Goal: Task Accomplishment & Management: Manage account settings

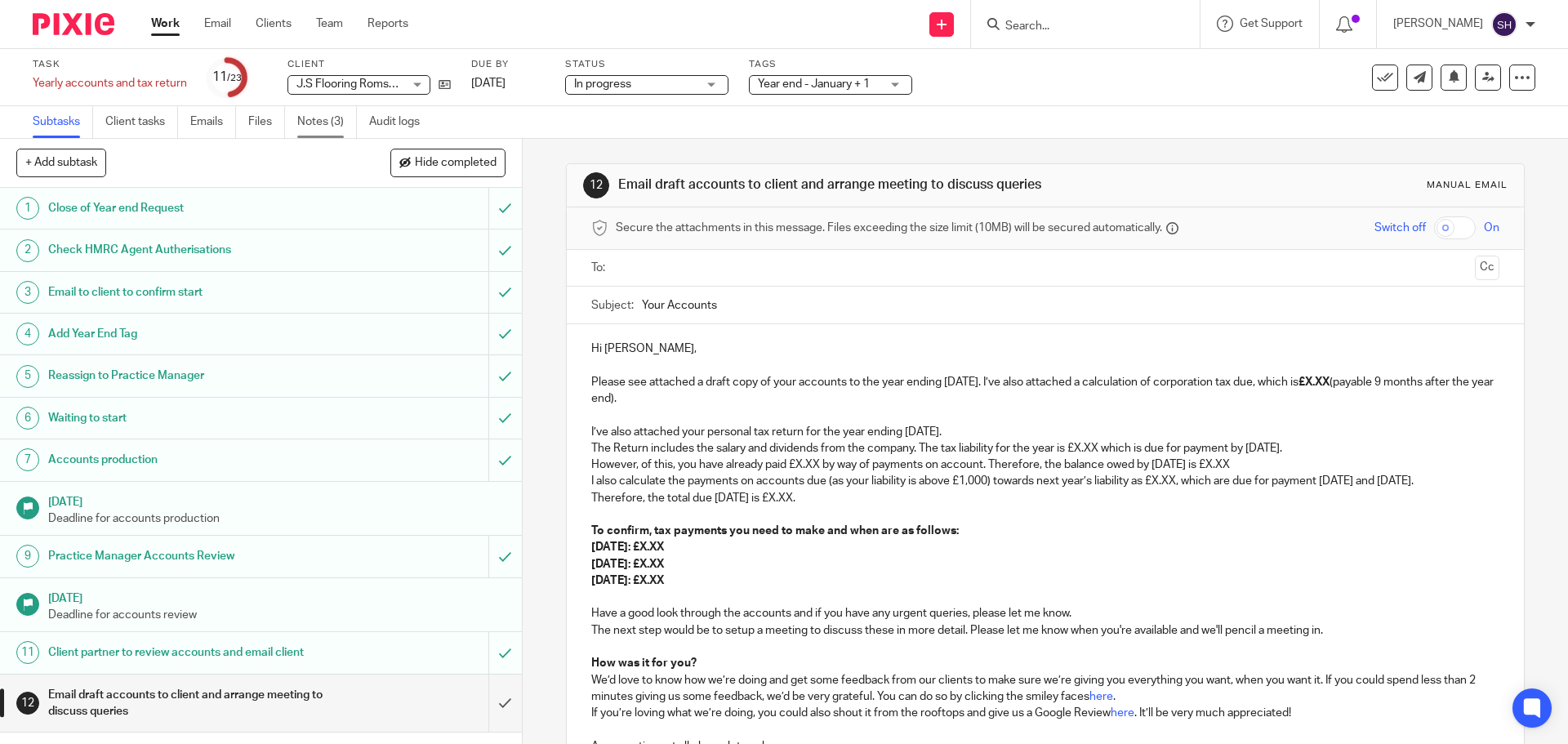
click at [332, 114] on link "Notes (3)" at bounding box center [326, 122] width 60 height 32
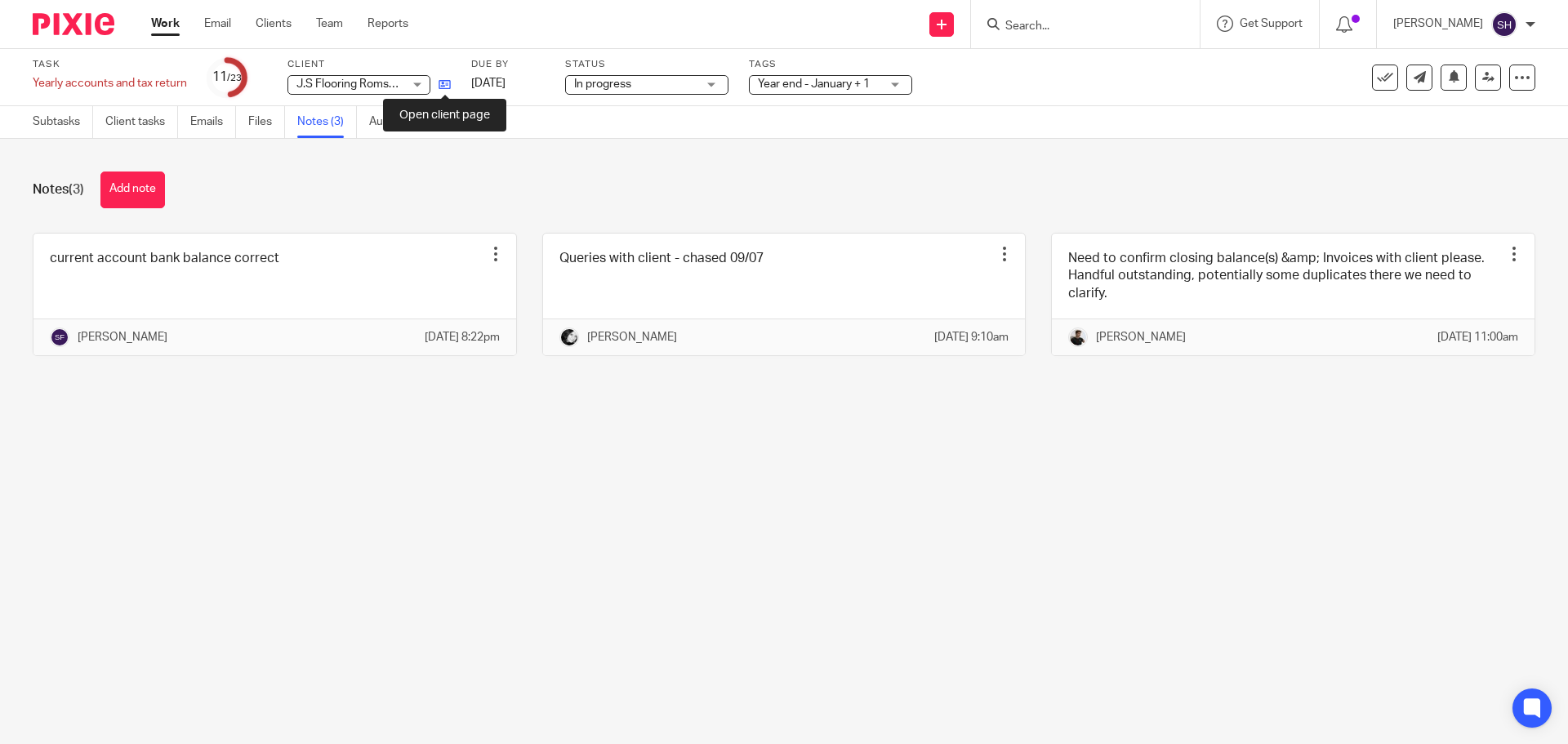
click at [446, 86] on icon at bounding box center [445, 84] width 12 height 12
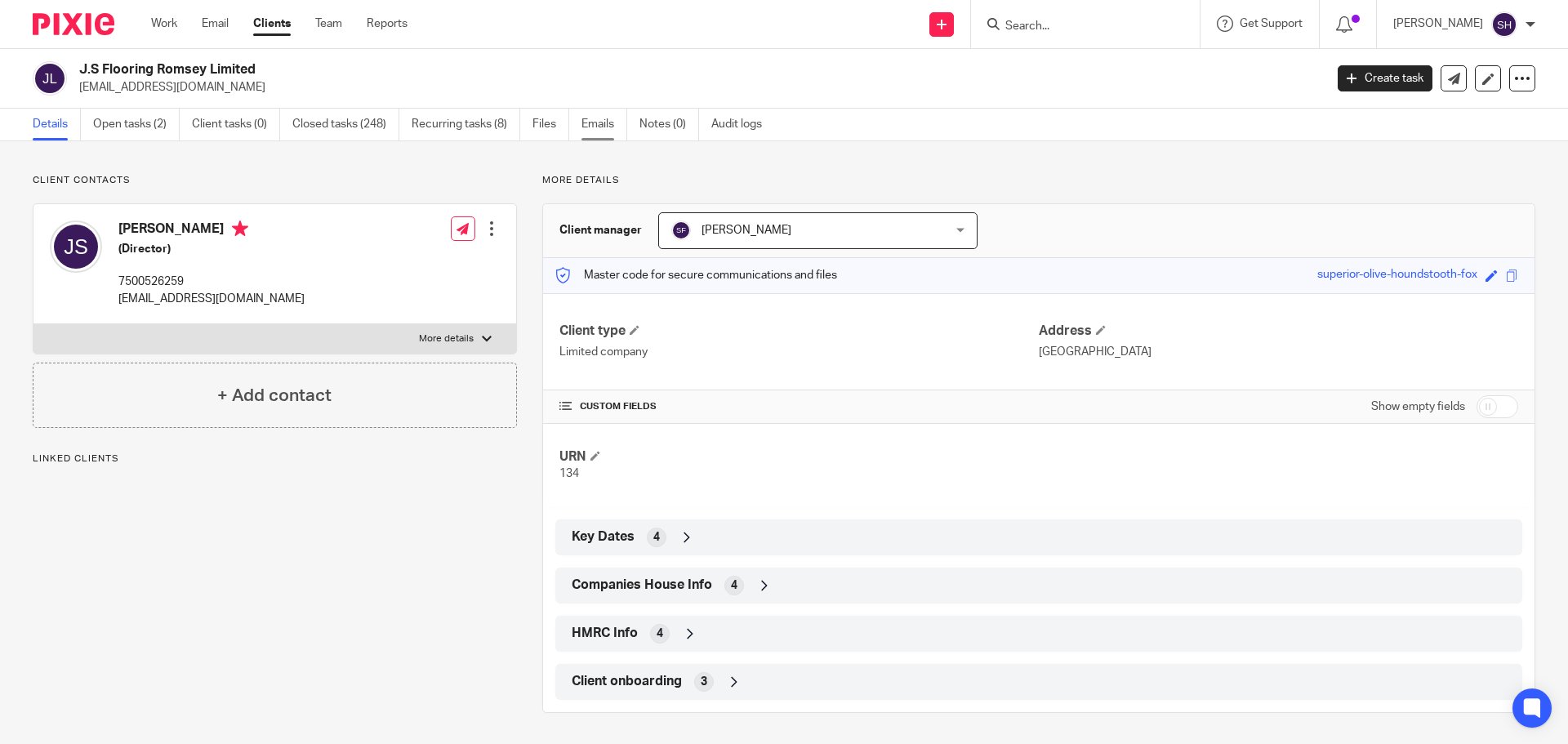
click at [594, 128] on link "Emails" at bounding box center [604, 124] width 46 height 32
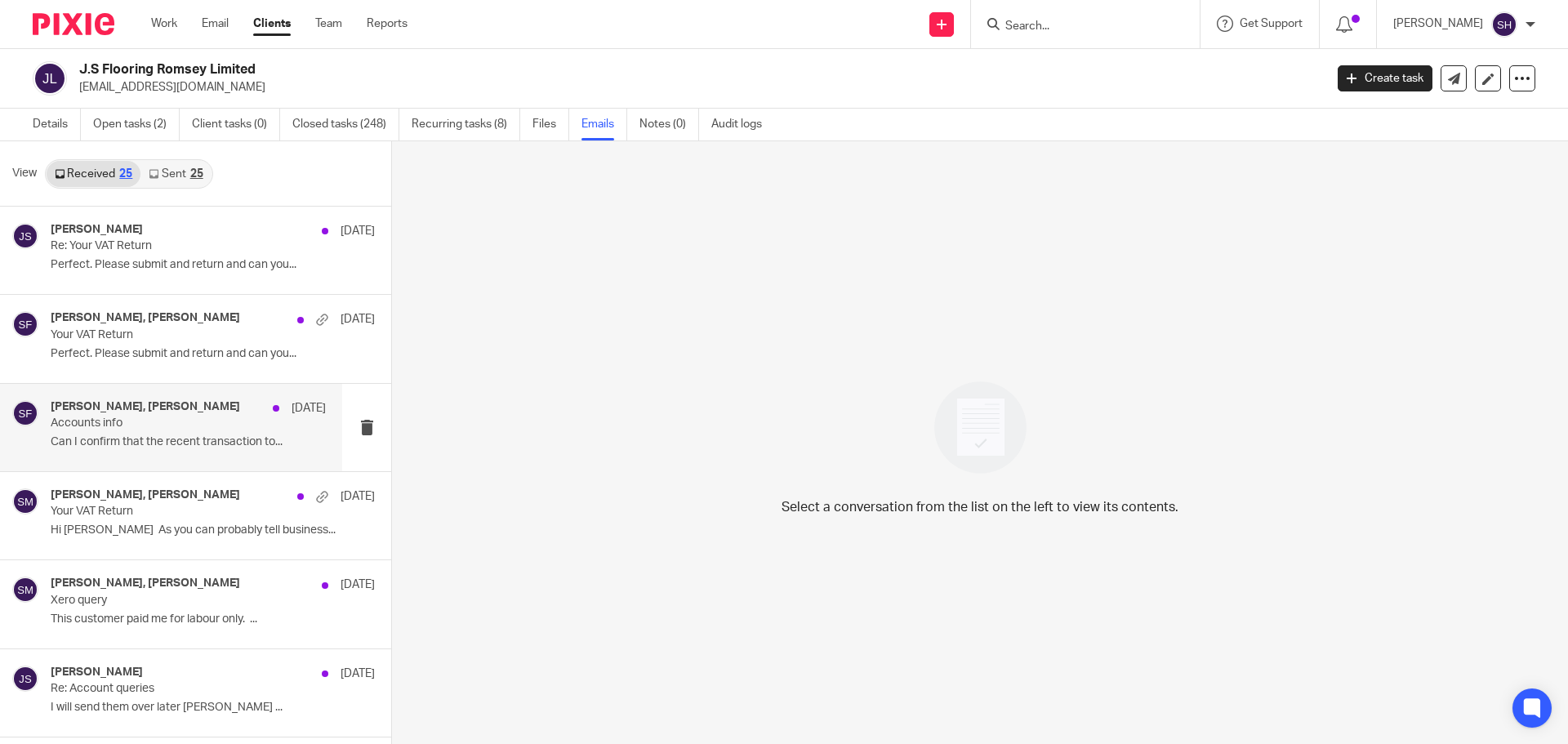
click at [137, 429] on p "Accounts info" at bounding box center [161, 424] width 221 height 14
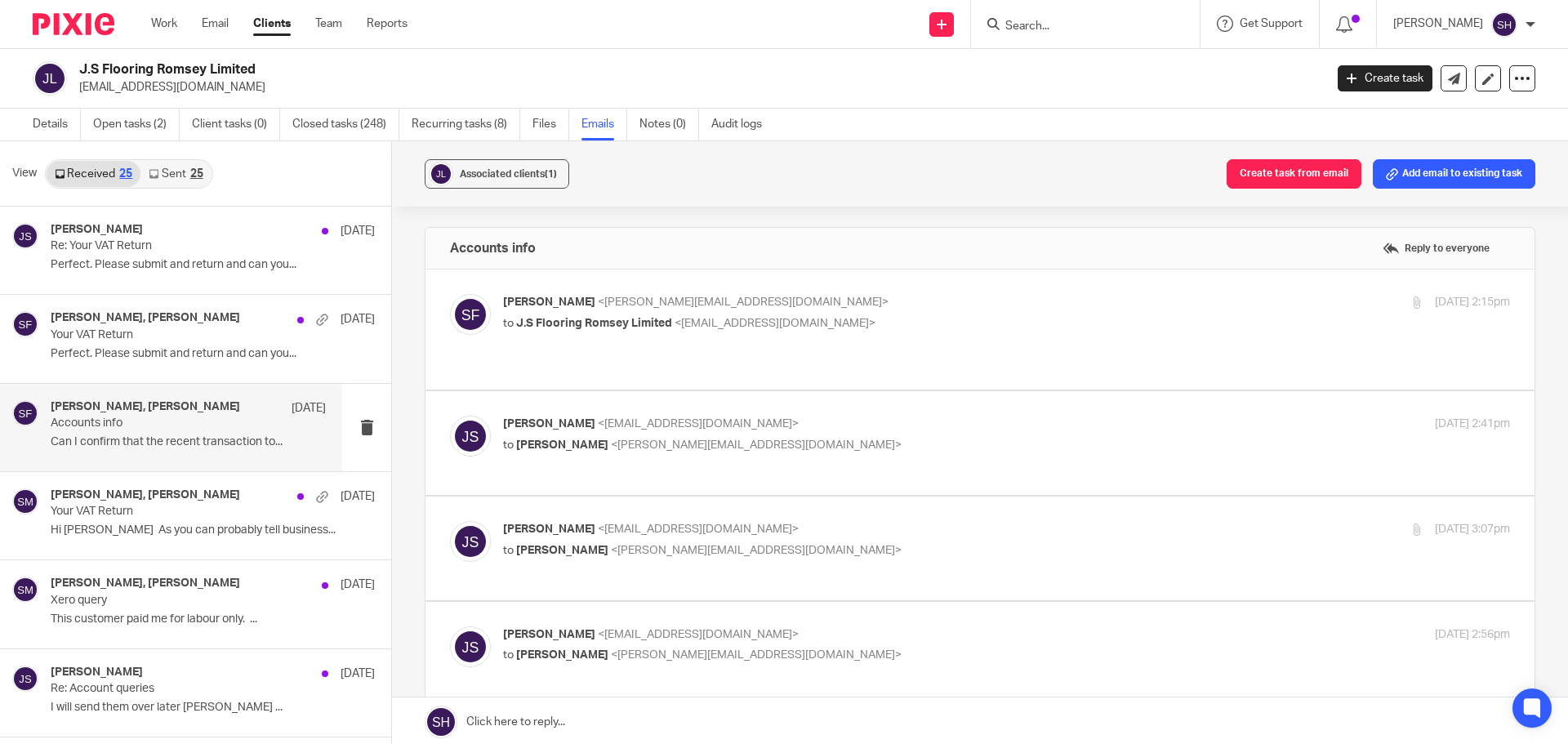
click at [696, 348] on div "Sarah Fox <sarah@wearediverso.com> to J.S Flooring Romsey Limited <stackylayer@…" at bounding box center [979, 330] width 1060 height 71
click at [646, 344] on div "Sarah Fox <sarah@wearediverso.com> to J.S Flooring Romsey Limited <stackylayer@…" at bounding box center [979, 330] width 1060 height 71
click at [631, 354] on label at bounding box center [979, 329] width 1109 height 120
click at [450, 294] on input "checkbox" at bounding box center [449, 293] width 1 height 1
checkbox input "true"
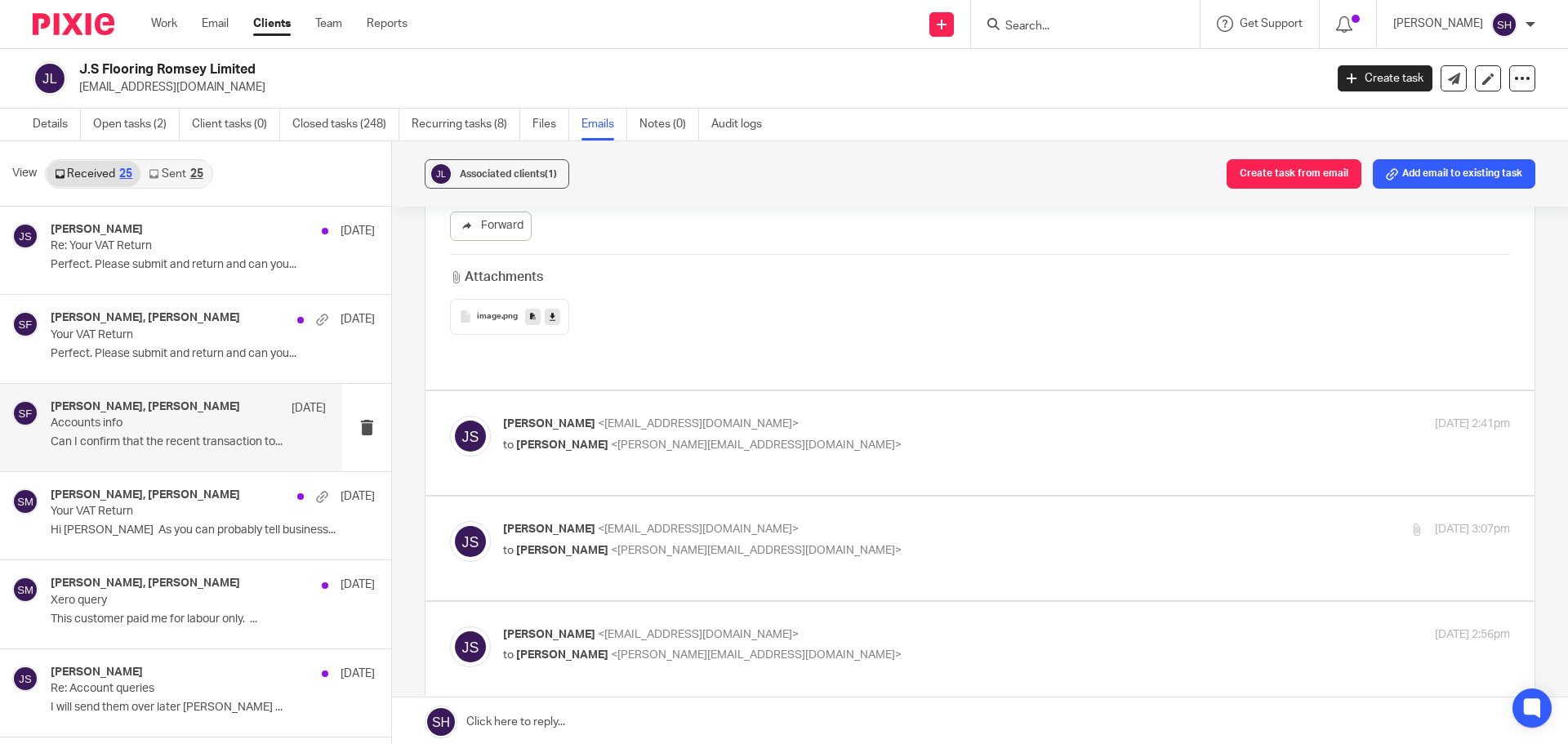
scroll to position [817, 0]
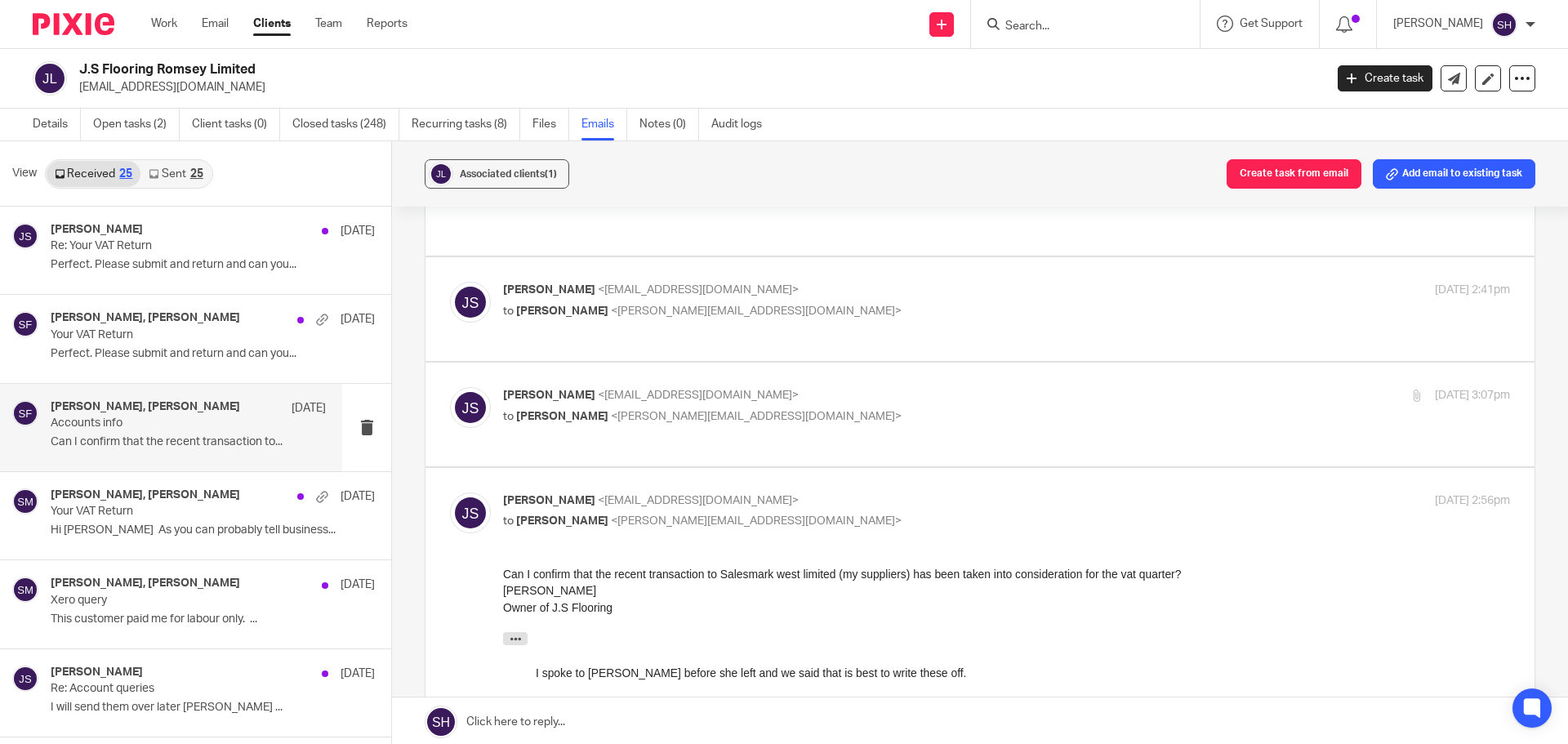
click at [873, 282] on div "James Stack <stackylayer@yahoo.co.uk> to Sarah Fox <sarah@wearediverso.com>" at bounding box center [838, 300] width 671 height 37
checkbox input "true"
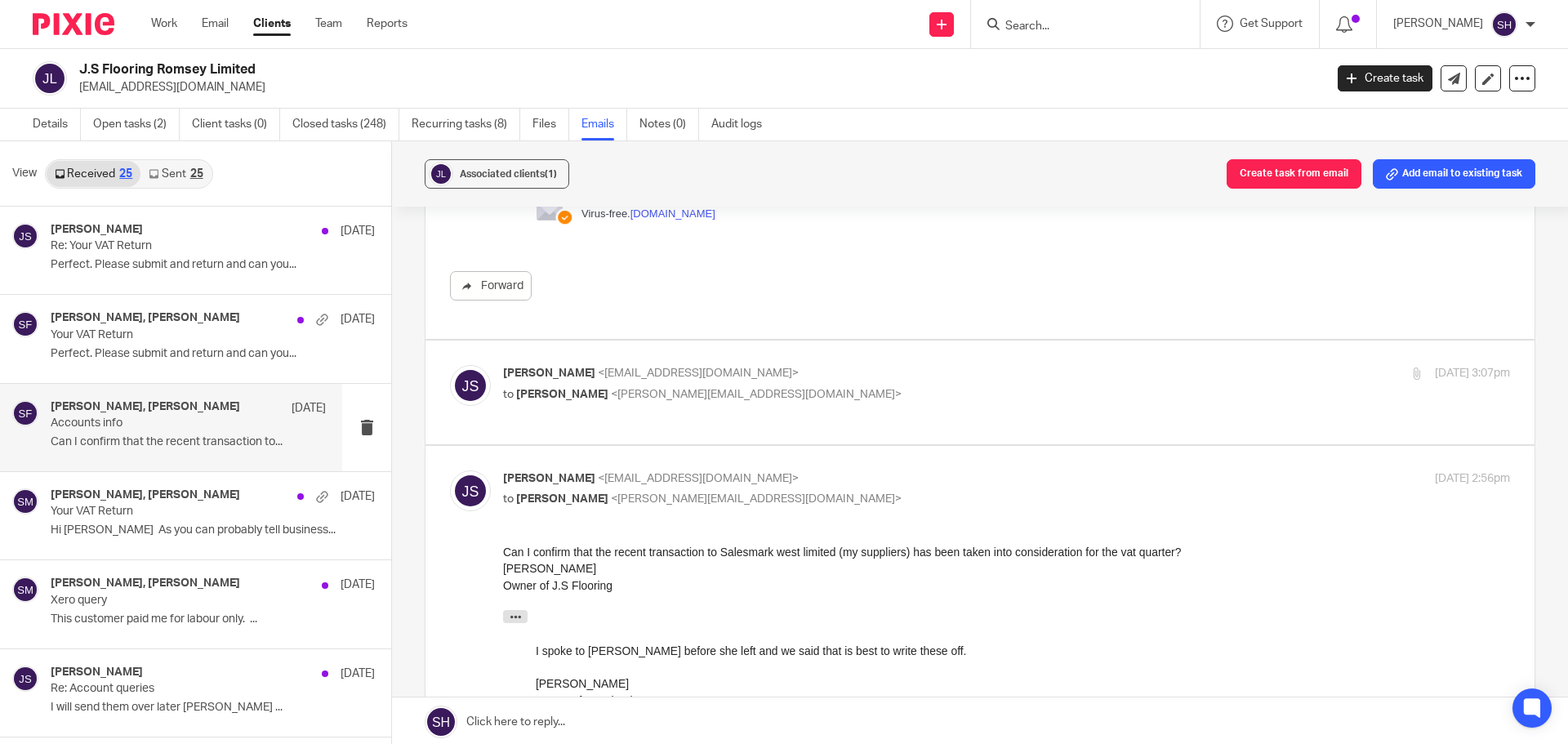
scroll to position [1551, 0]
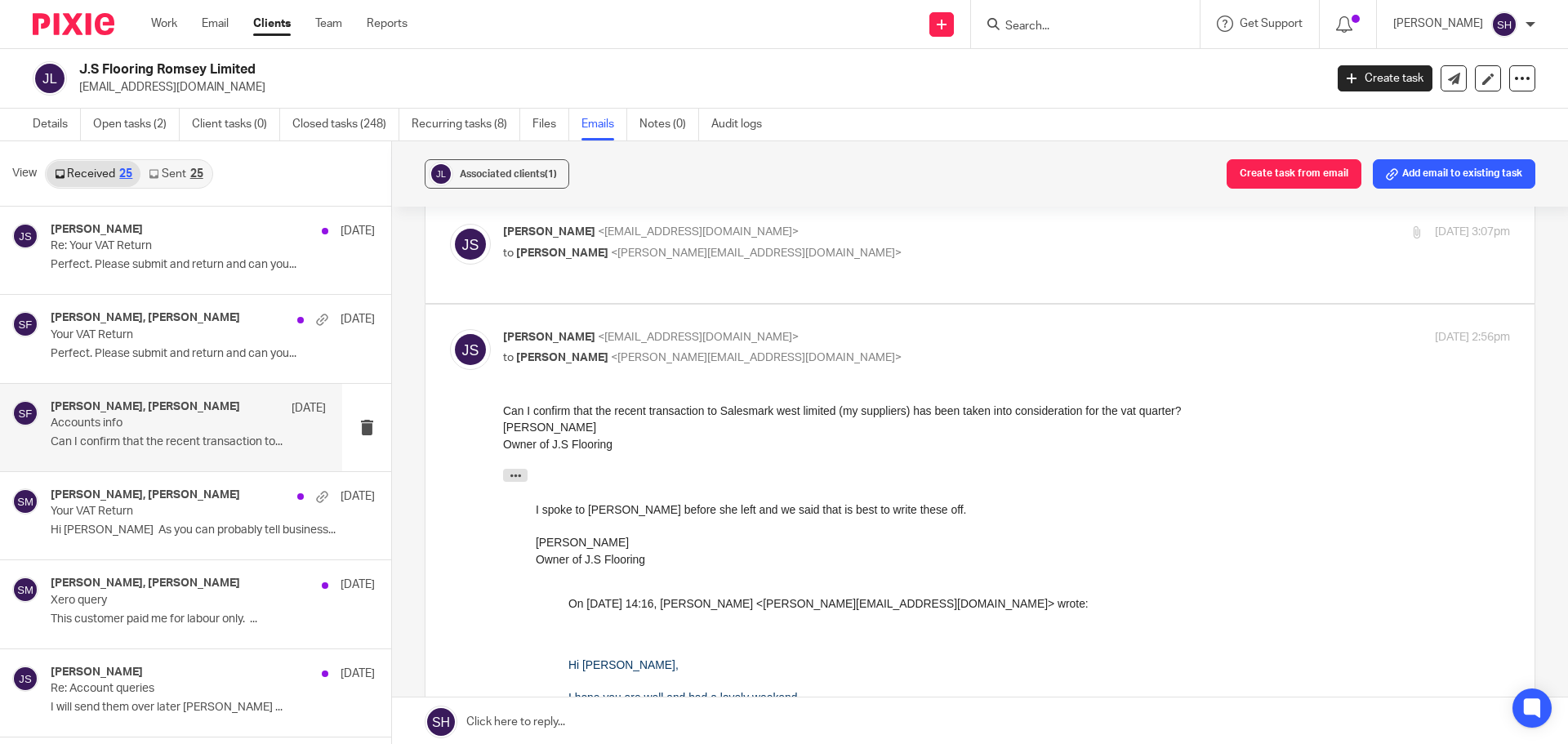
click at [850, 245] on p "to Sarah Fox <sarah@wearediverso.com>" at bounding box center [838, 253] width 671 height 17
checkbox input "true"
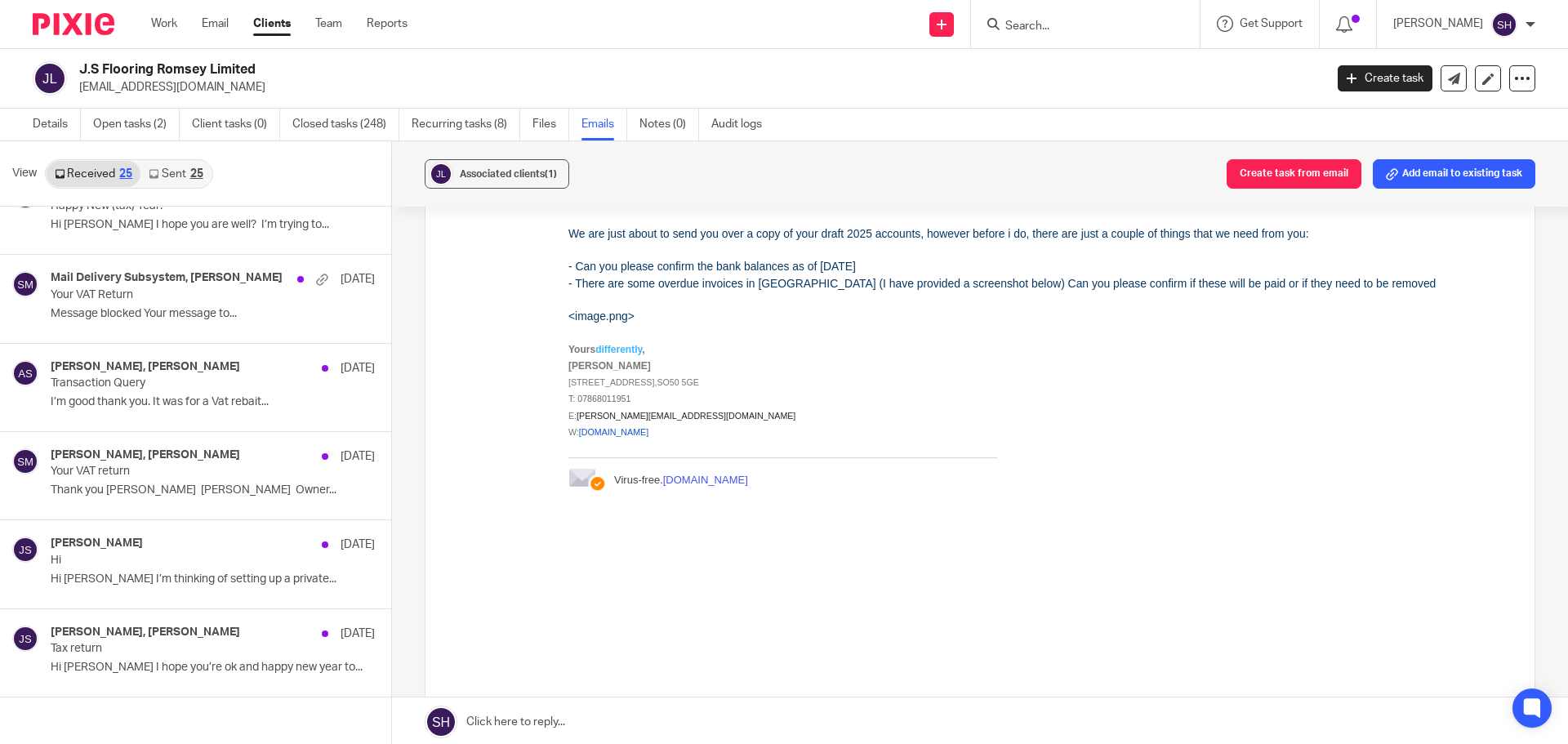
scroll to position [1725, 0]
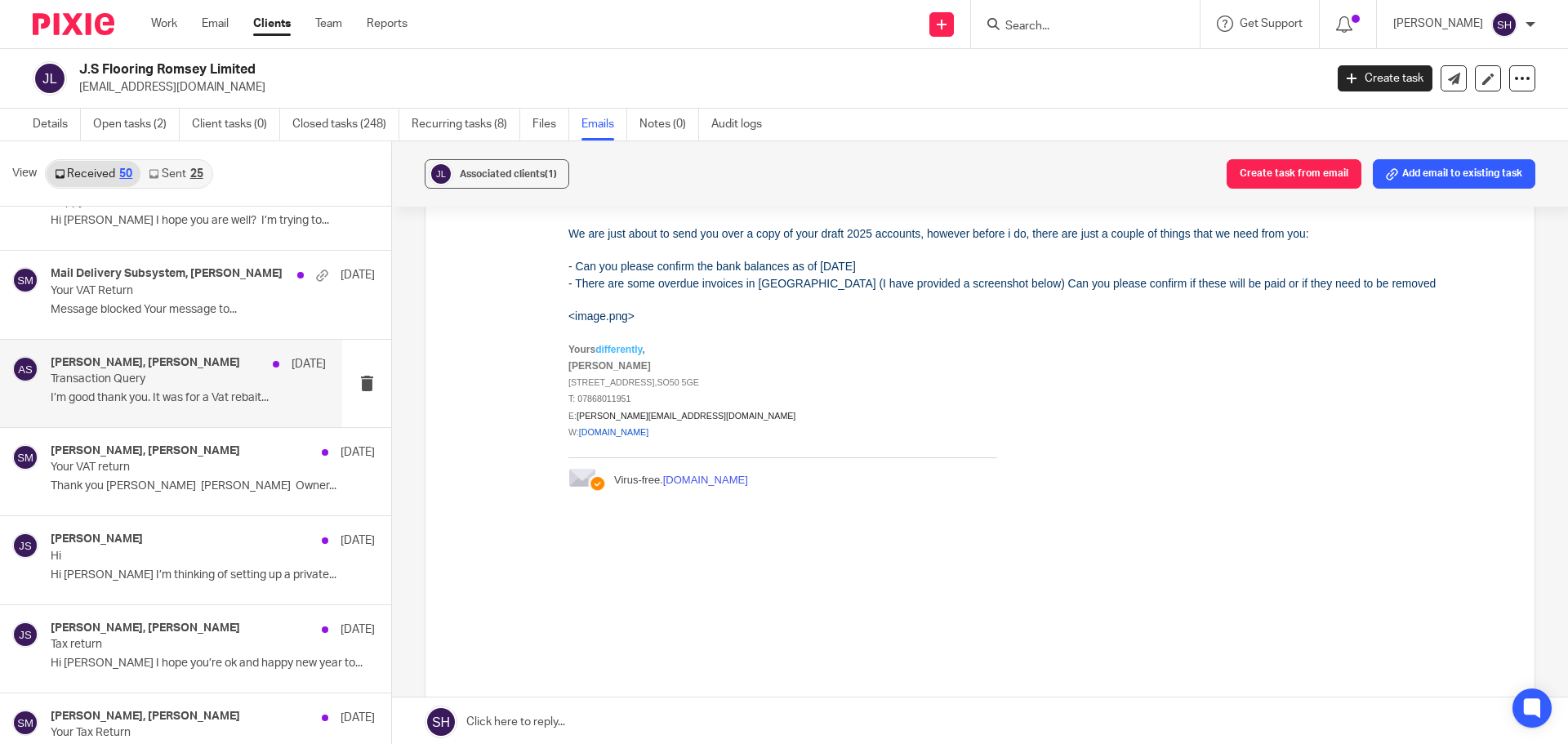
click at [137, 416] on div "Abi Spence, James Stack 5 Apr 2024 Transaction Query I’m good thank you. It was…" at bounding box center [171, 383] width 342 height 88
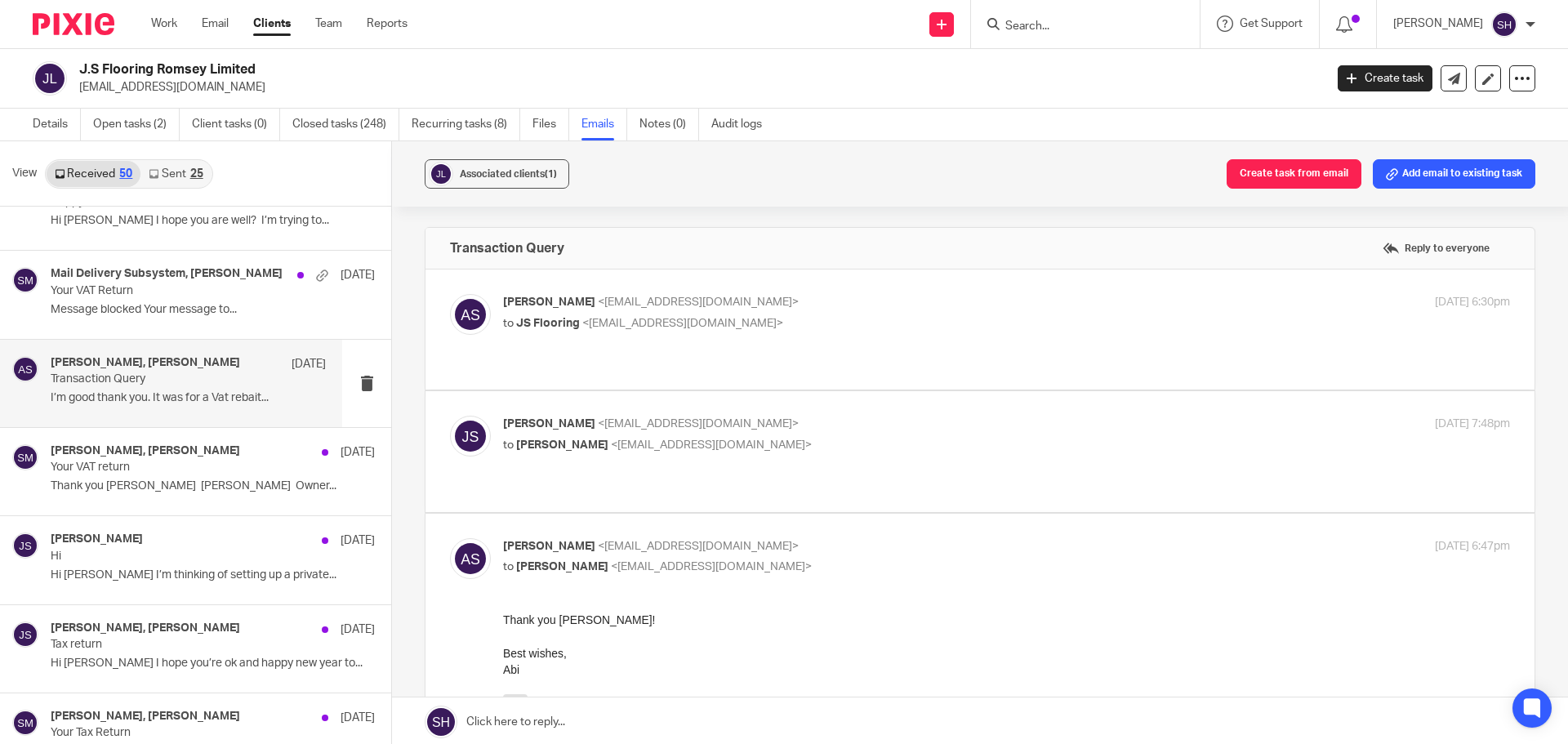
scroll to position [0, 0]
click at [773, 346] on div "Abi Spence <abi@wearediverso.com> to JS Flooring <stackylayer@yahoo.co.uk> 5 Ap…" at bounding box center [979, 330] width 1060 height 71
click at [772, 319] on p "to JS Flooring <stackylayer@yahoo.co.uk>" at bounding box center [838, 324] width 671 height 17
checkbox input "true"
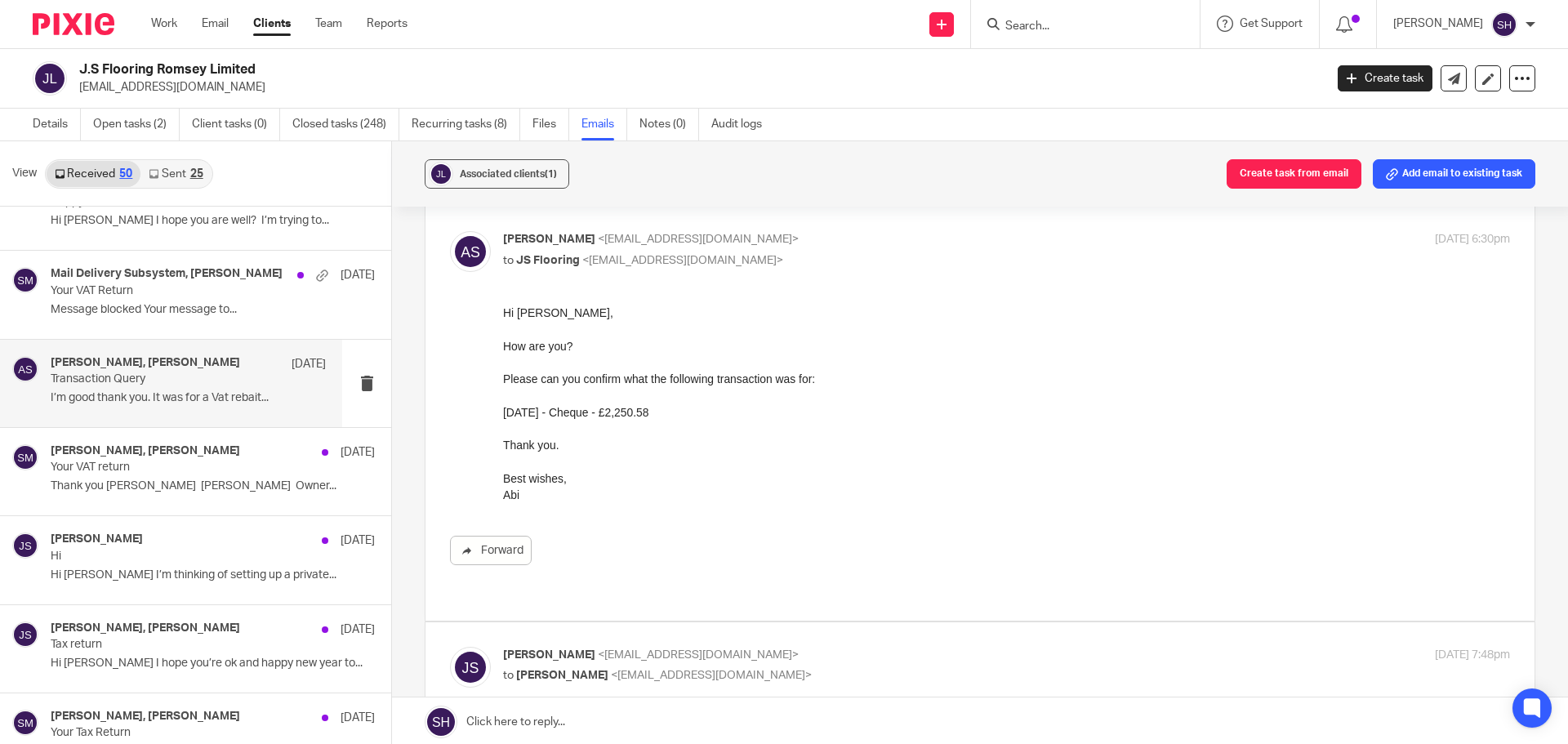
scroll to position [163, 0]
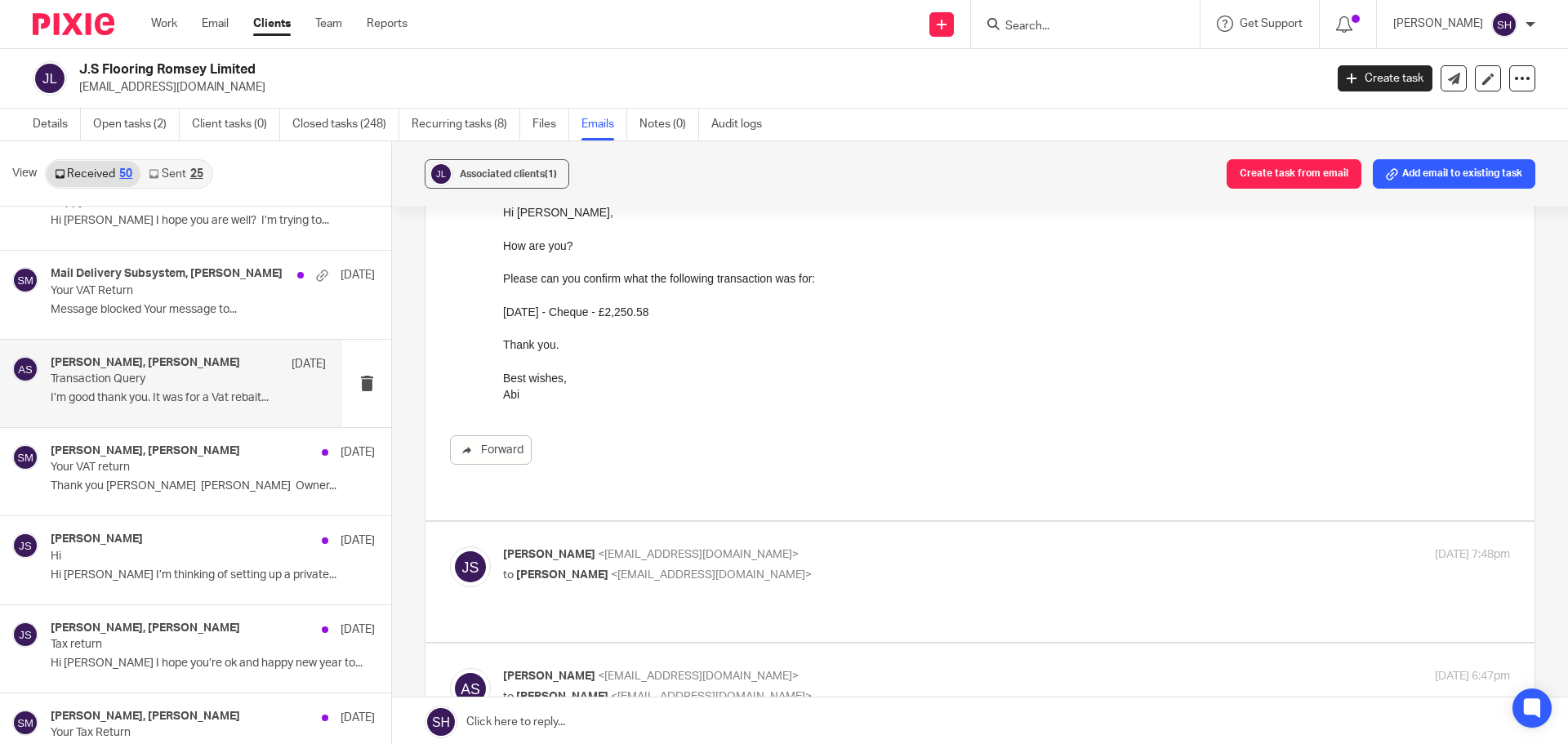
click at [744, 546] on p "James Stack <stackylayer@yahoo.co.uk>" at bounding box center [838, 555] width 671 height 17
checkbox input "true"
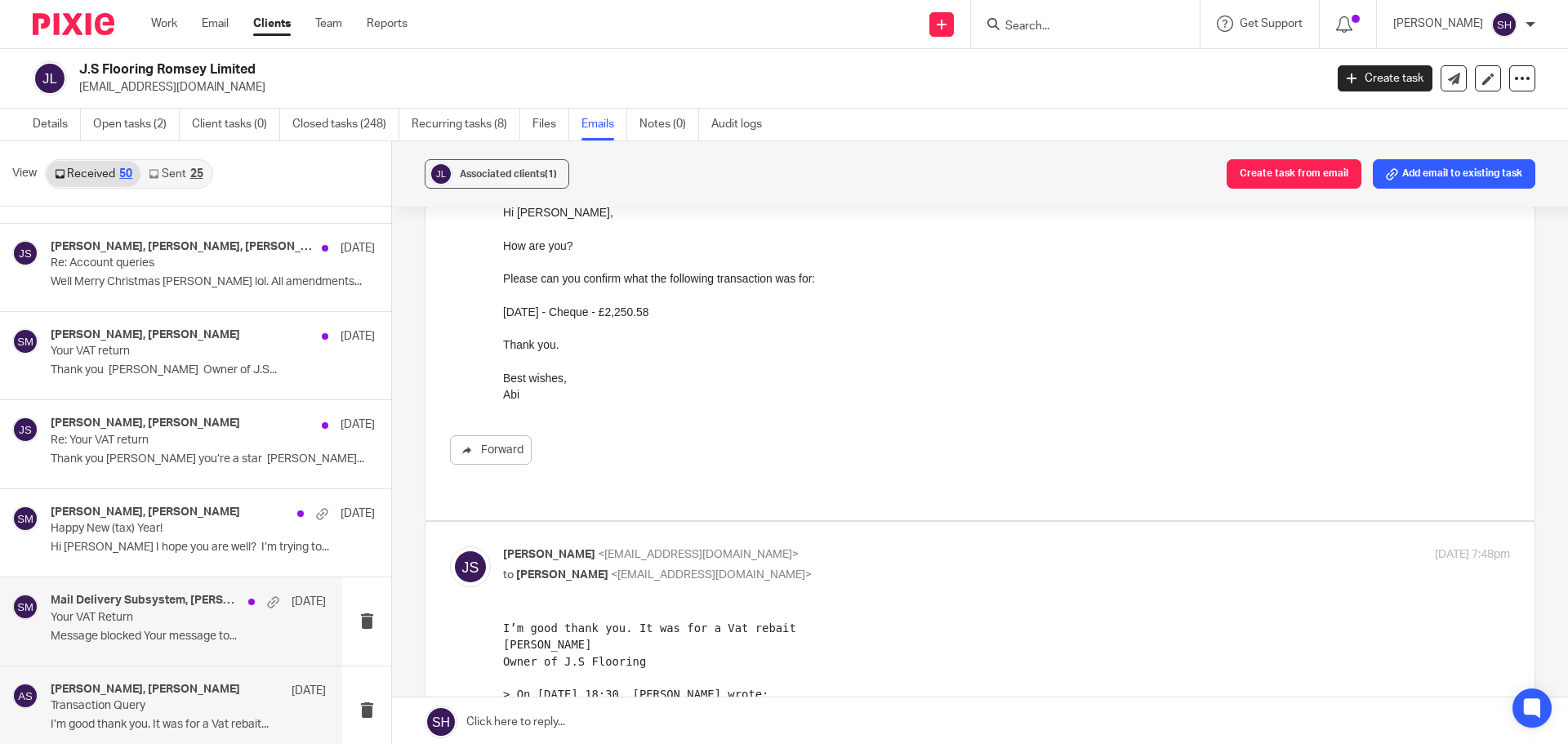
scroll to position [1317, 0]
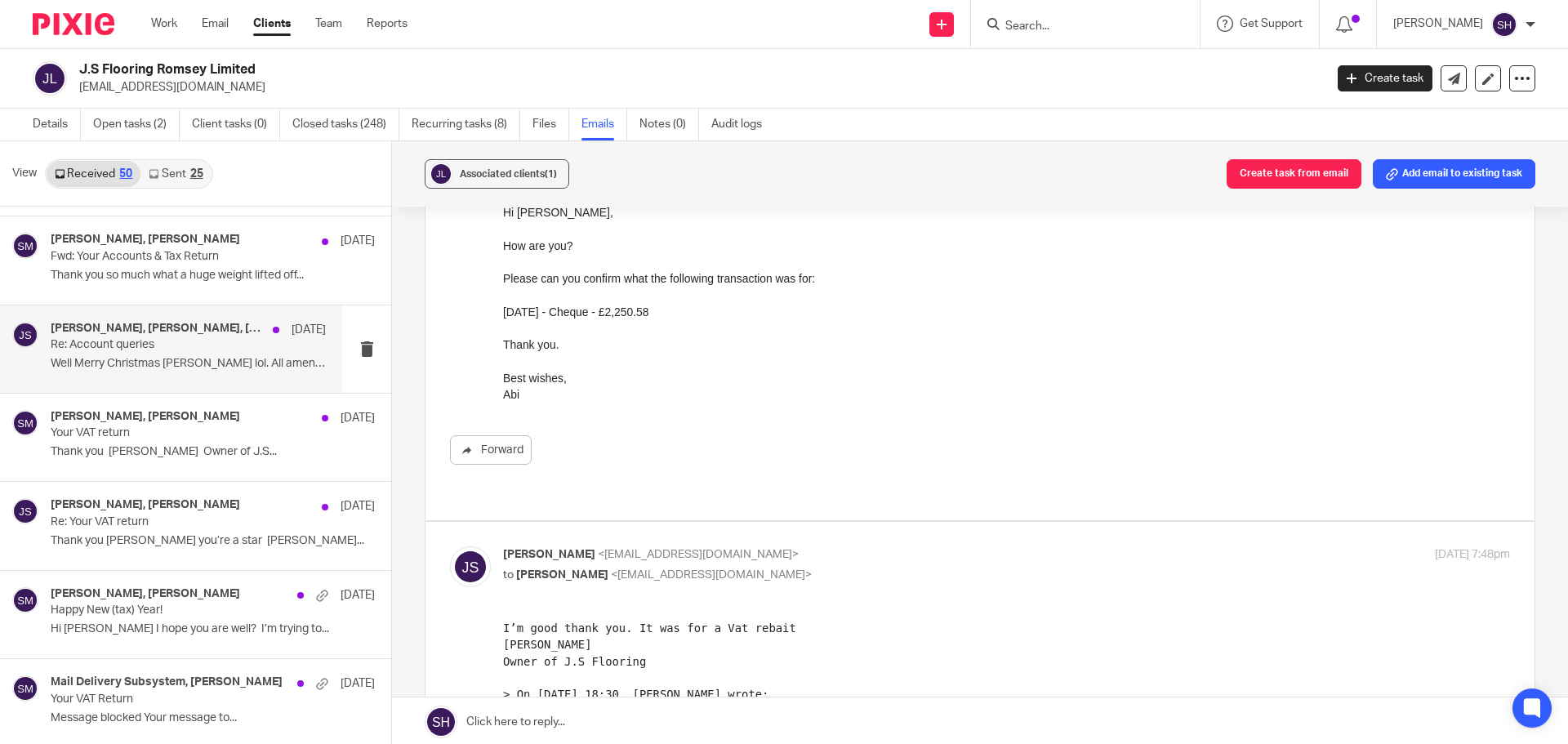
click at [178, 371] on p "Well Merry Christmas Sam lol. All amendments..." at bounding box center [188, 364] width 275 height 14
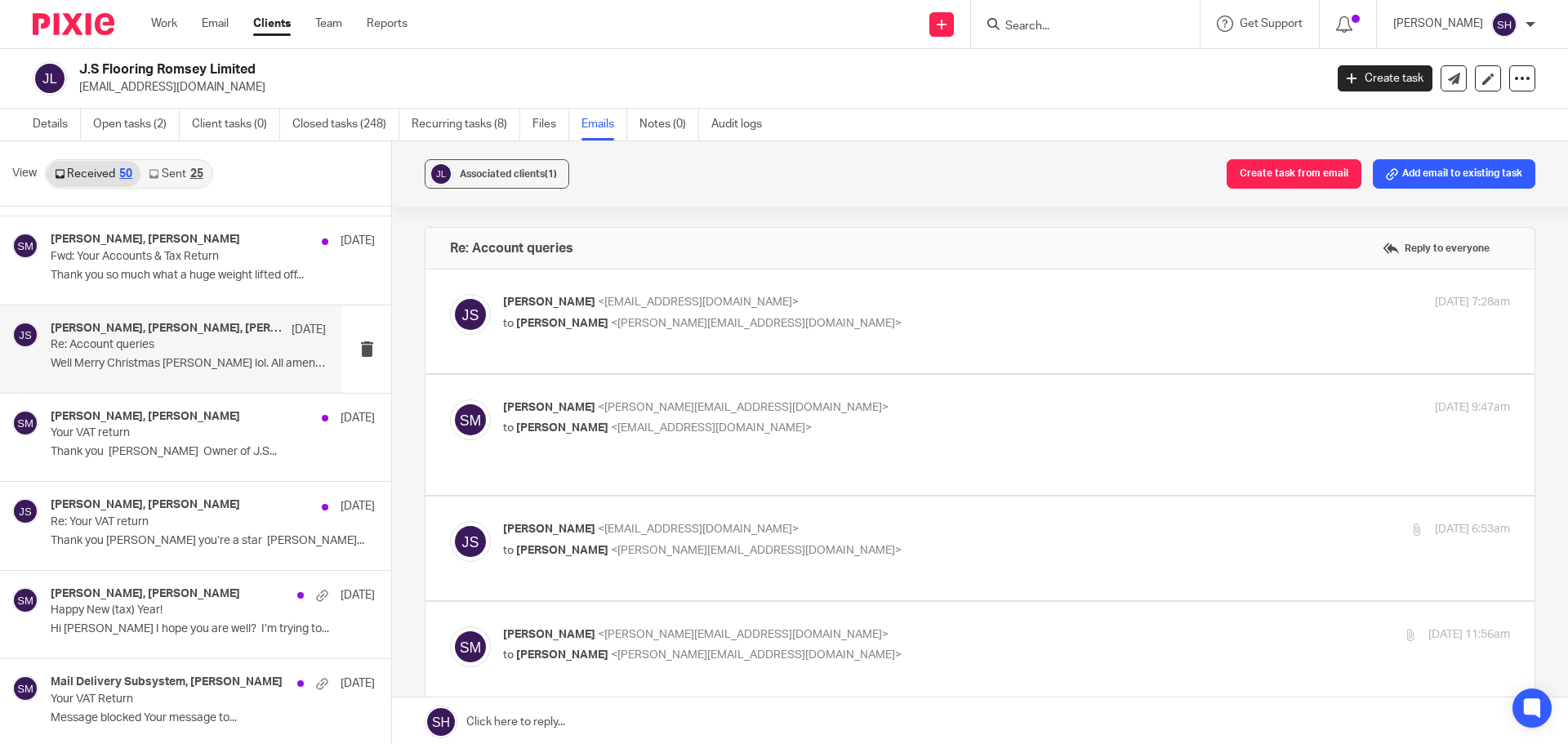
scroll to position [0, 0]
click at [799, 319] on p "to Sam McGaley <sam@wearediverso.com>" at bounding box center [838, 324] width 671 height 17
checkbox input "true"
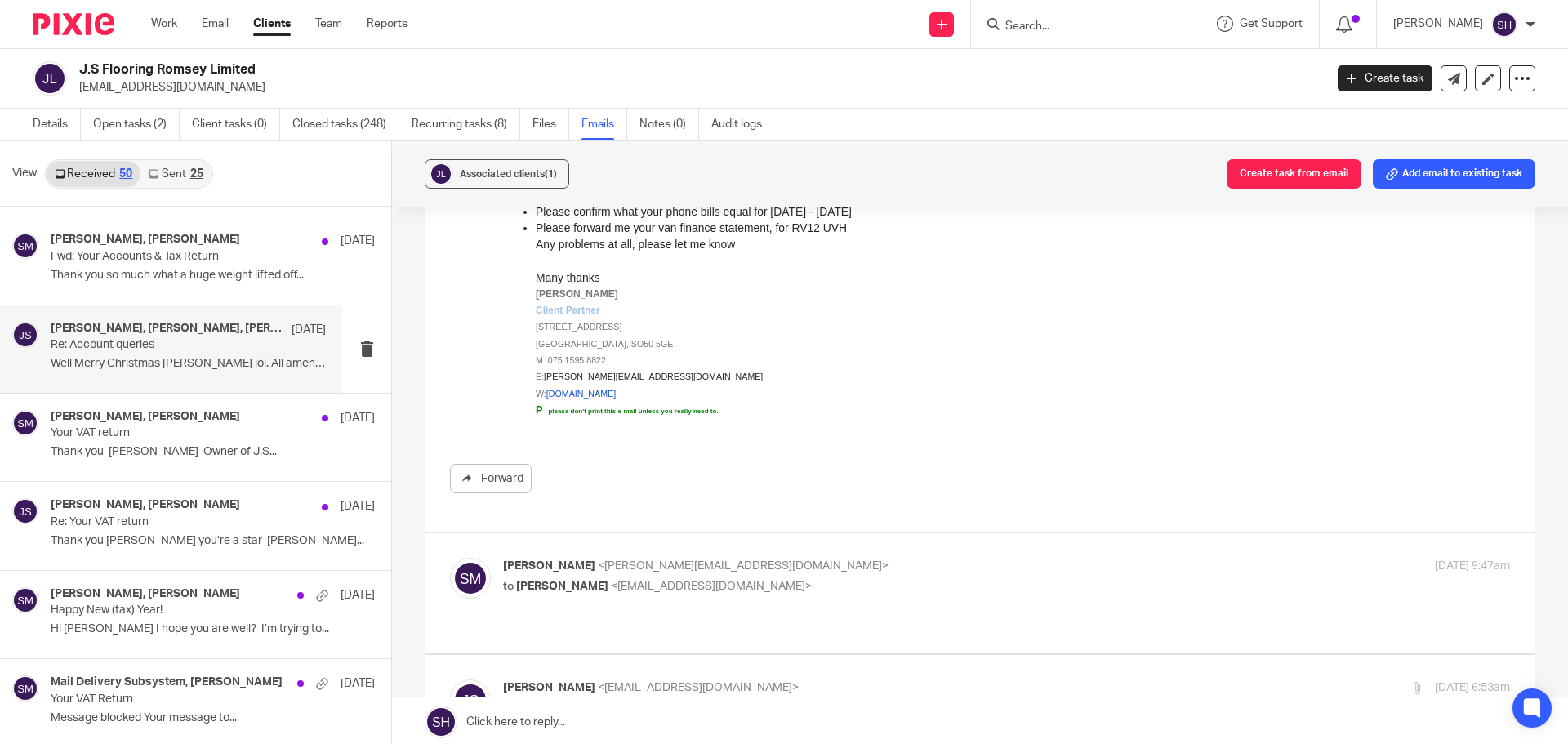
scroll to position [571, 0]
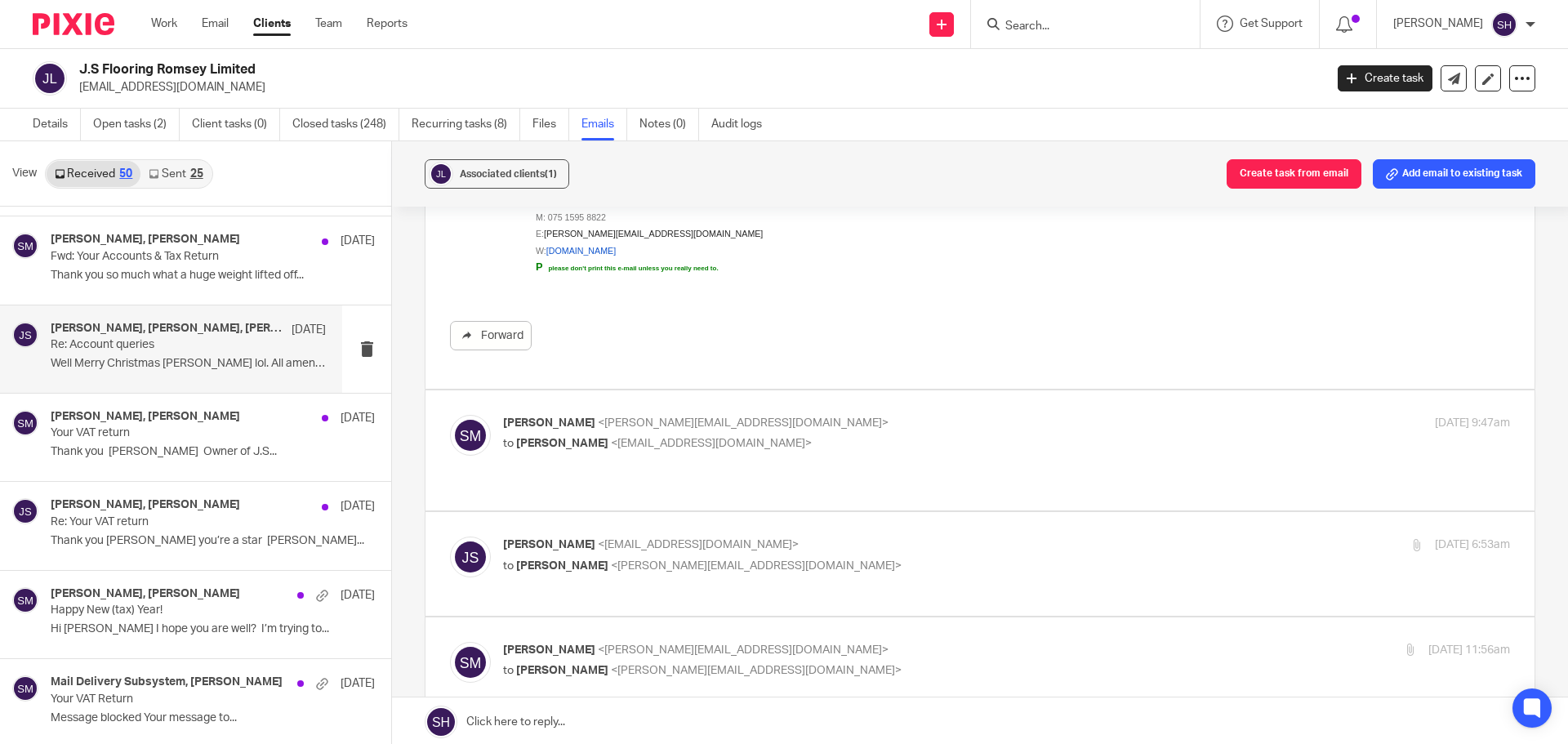
click at [839, 434] on div "Sam McGaley <sam@wearediverso.com> to James Stack <stackylayer@yahoo.co.uk>" at bounding box center [838, 433] width 671 height 37
checkbox input "true"
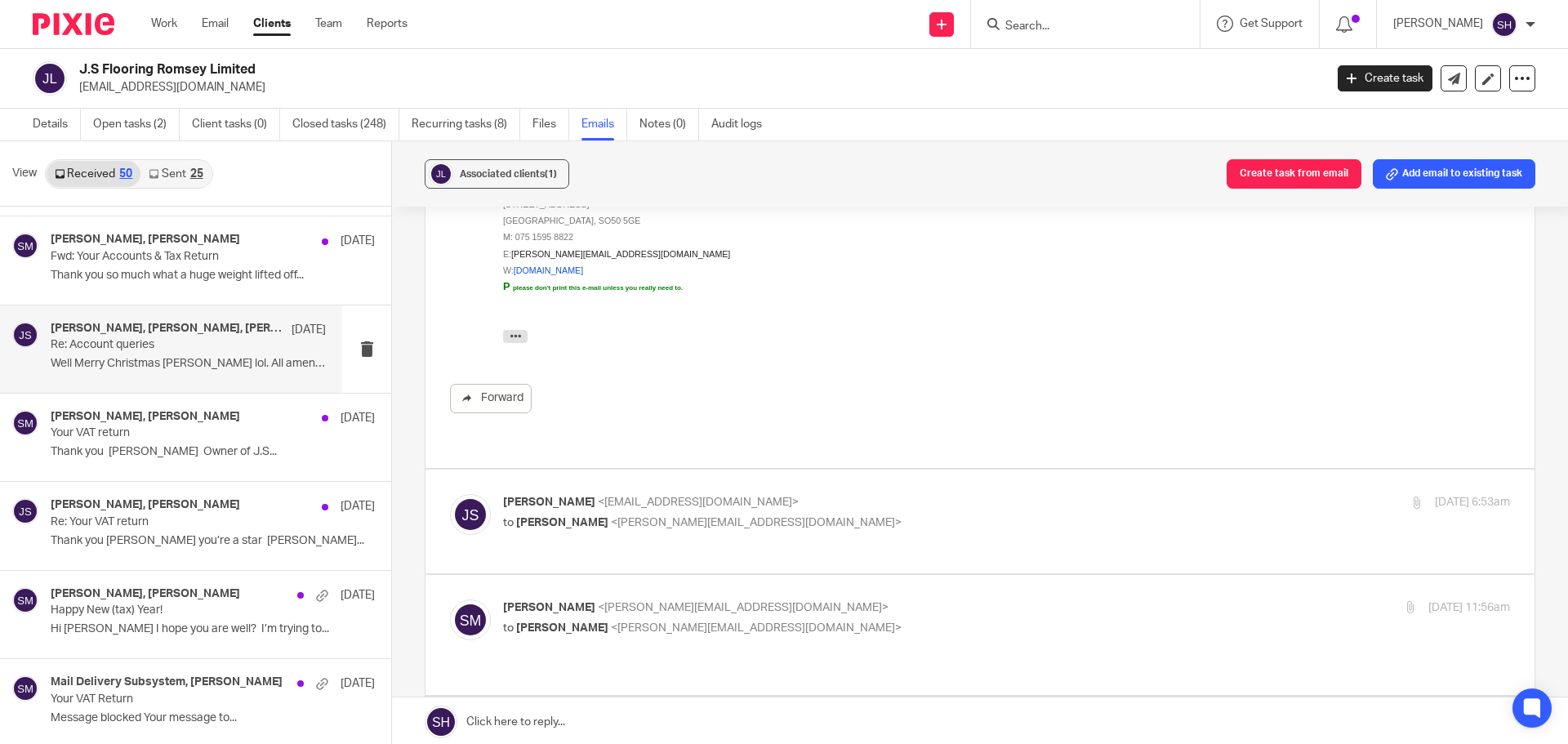
scroll to position [1143, 0]
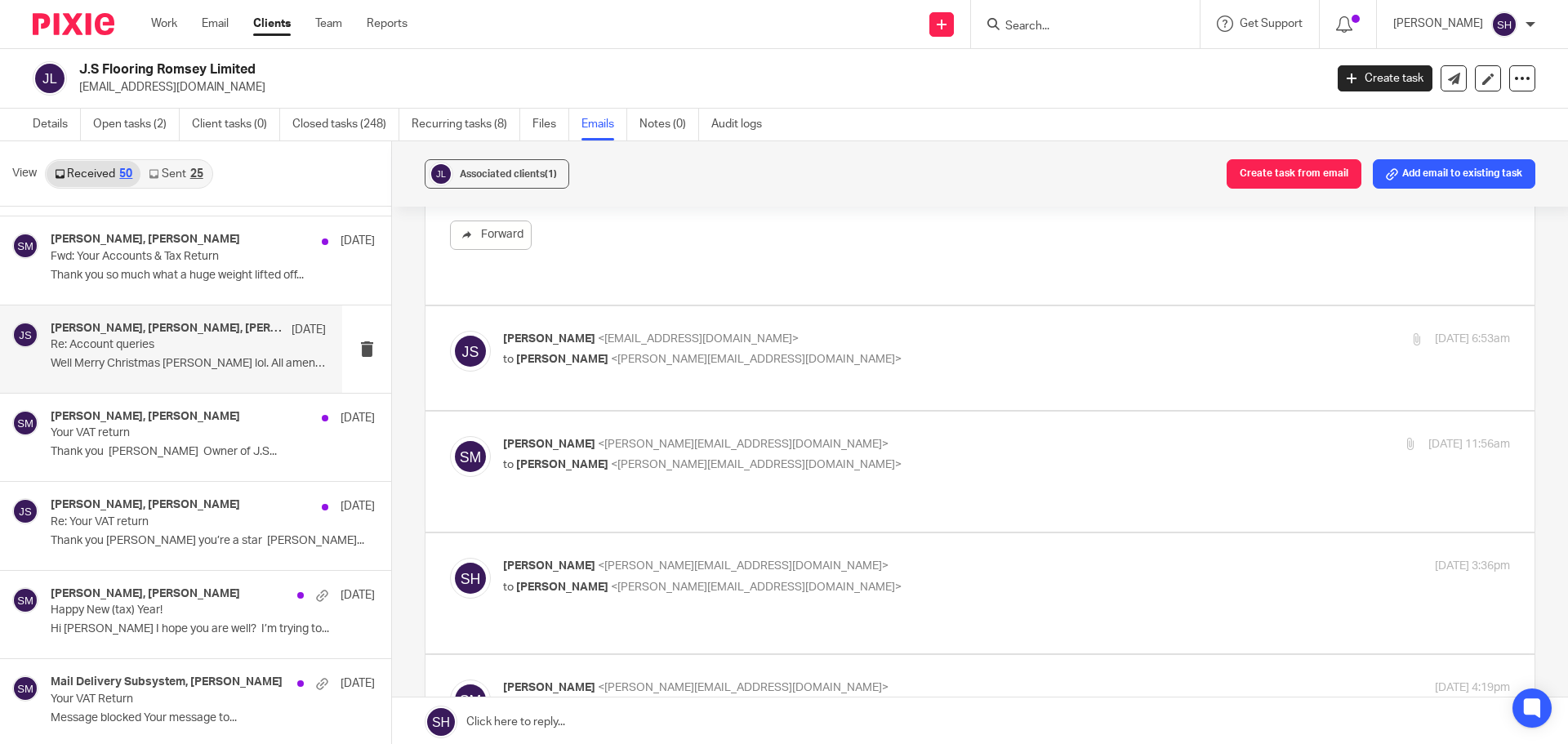
click at [806, 332] on div "James Stack <stackylayer@yahoo.co.uk> to Sam McGaley <sam@wearediverso.com>" at bounding box center [838, 349] width 671 height 37
checkbox input "true"
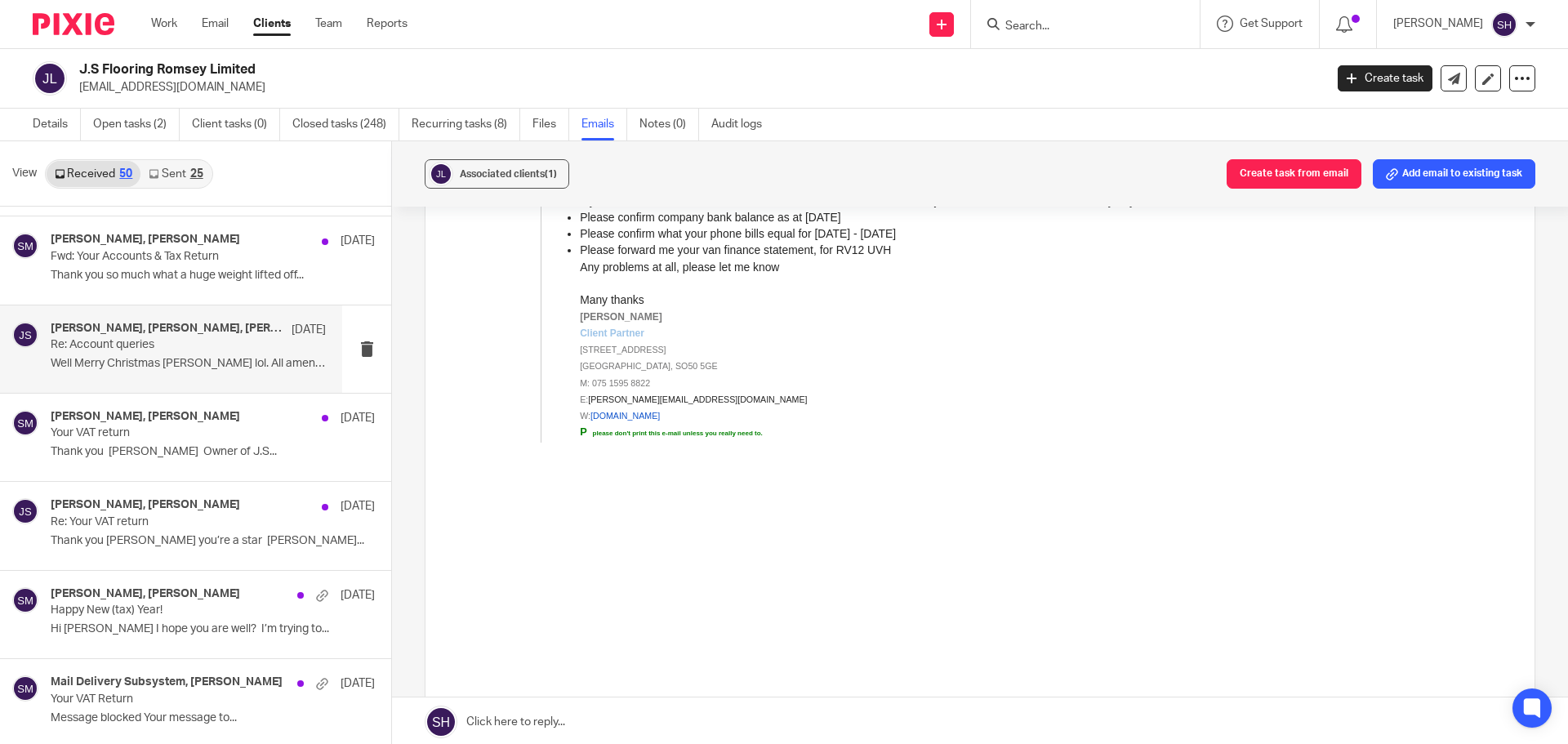
scroll to position [2041, 0]
click at [201, 285] on div "James Stack, Sam McGaley 28 Oct Fwd: Your Accounts & Tax Return Thank you so mu…" at bounding box center [188, 260] width 275 height 55
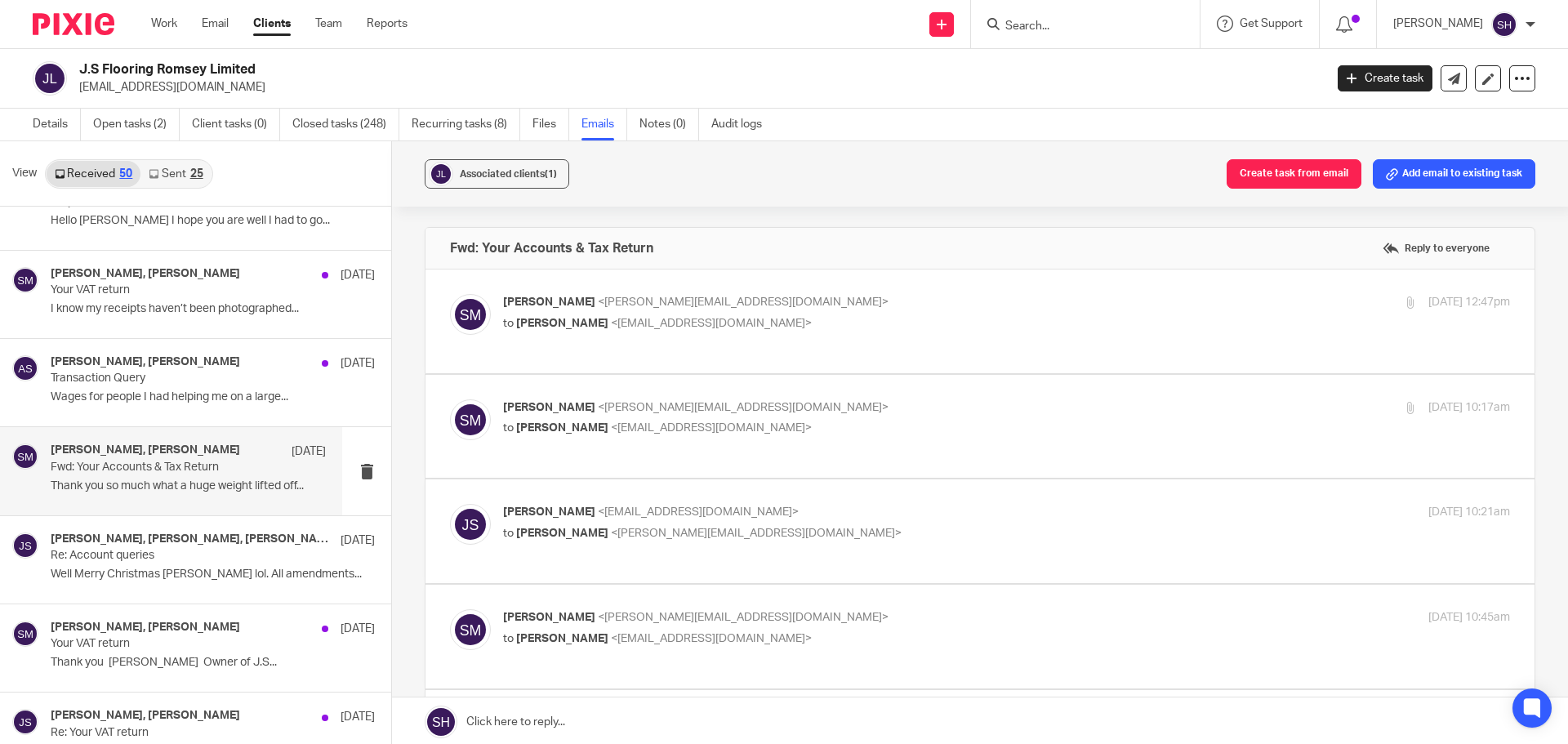
scroll to position [1072, 0]
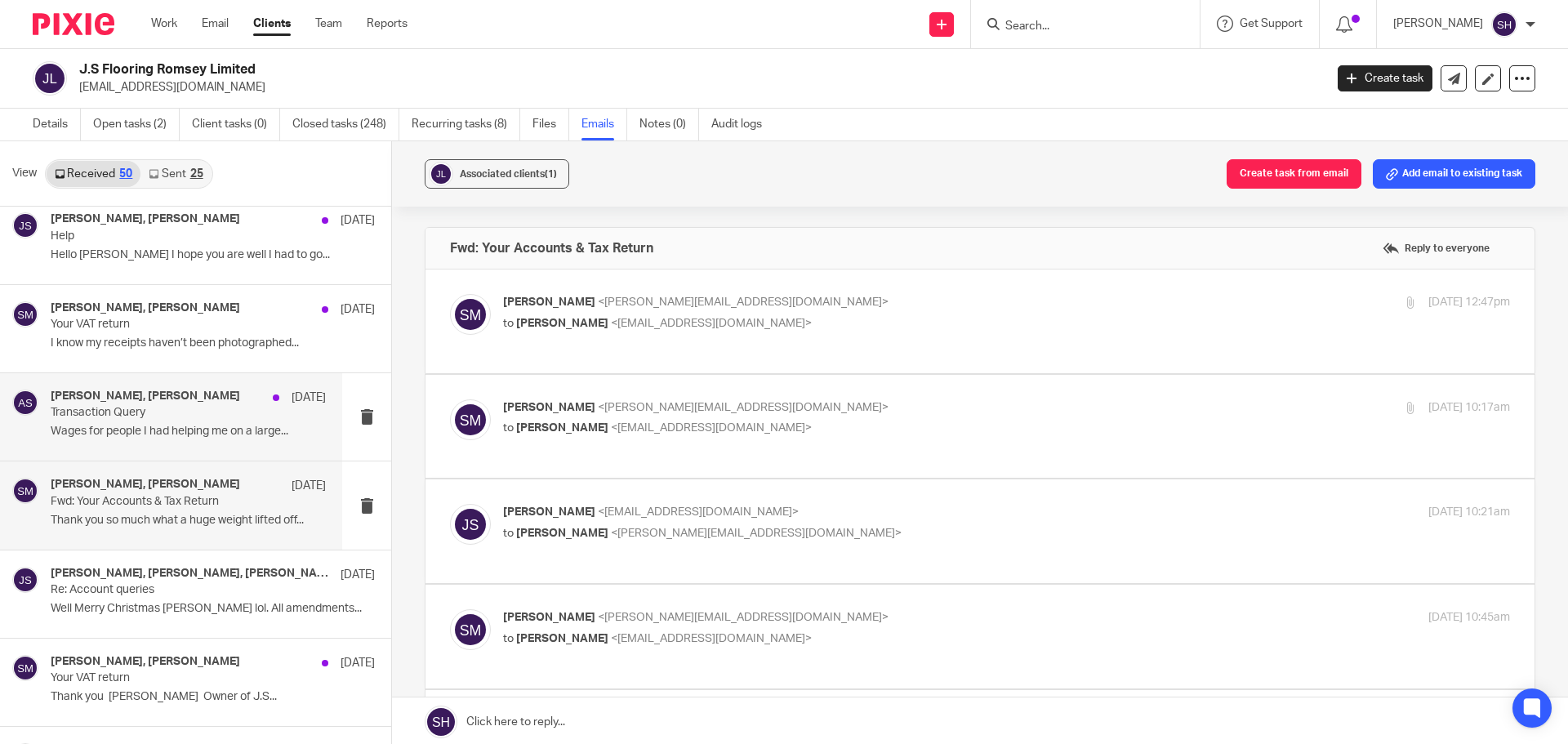
click at [209, 410] on p "Transaction Query" at bounding box center [161, 412] width 221 height 14
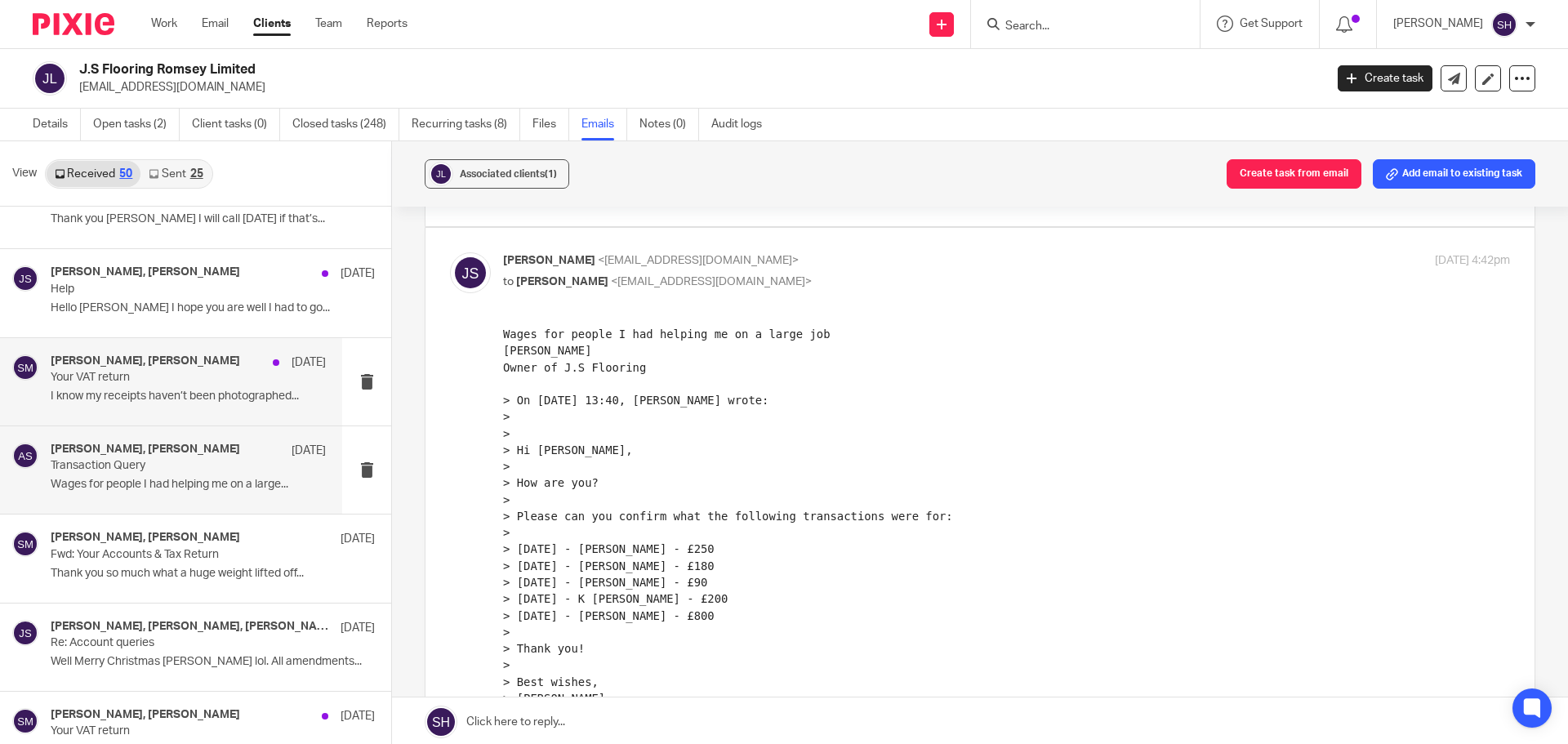
scroll to position [991, 0]
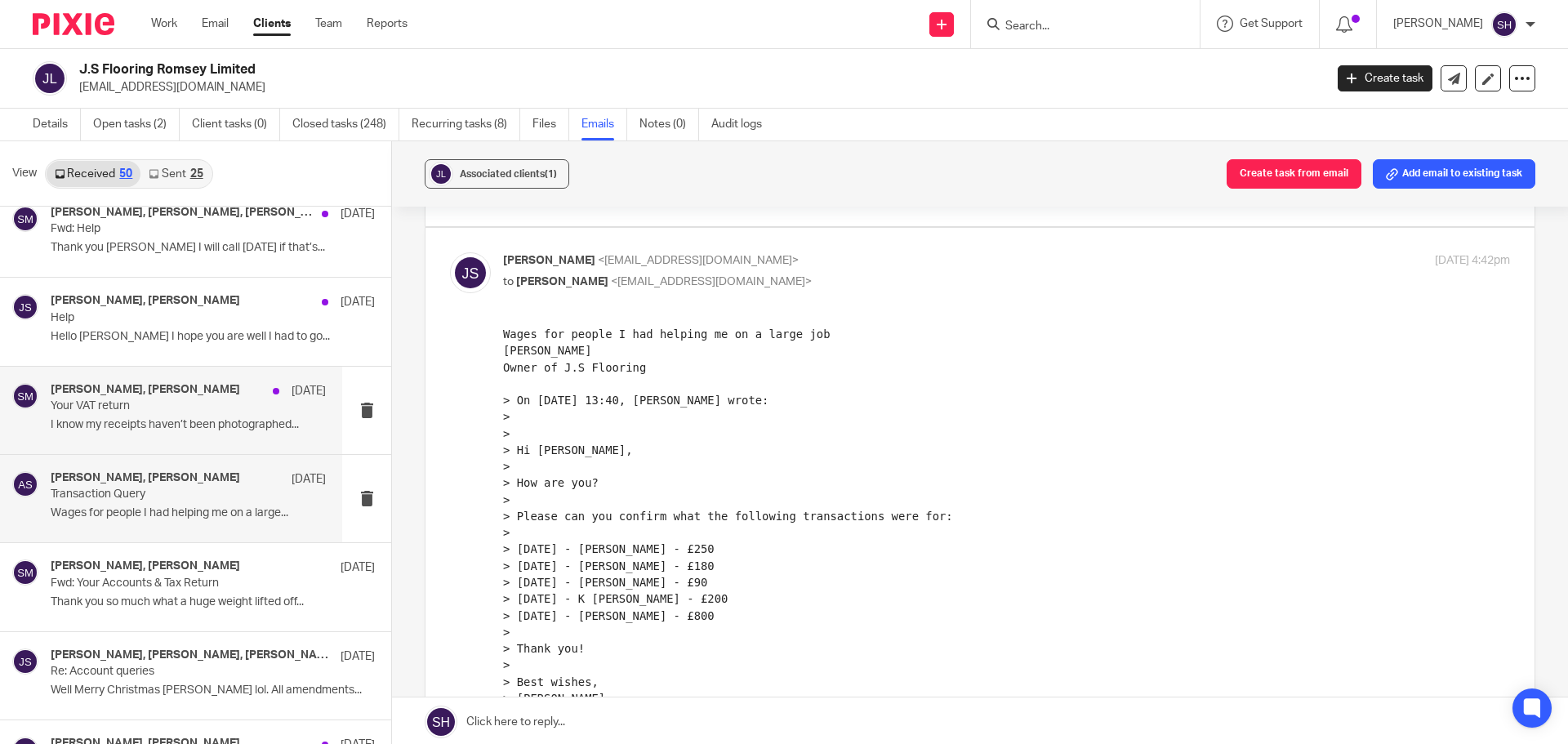
click at [161, 313] on p "Help" at bounding box center [180, 318] width 260 height 14
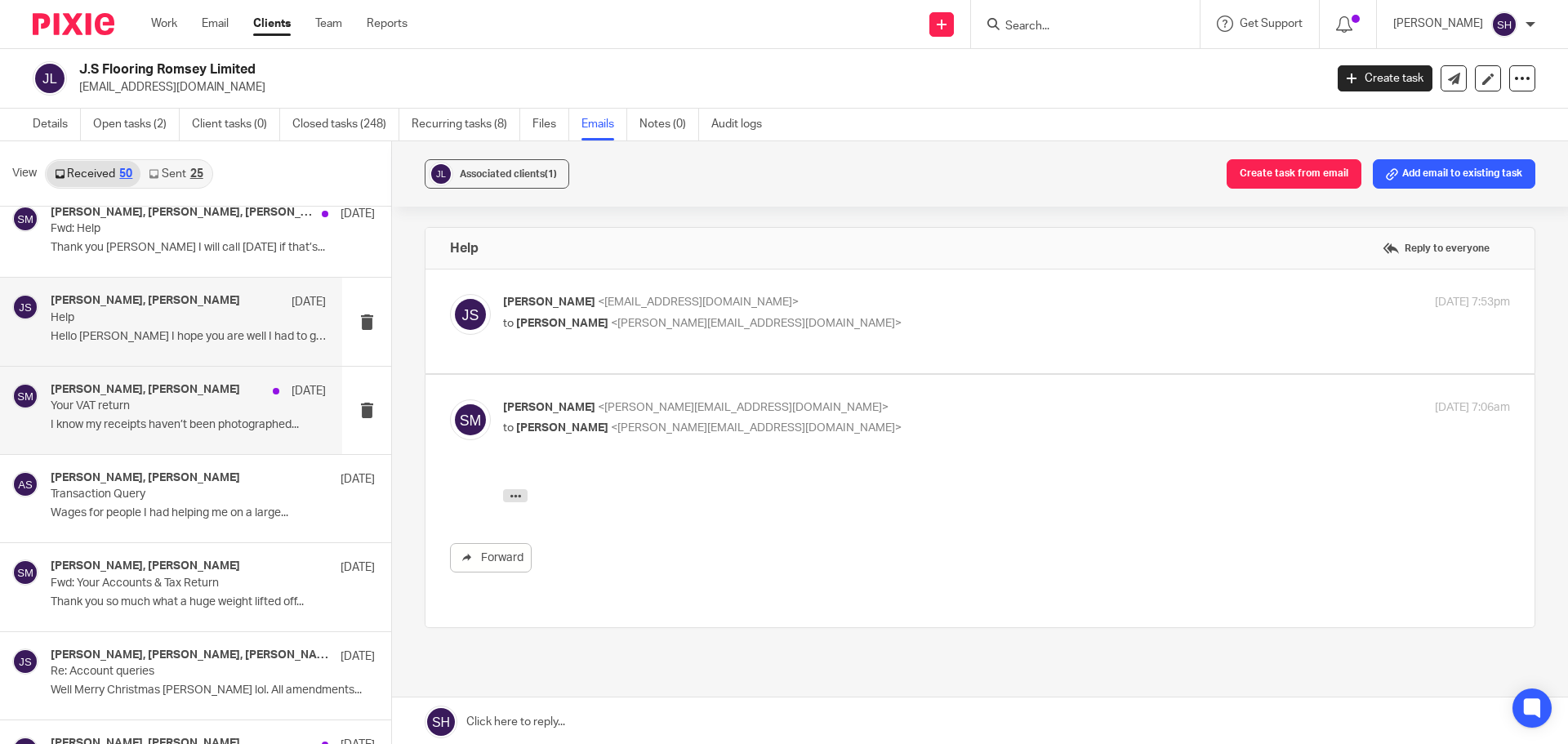
scroll to position [0, 0]
click at [743, 328] on p "to Sam McGaley <sam@wearediverso.com>" at bounding box center [838, 324] width 671 height 17
checkbox input "true"
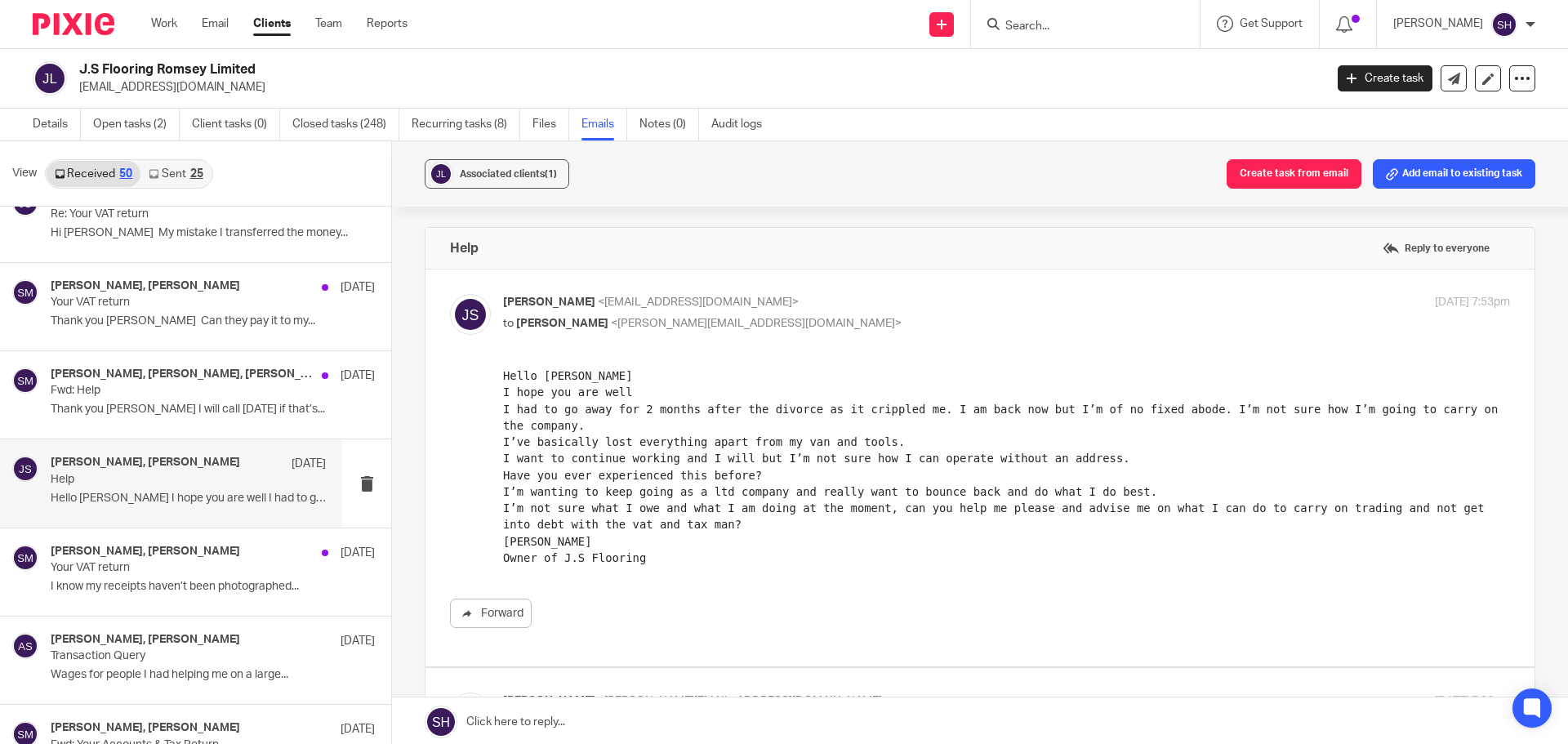
scroll to position [827, 0]
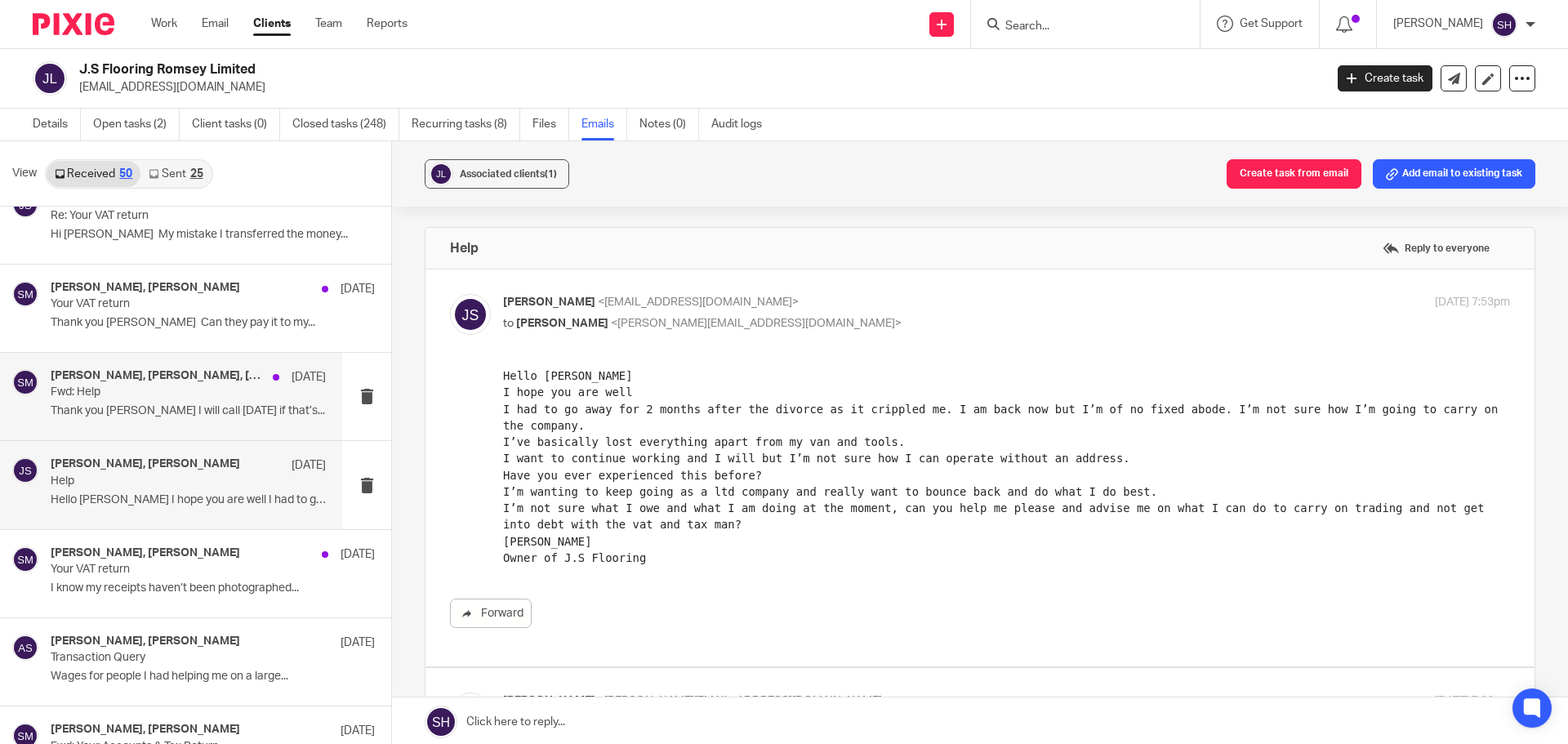
click at [140, 385] on div "James Stack, Sean Toomer, Sam McGaley 6 Feb" at bounding box center [188, 377] width 275 height 16
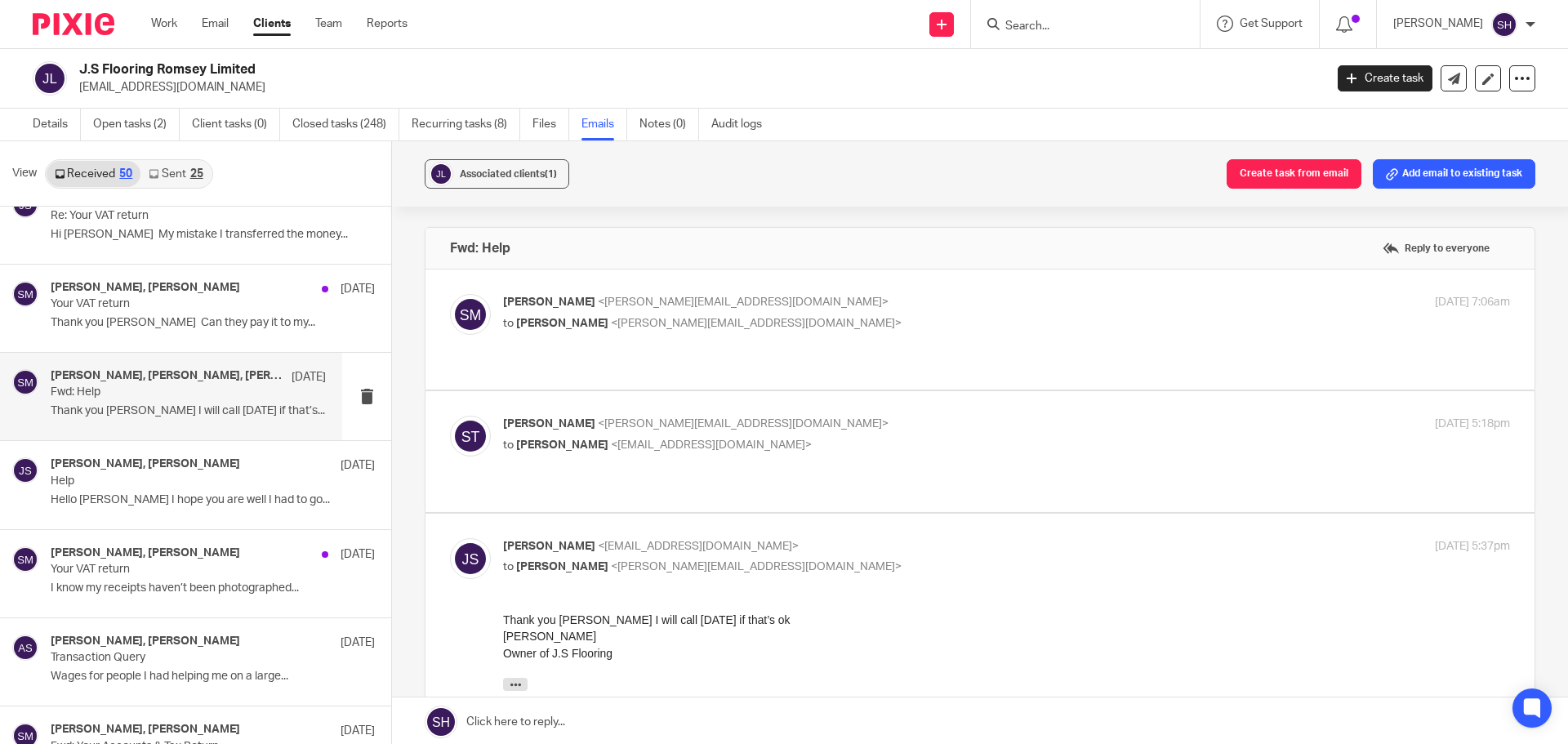
scroll to position [0, 0]
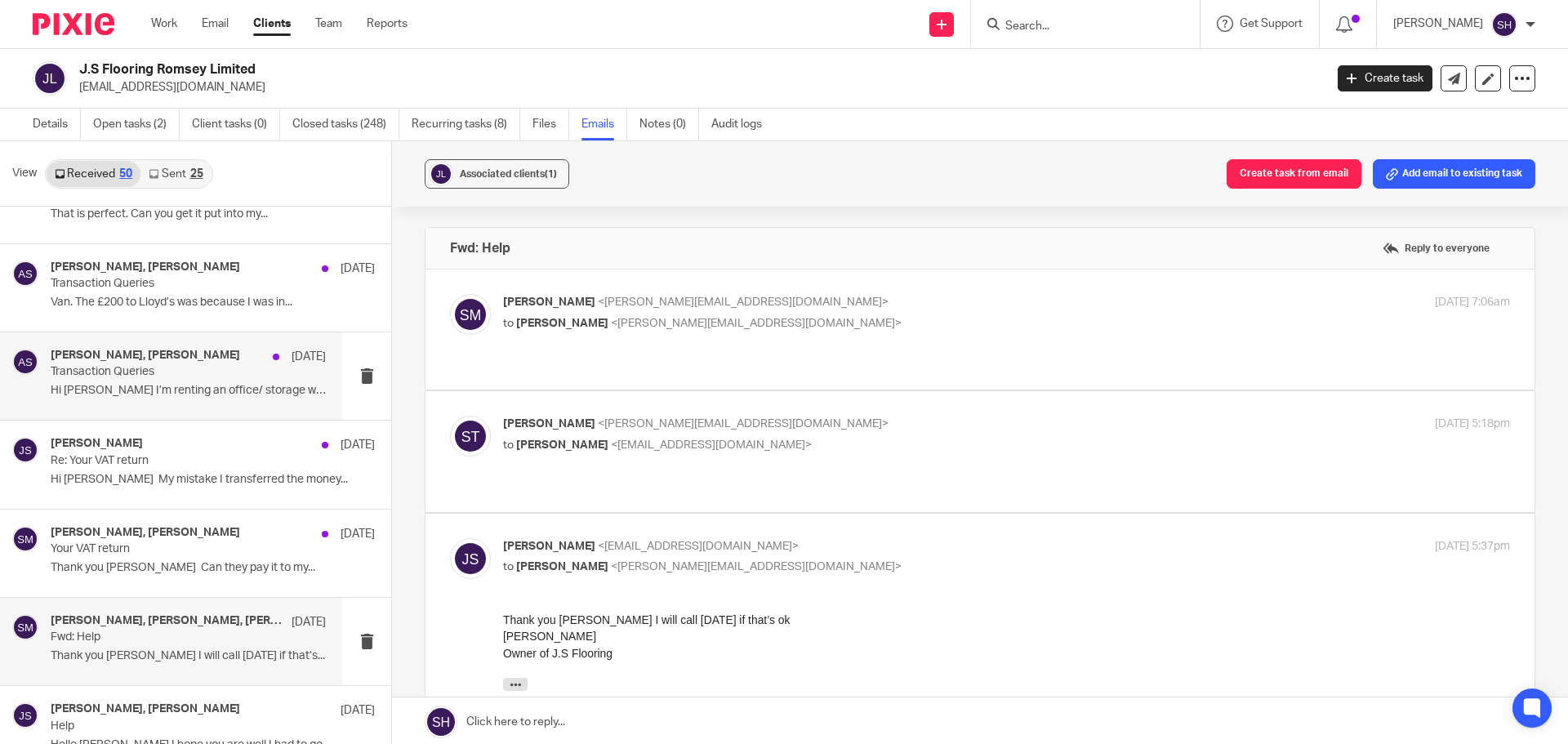
click at [149, 363] on div "James Stack, Abi Spence 13 Mar" at bounding box center [188, 357] width 275 height 16
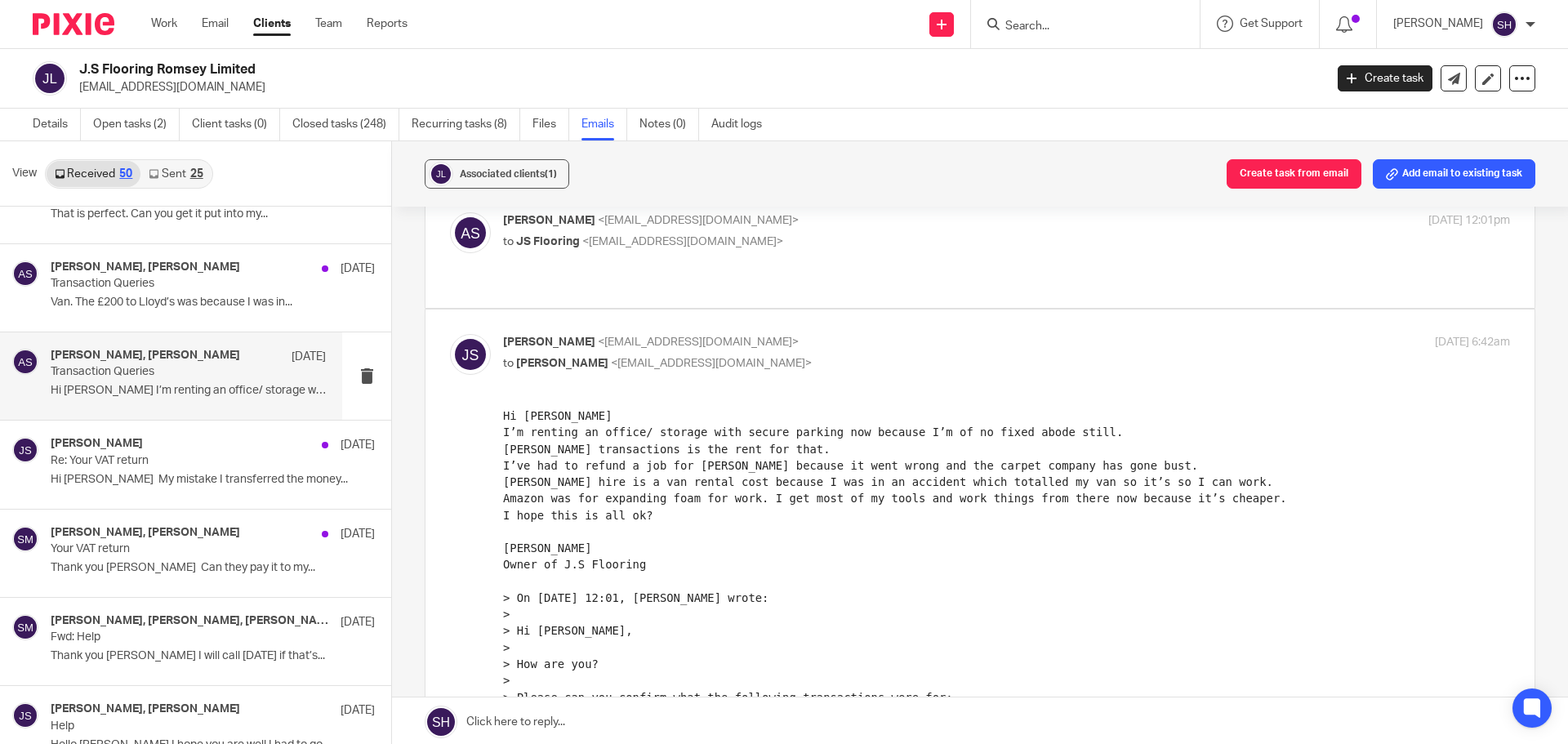
click at [775, 268] on label at bounding box center [979, 247] width 1109 height 120
click at [450, 213] on input "checkbox" at bounding box center [449, 212] width 1 height 1
checkbox input "true"
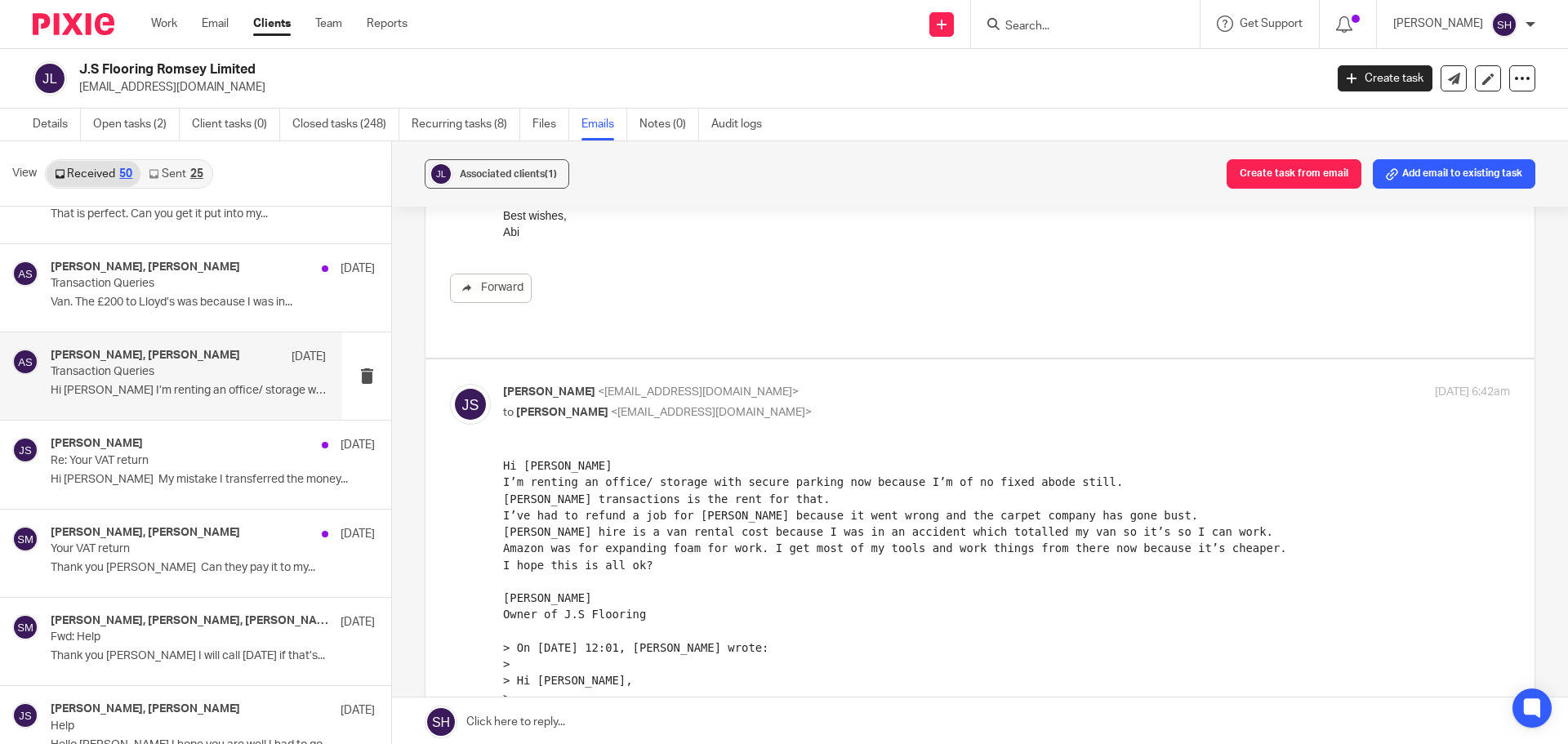
scroll to position [501, 0]
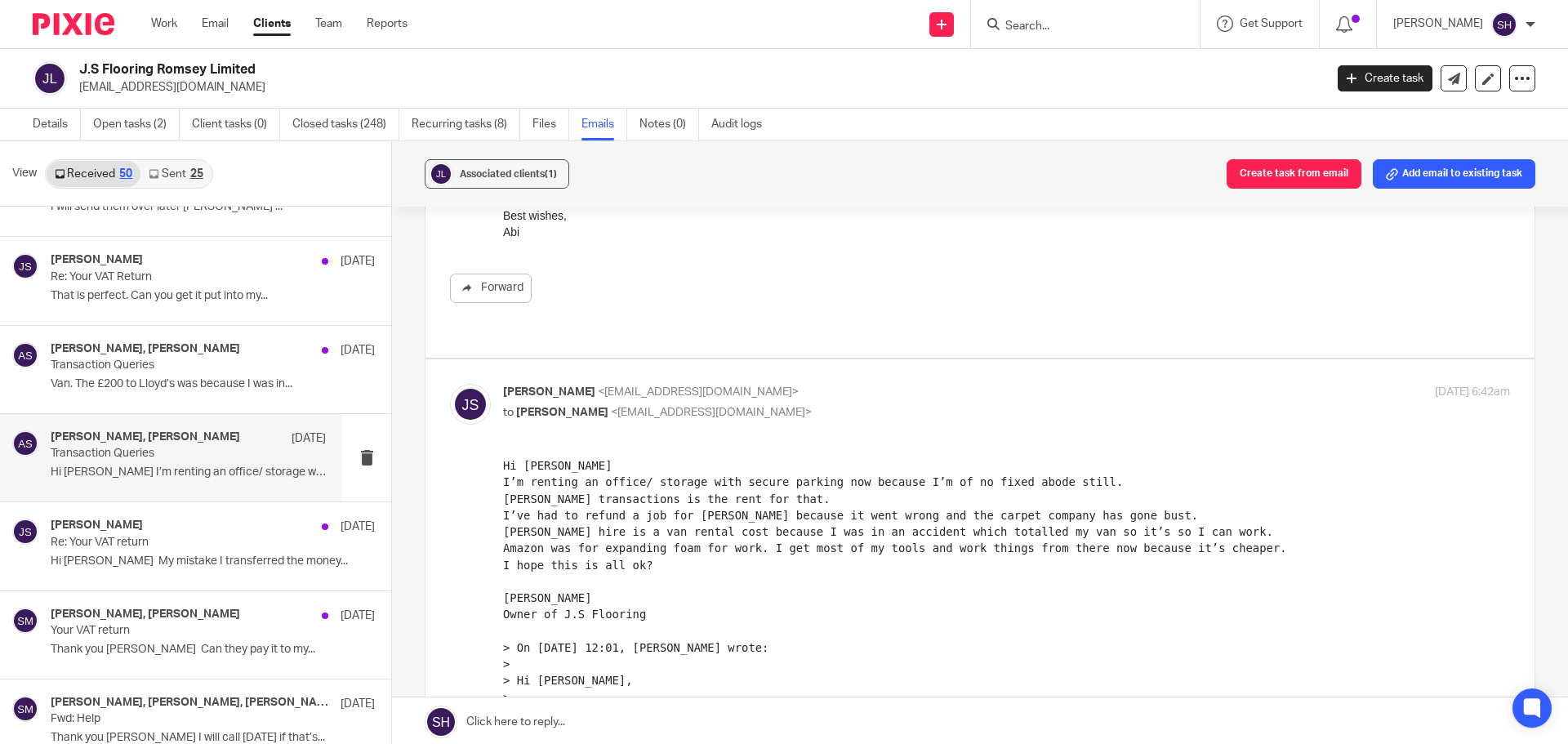
click at [230, 366] on p "Transaction Queries" at bounding box center [180, 365] width 260 height 14
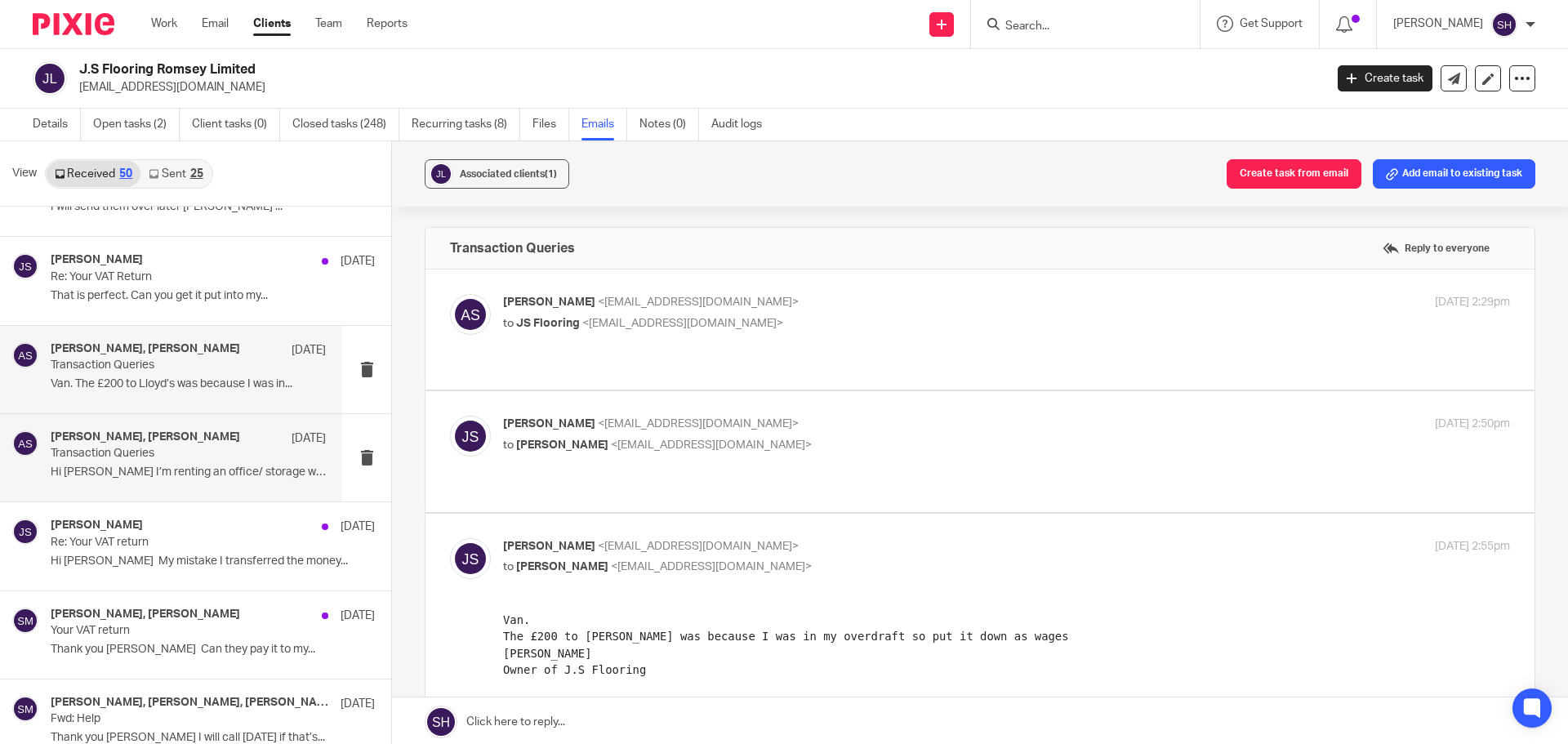
scroll to position [0, 0]
click at [833, 339] on div "Abi Spence <abi@wearediverso.com> to JS Flooring <stackylayer@yahoo.co.uk> 14 M…" at bounding box center [979, 330] width 1060 height 71
click at [781, 321] on p "to JS Flooring <stackylayer@yahoo.co.uk>" at bounding box center [838, 324] width 671 height 17
checkbox input "true"
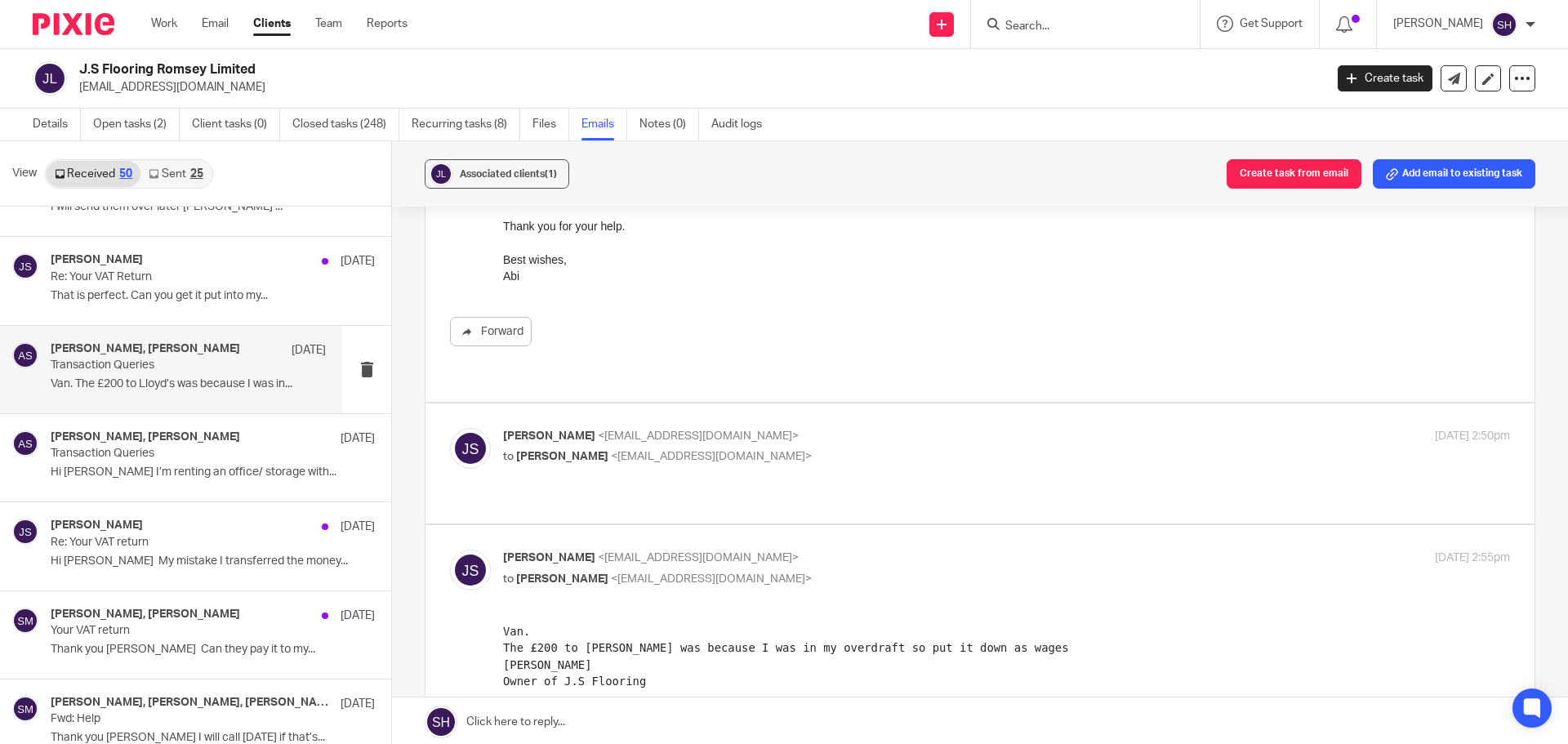
scroll to position [326, 0]
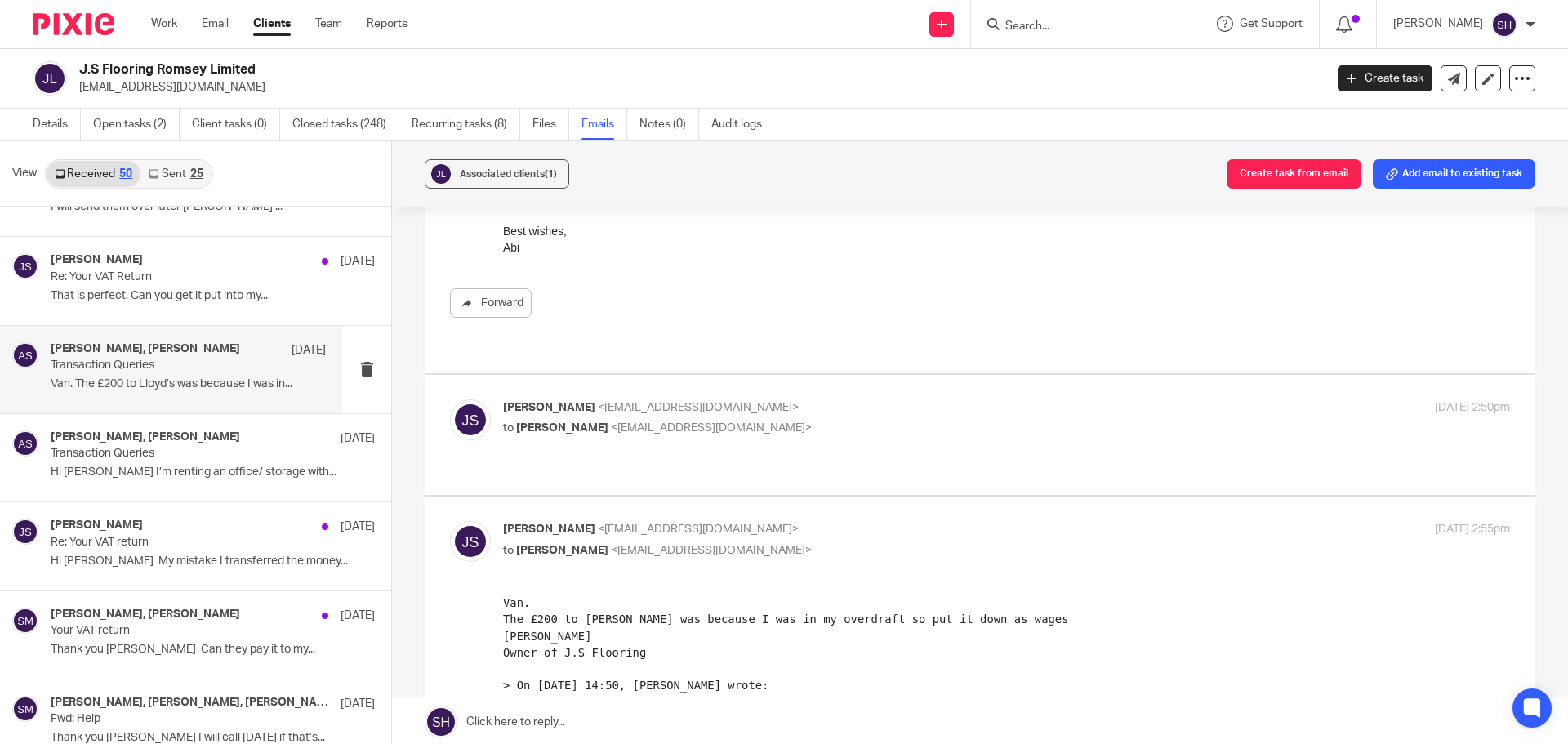
click at [778, 399] on p "James Stack <stackylayer@yahoo.co.uk>" at bounding box center [838, 408] width 671 height 17
checkbox input "true"
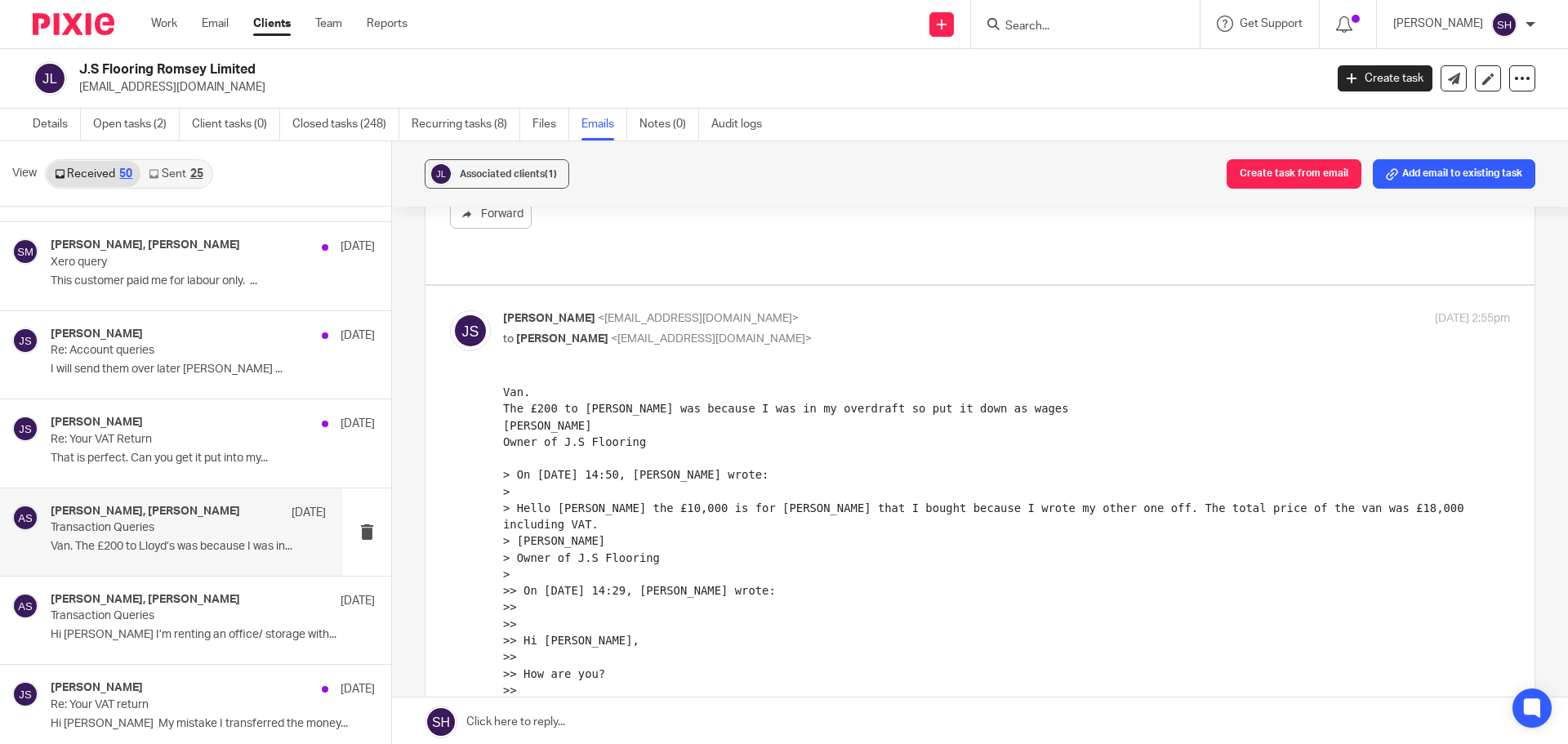
scroll to position [337, 0]
click at [194, 347] on p "Re: Account queries" at bounding box center [161, 352] width 221 height 14
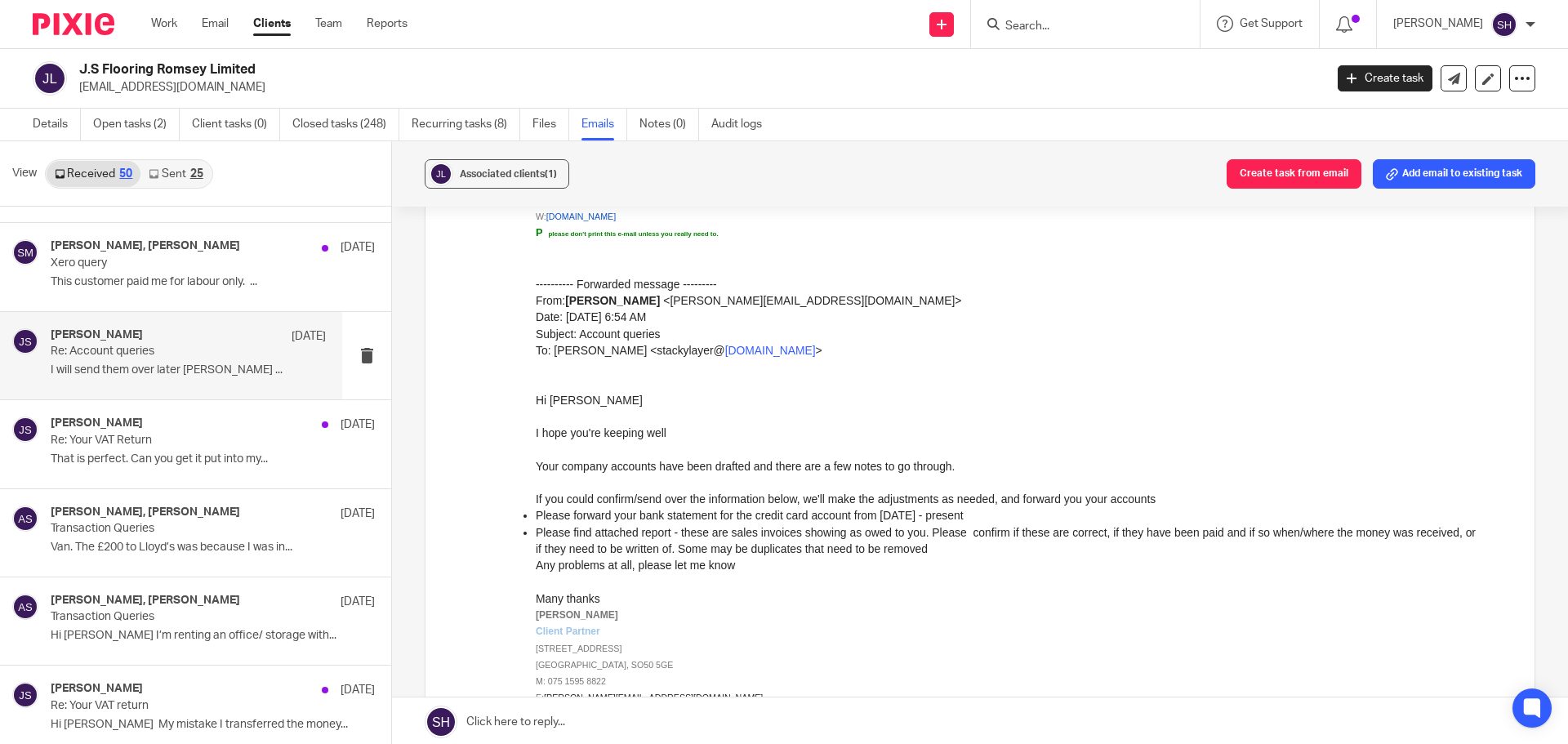
scroll to position [255, 0]
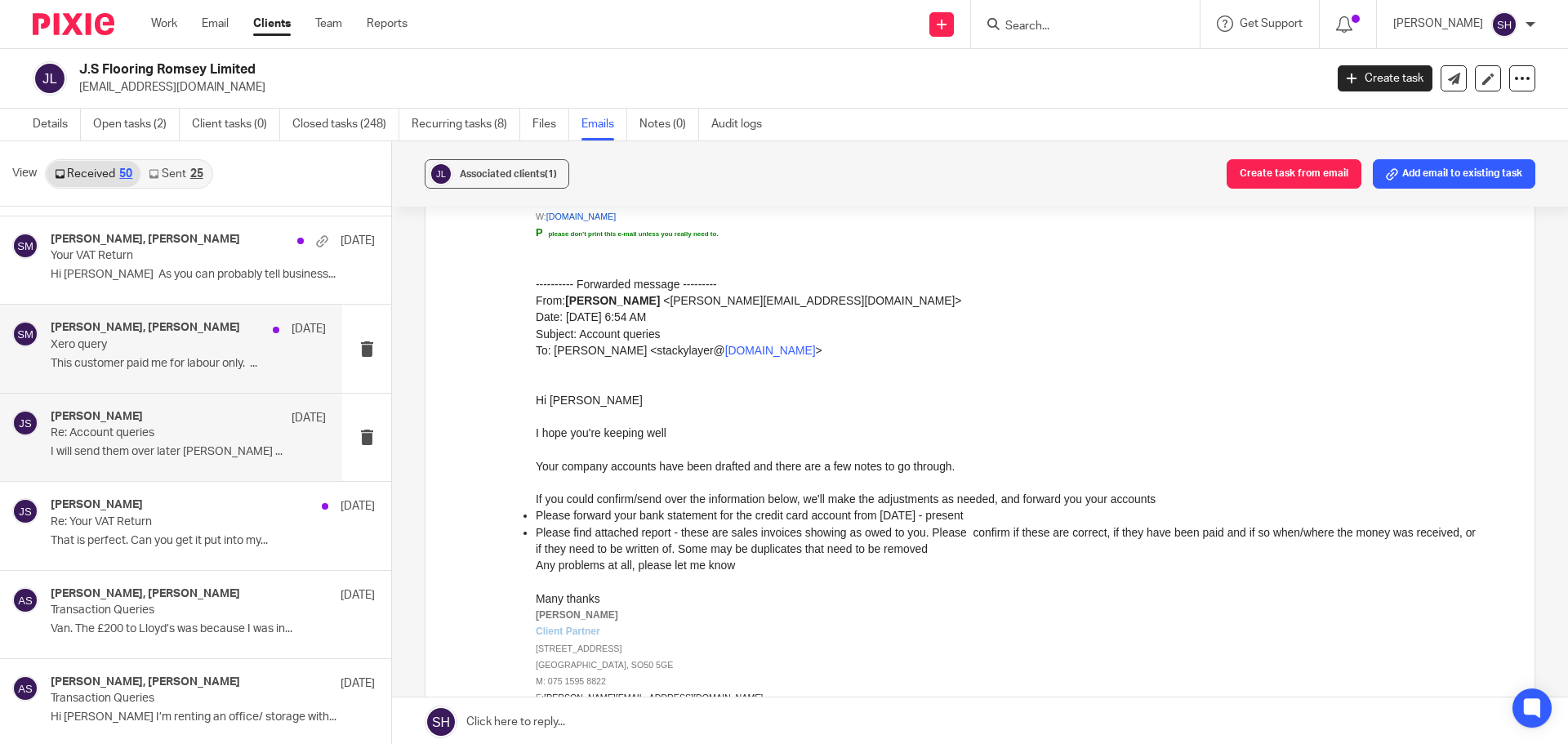
click at [189, 348] on p "Xero query" at bounding box center [161, 345] width 221 height 14
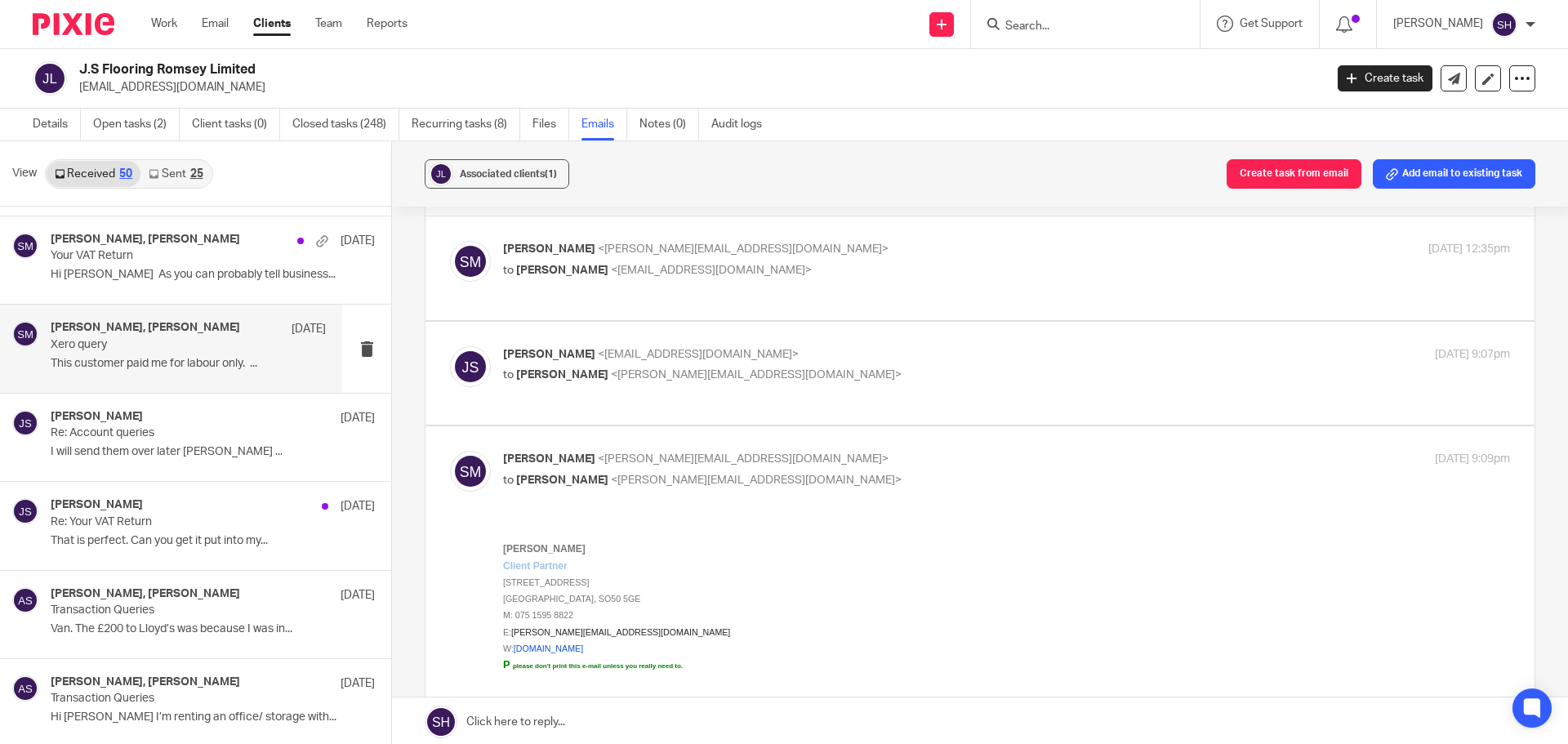
scroll to position [82, 0]
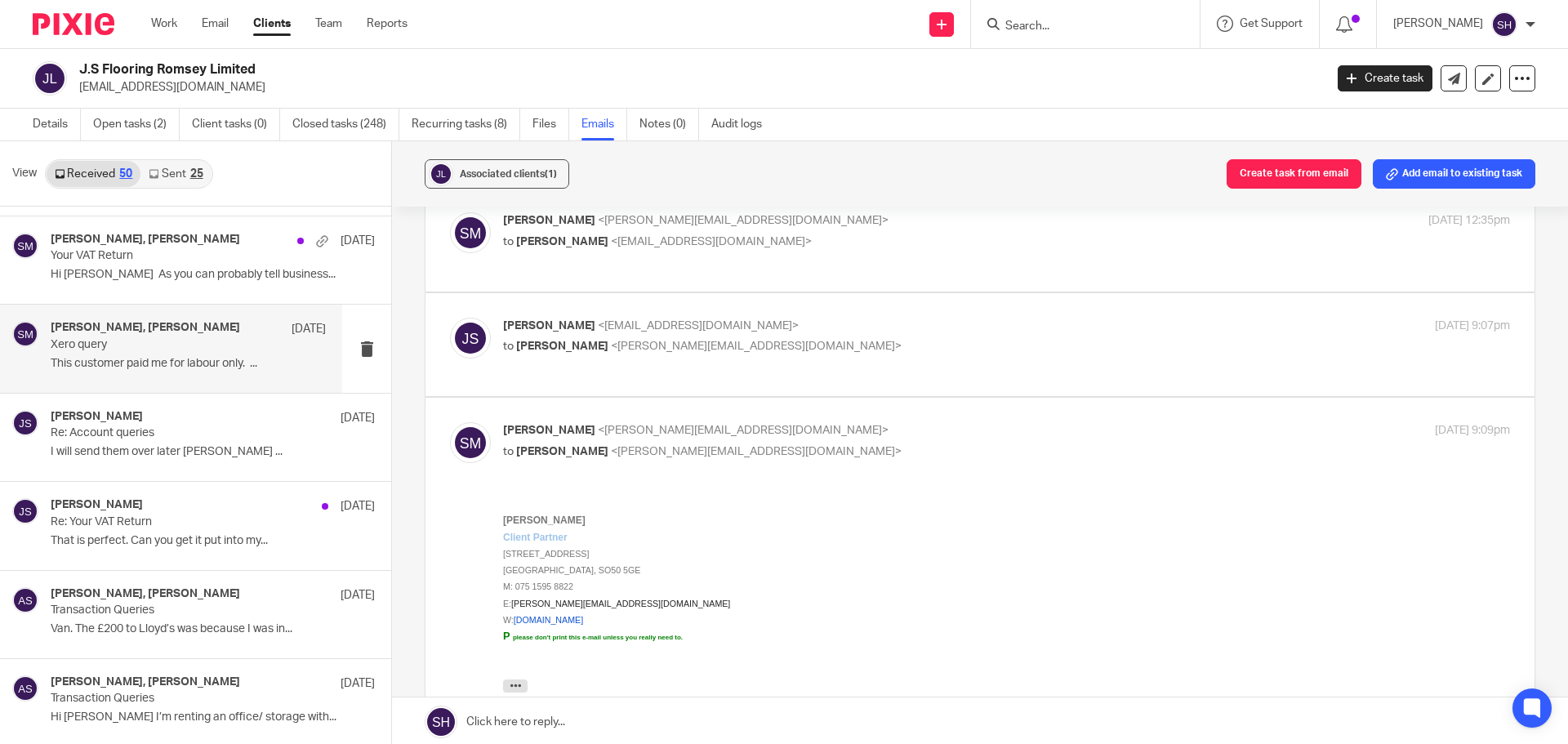
click at [781, 260] on div "Sam McGaley <sam@wearediverso.com> to James Stack <stackylayer@yahoo.co.uk> 22 …" at bounding box center [979, 240] width 1060 height 55
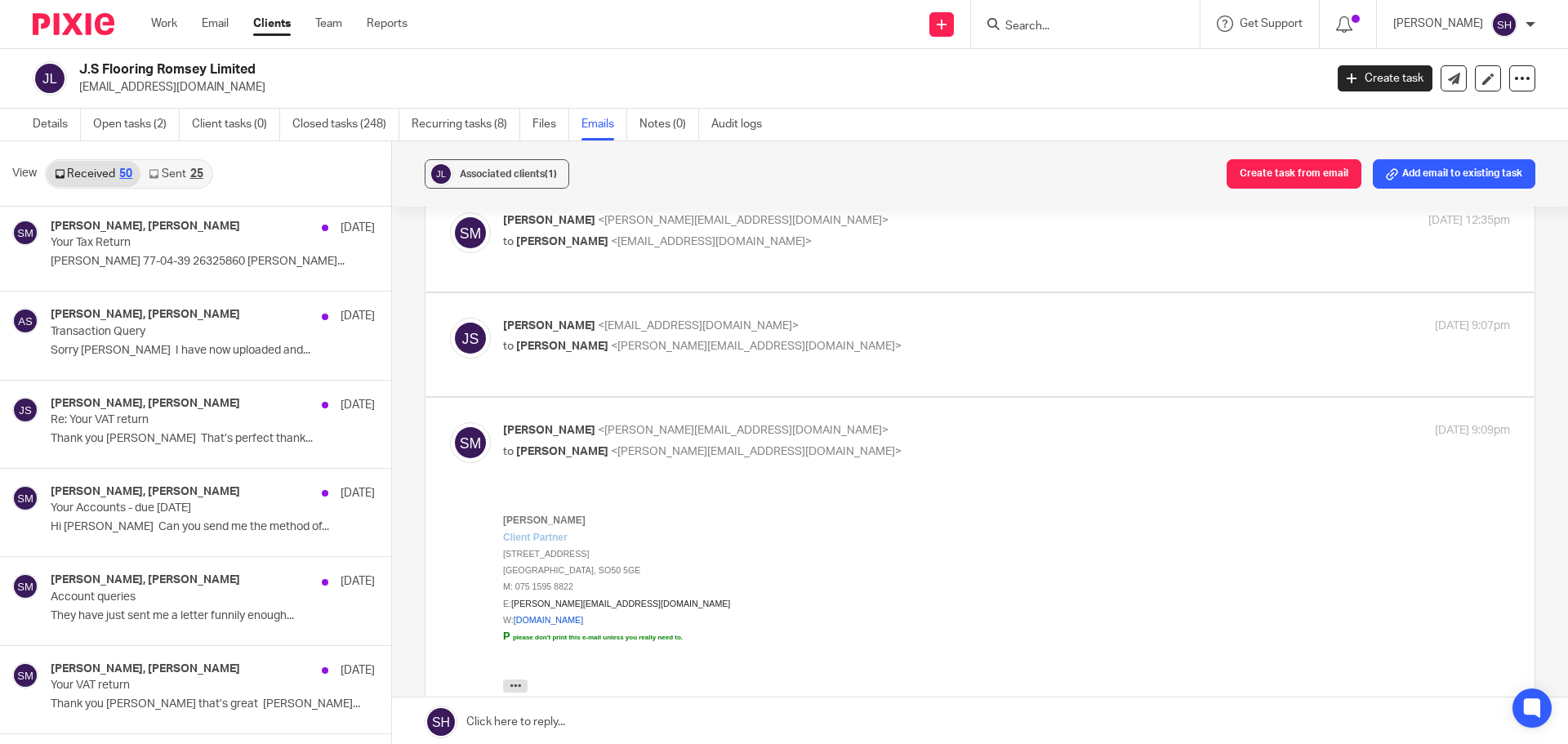
scroll to position [2379, 0]
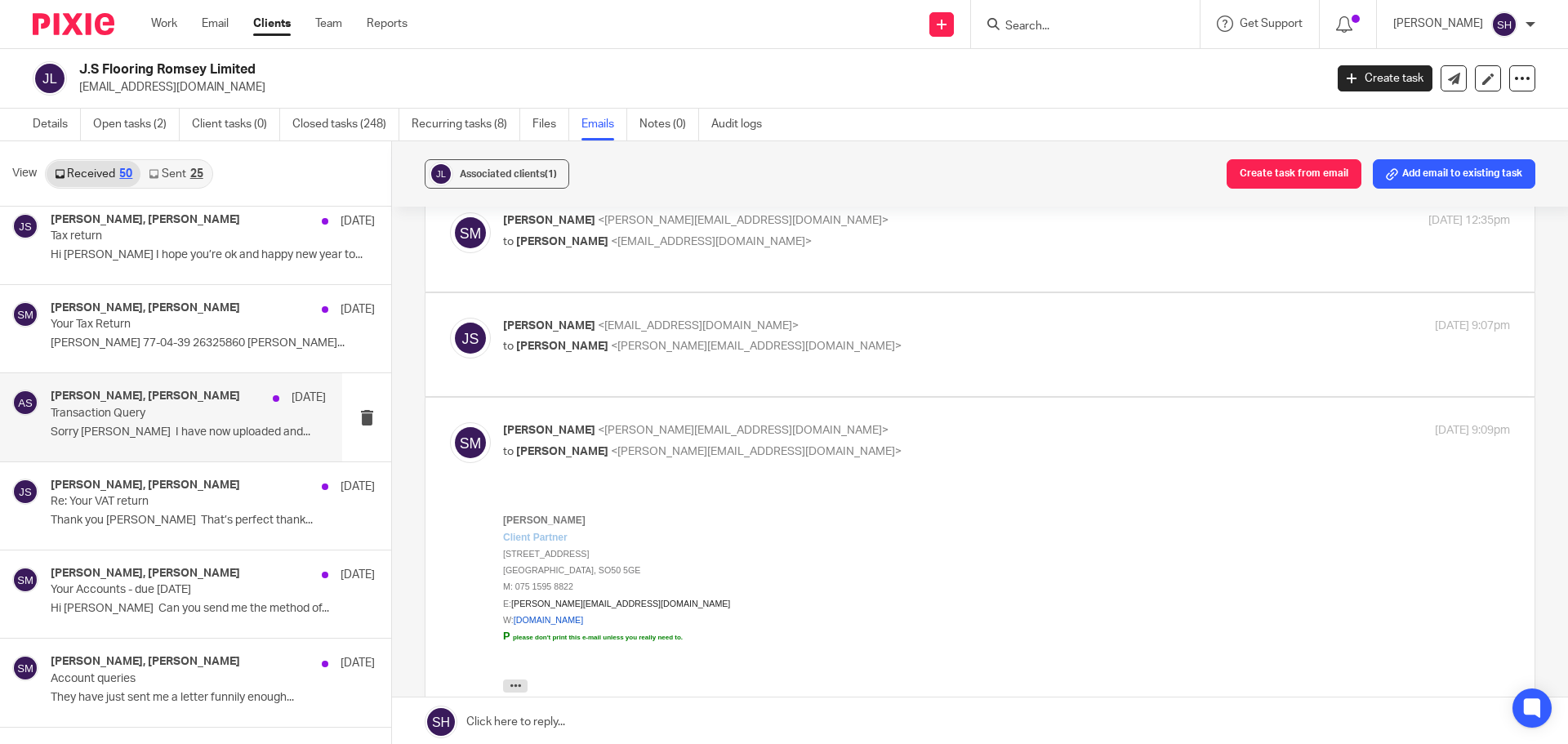
click at [161, 419] on p "Transaction Query" at bounding box center [161, 413] width 221 height 14
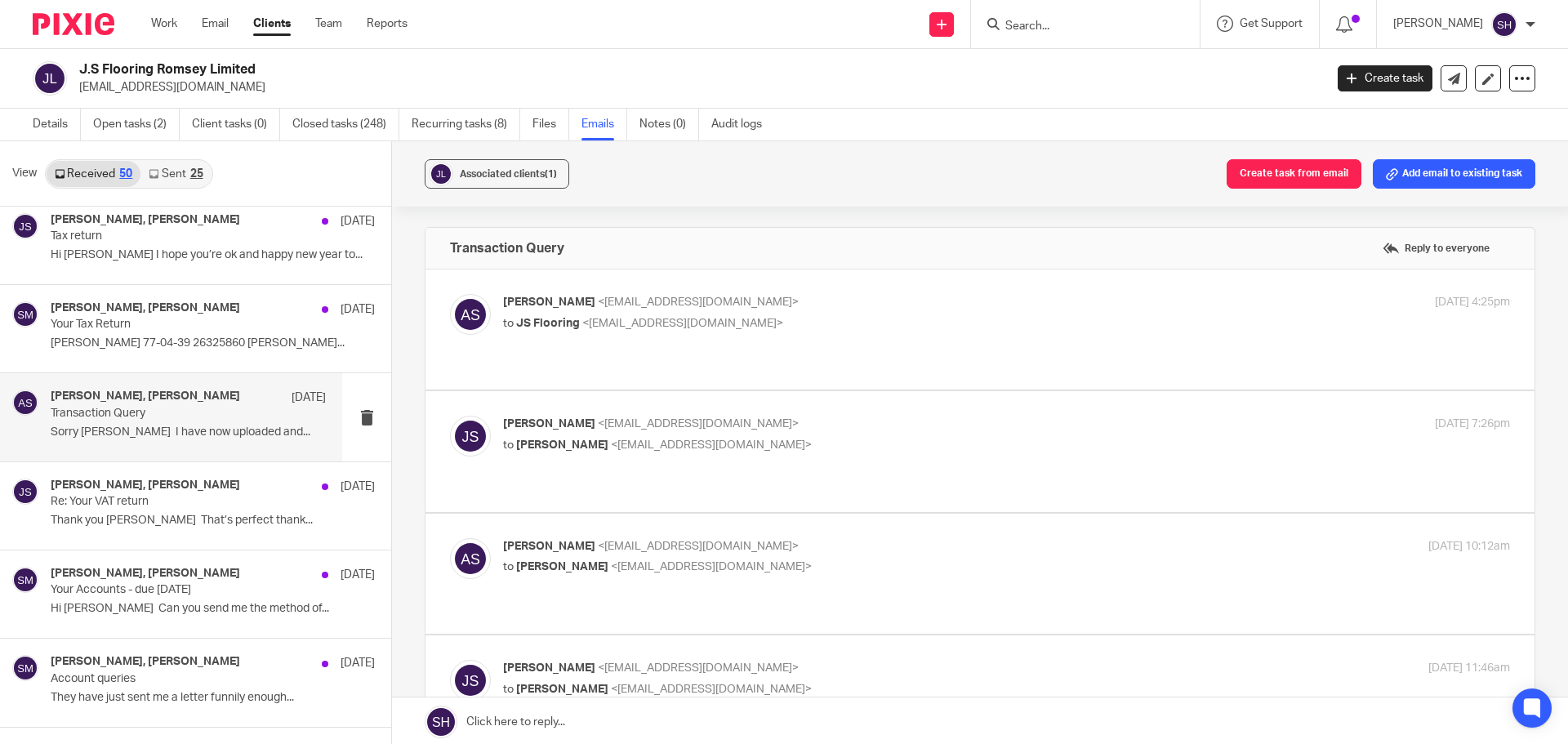
click at [809, 331] on p "to JS Flooring <stackylayer@yahoo.co.uk>" at bounding box center [838, 324] width 671 height 17
checkbox input "true"
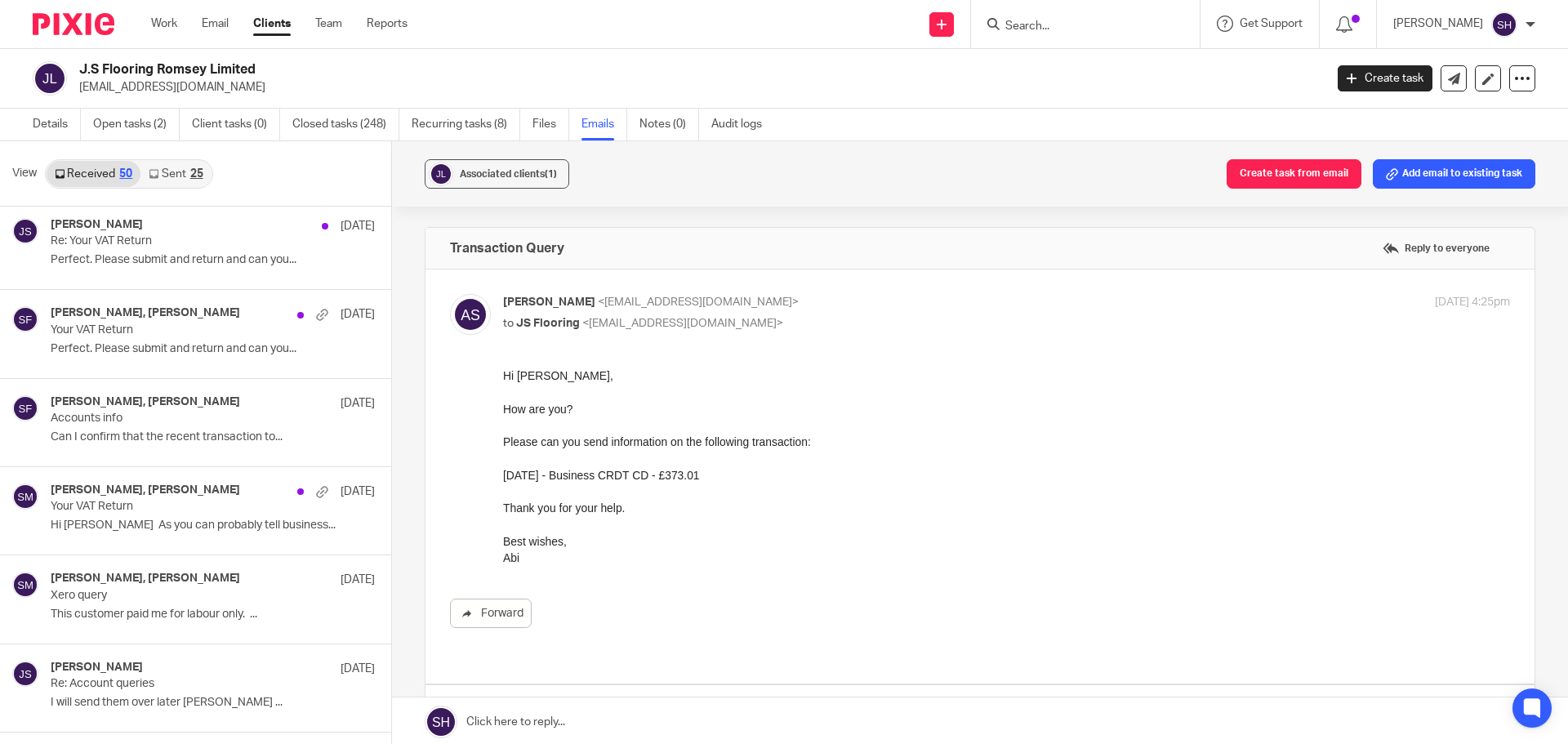
scroll to position [0, 0]
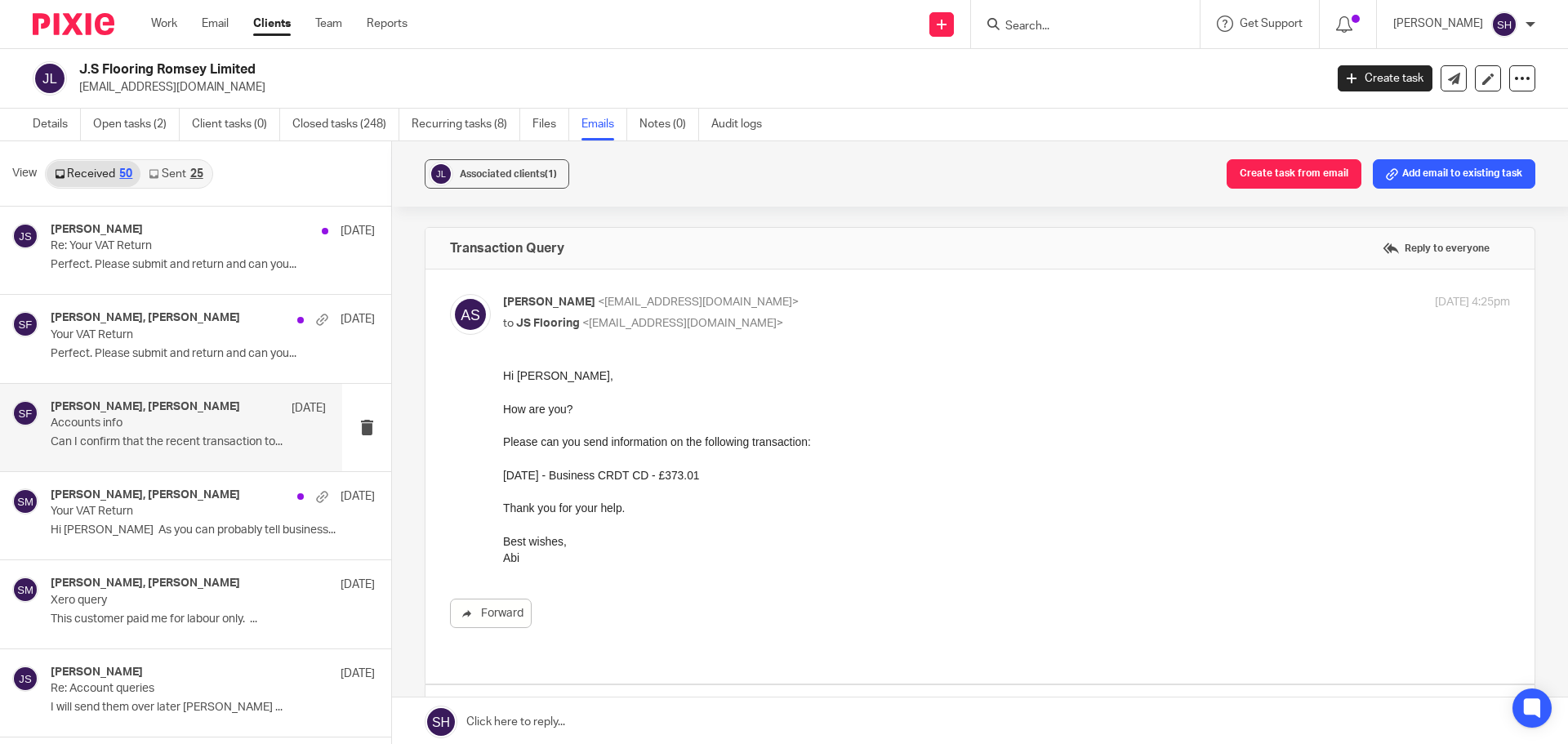
click at [155, 429] on p "Accounts info" at bounding box center [161, 424] width 221 height 14
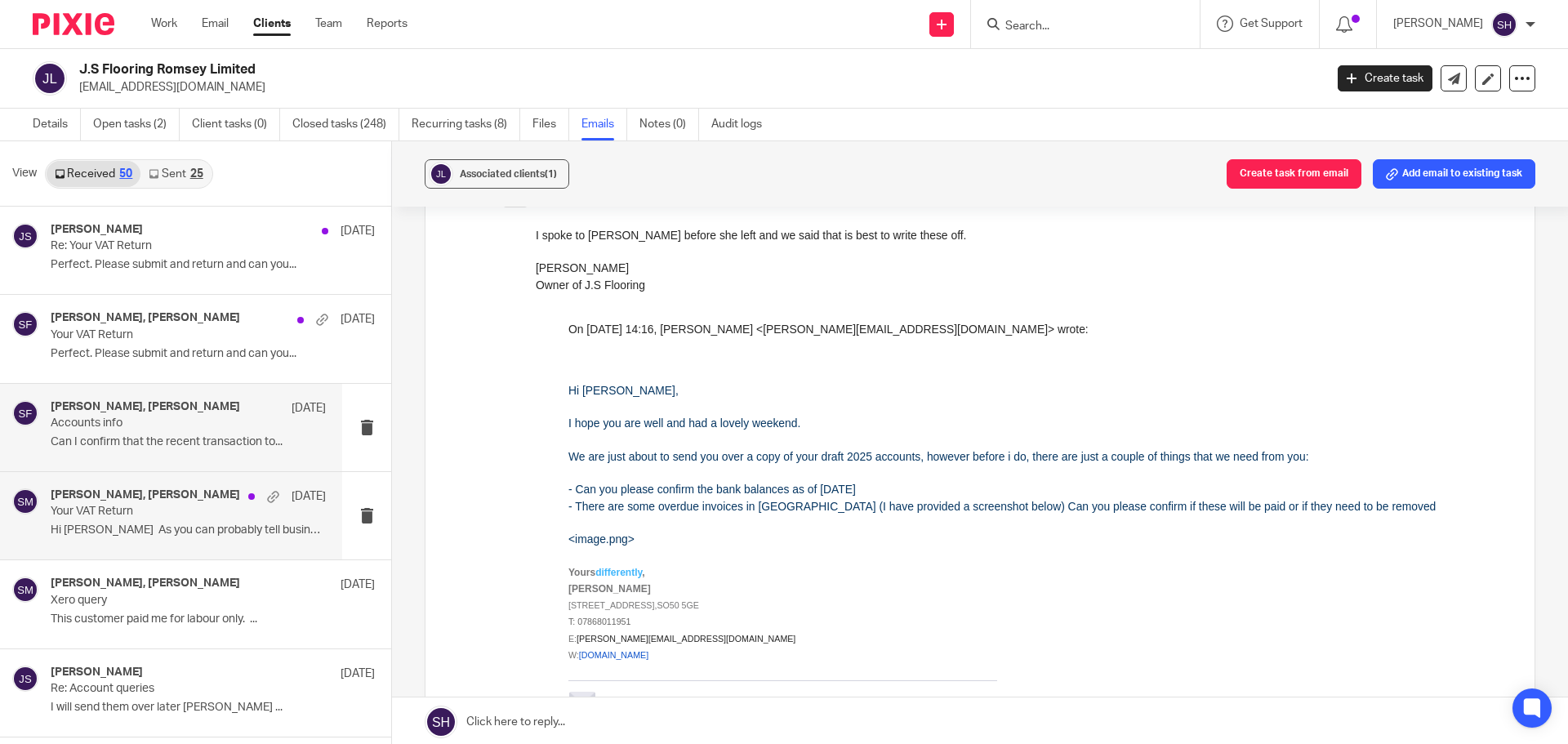
scroll to position [82, 0]
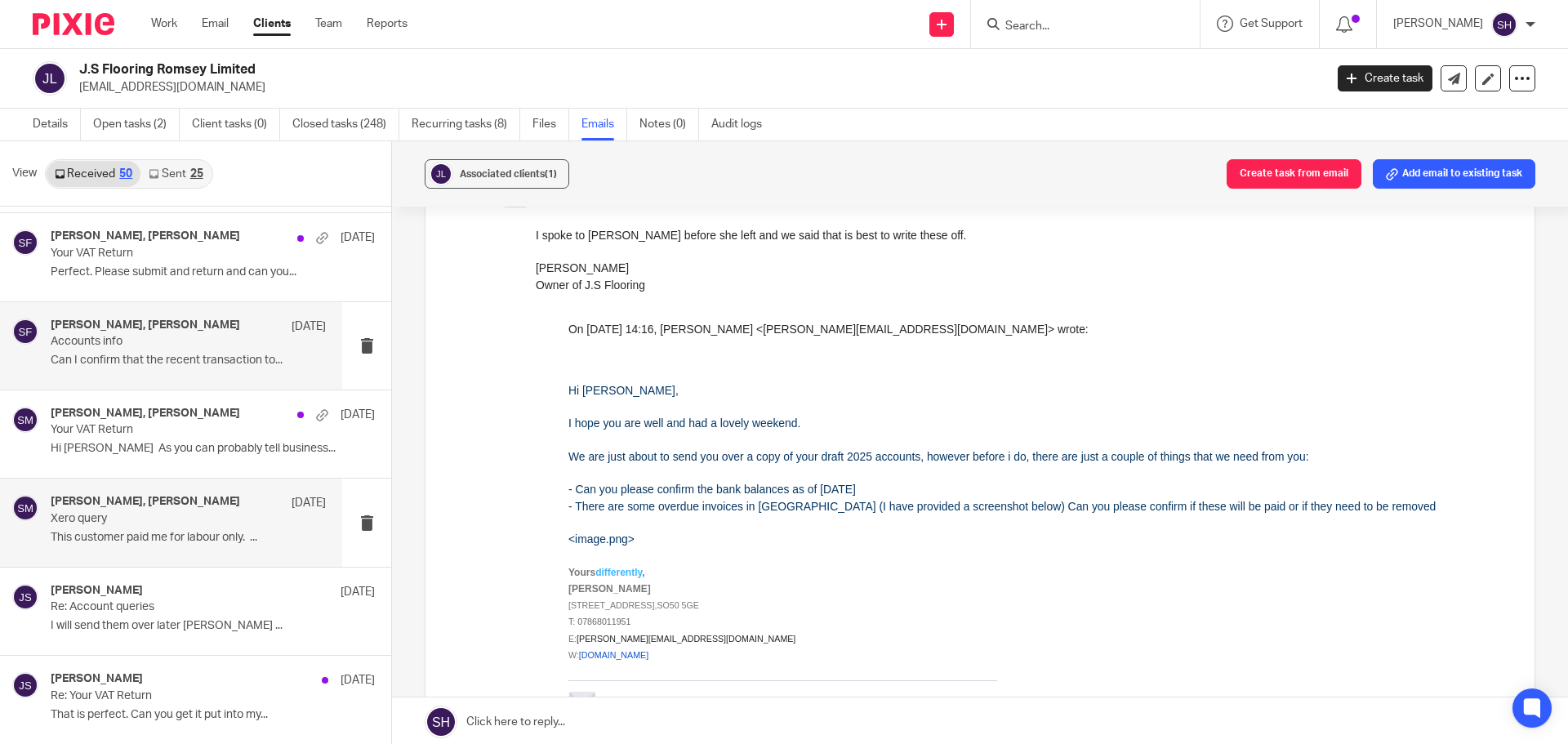
click at [177, 523] on p "Xero query" at bounding box center [161, 519] width 221 height 14
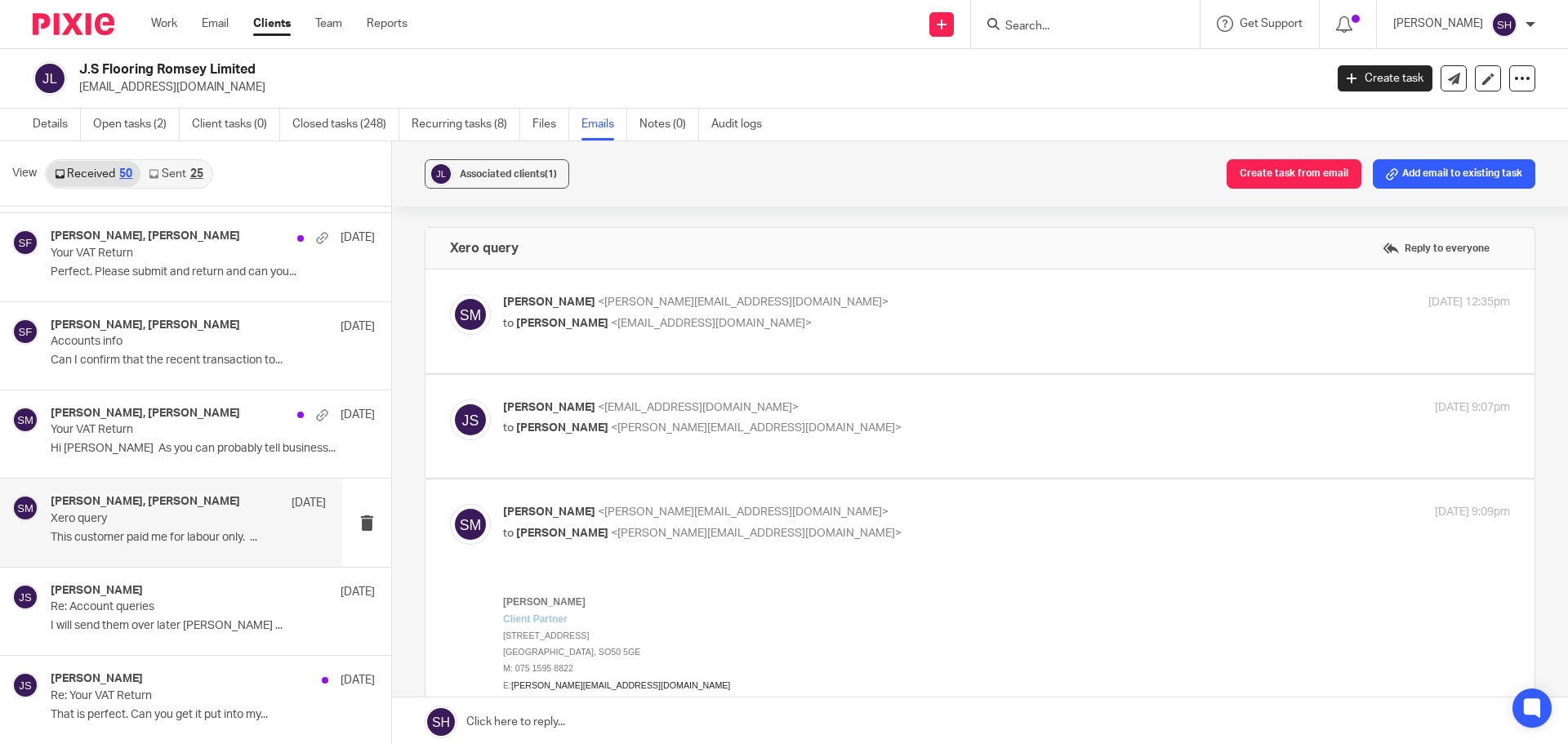
scroll to position [0, 0]
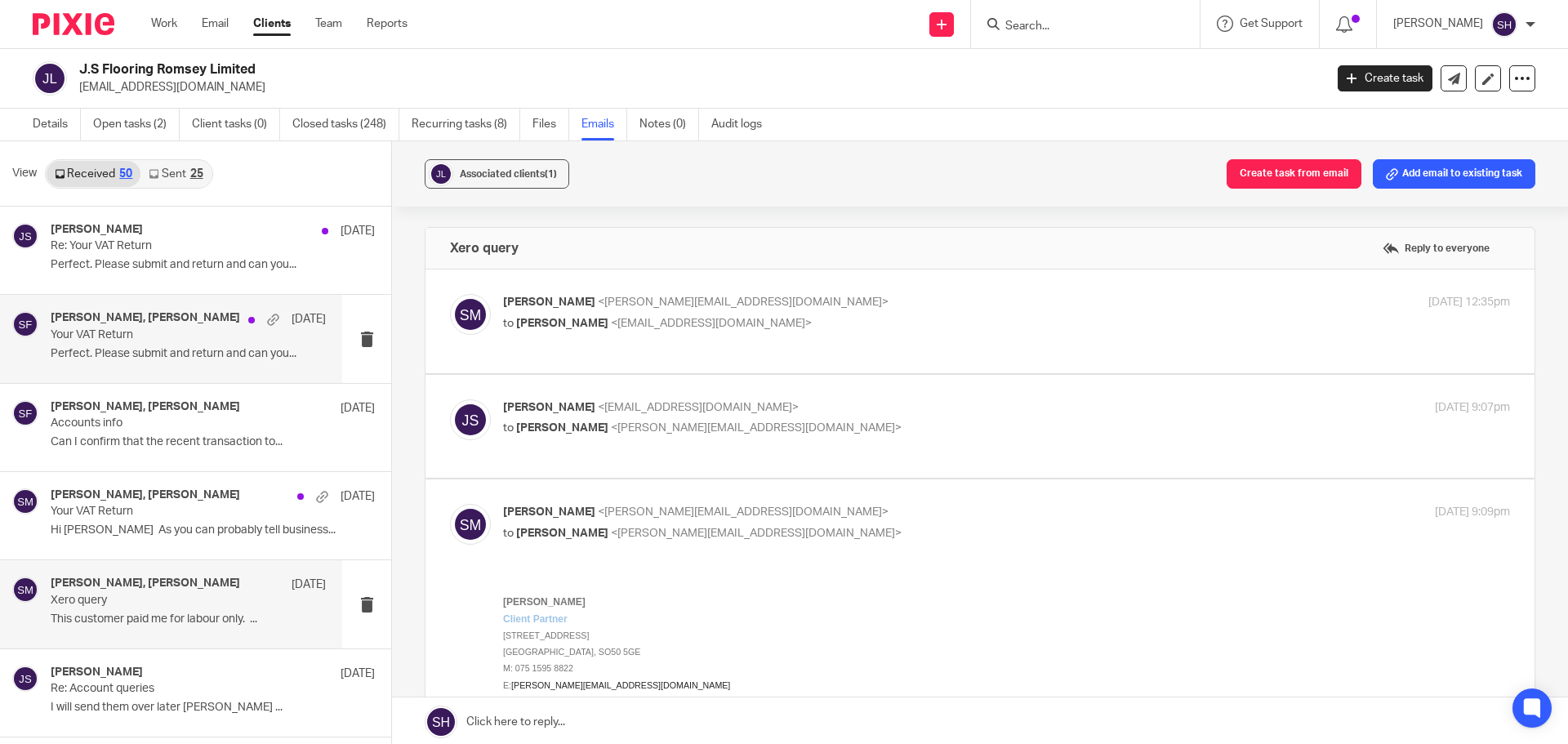
click at [191, 334] on p "Your VAT Return" at bounding box center [161, 335] width 221 height 14
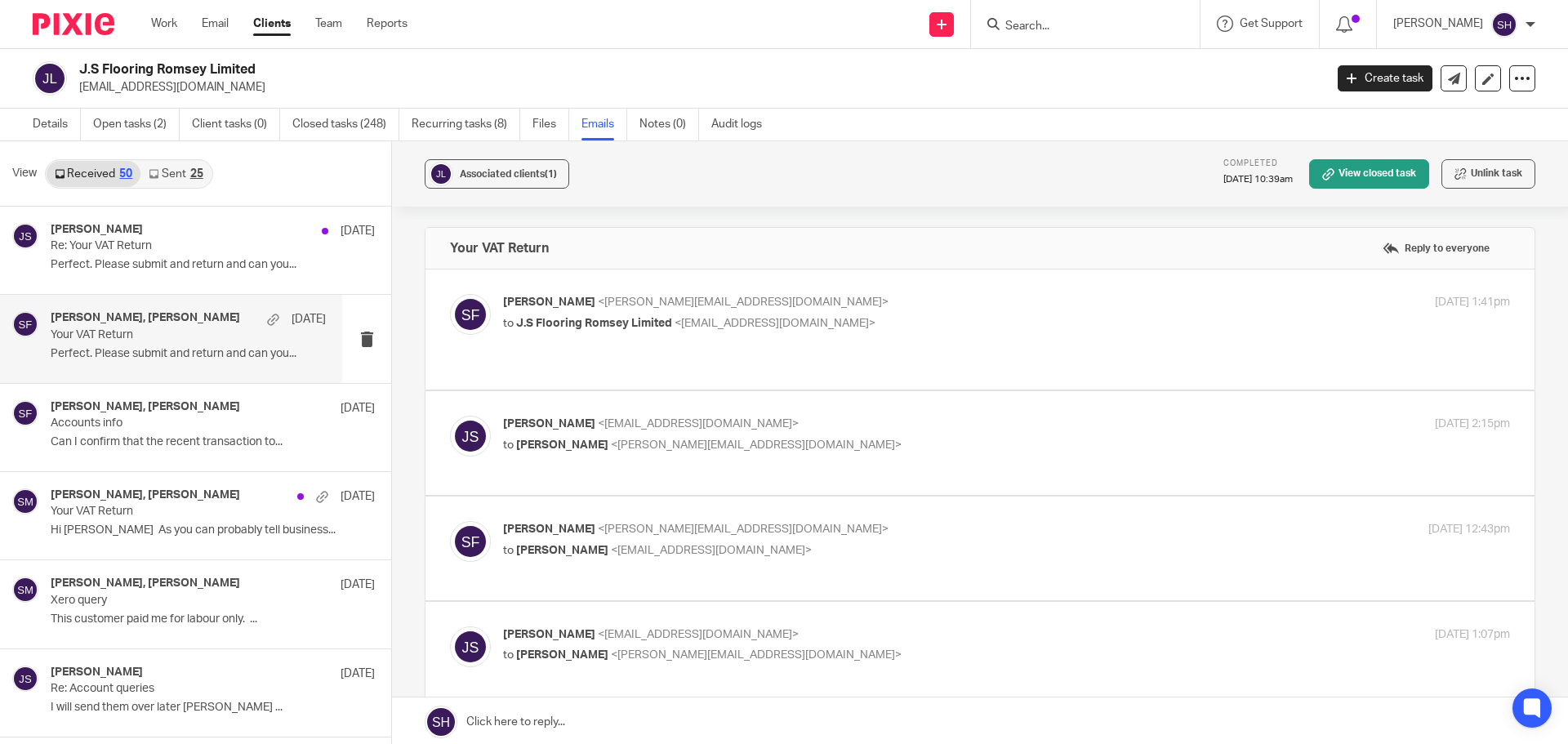
click at [774, 319] on span "<stackylayer@yahoo.co.uk>" at bounding box center [774, 323] width 201 height 11
checkbox input "true"
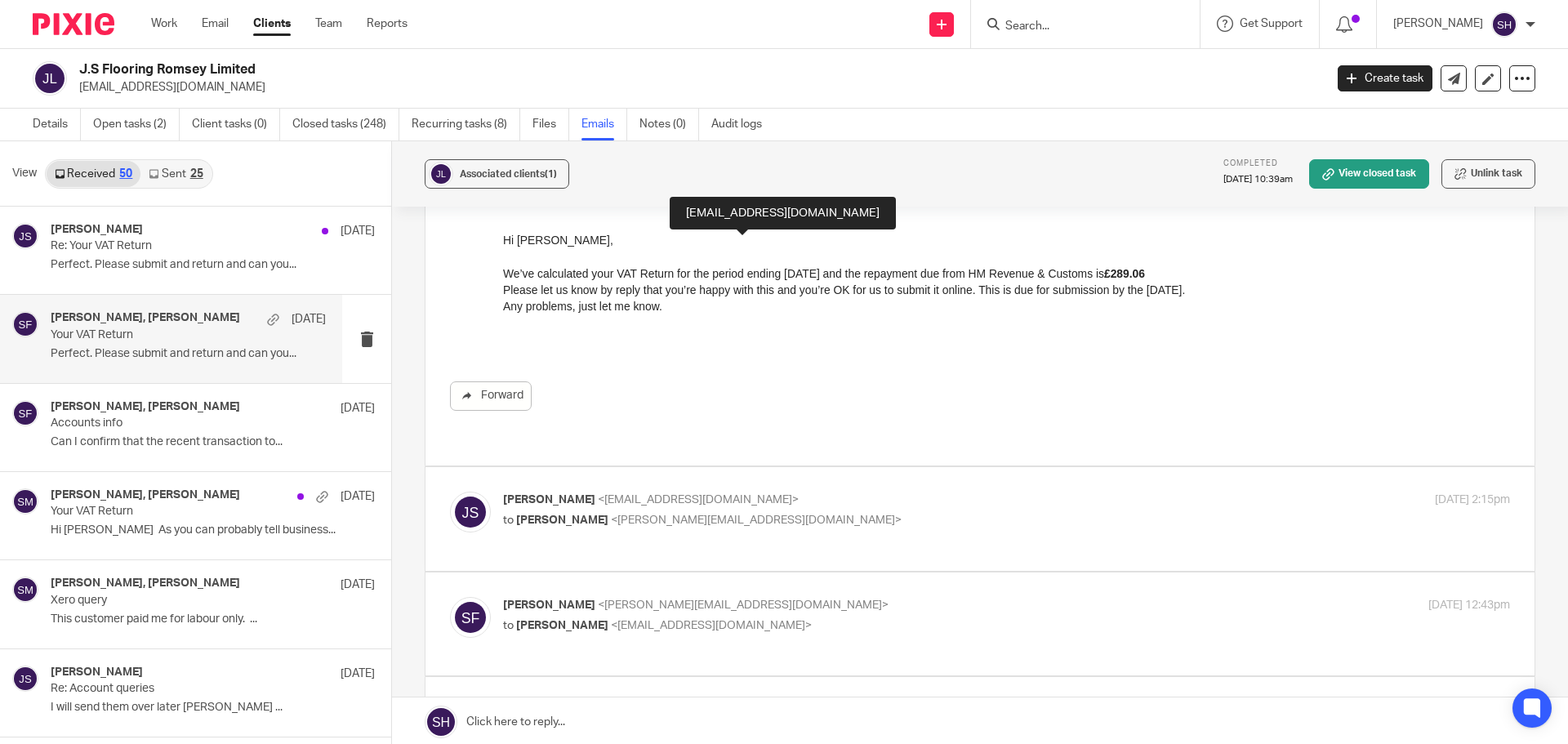
scroll to position [163, 0]
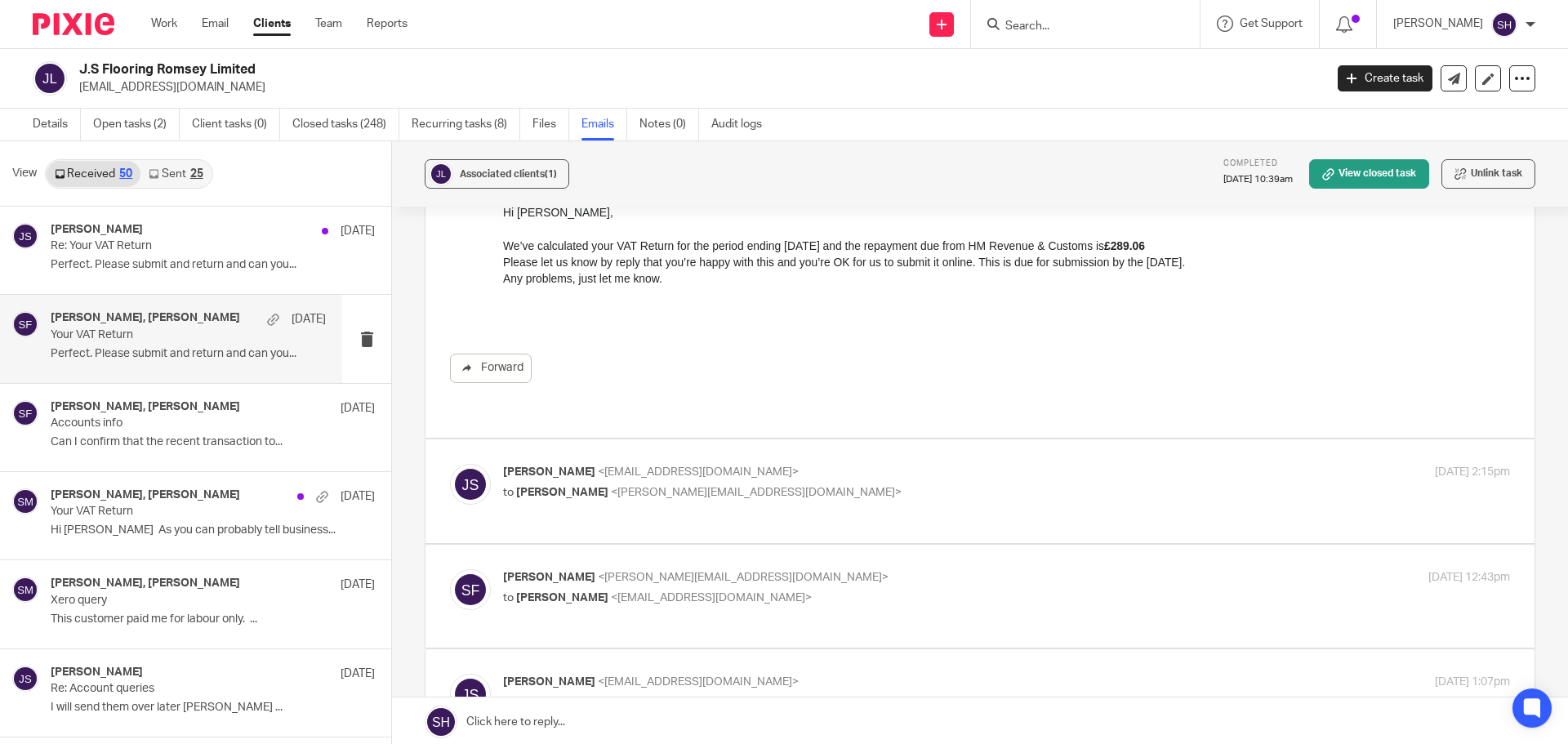
click at [861, 484] on p "to Sarah Fox <sarah@wearediverso.com>" at bounding box center [838, 493] width 671 height 17
checkbox input "true"
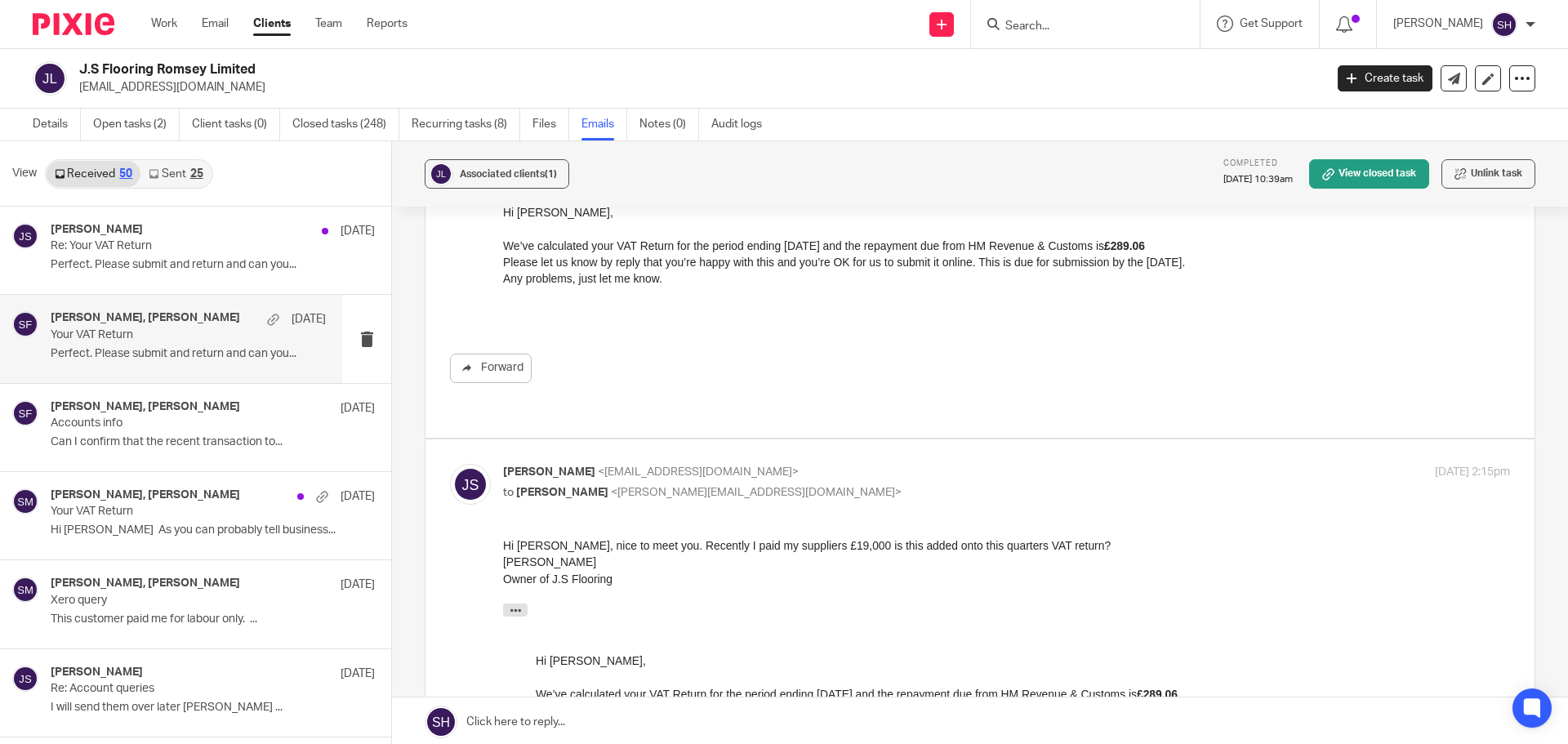
scroll to position [0, 0]
click at [188, 180] on link "Sent 25" at bounding box center [175, 174] width 70 height 26
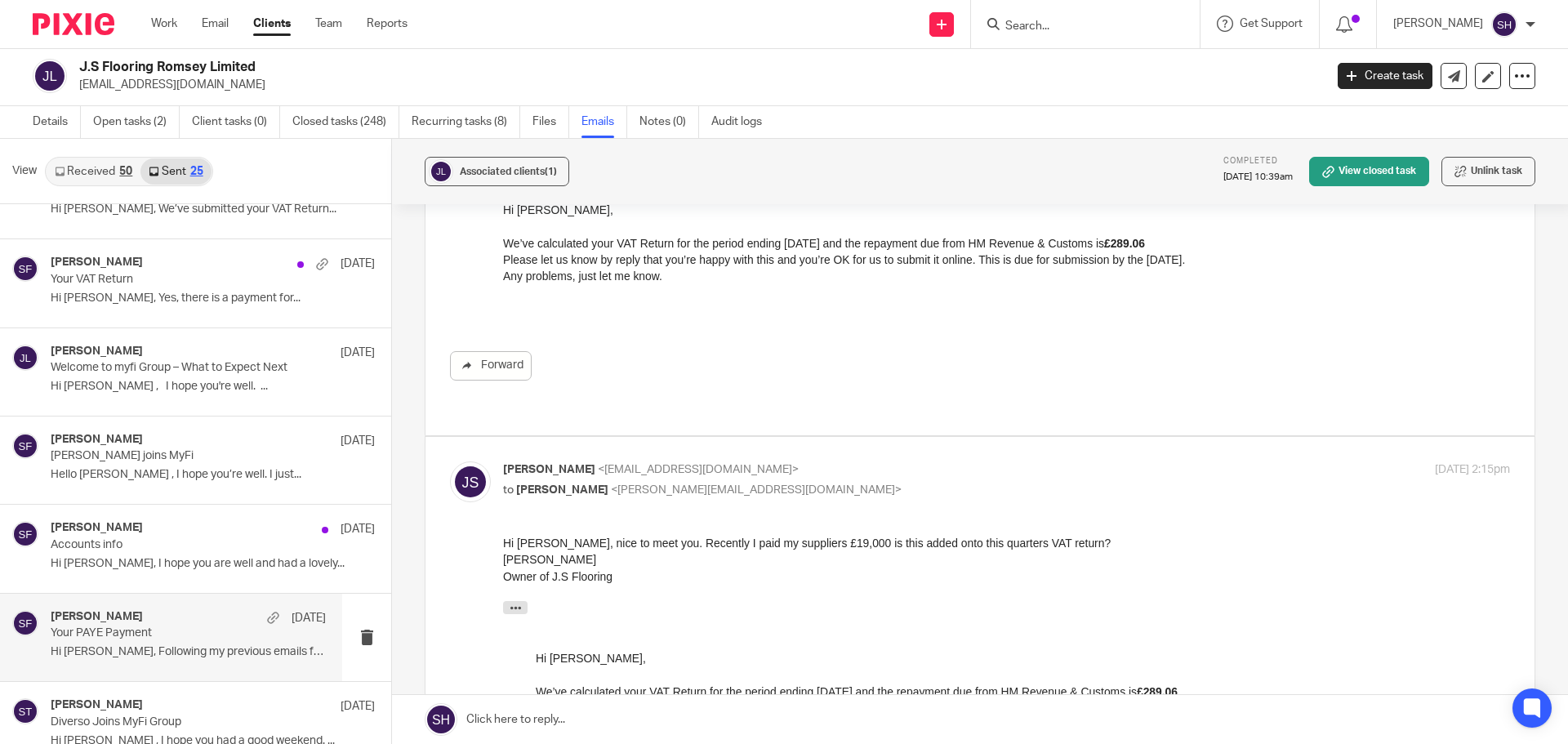
scroll to position [82, 0]
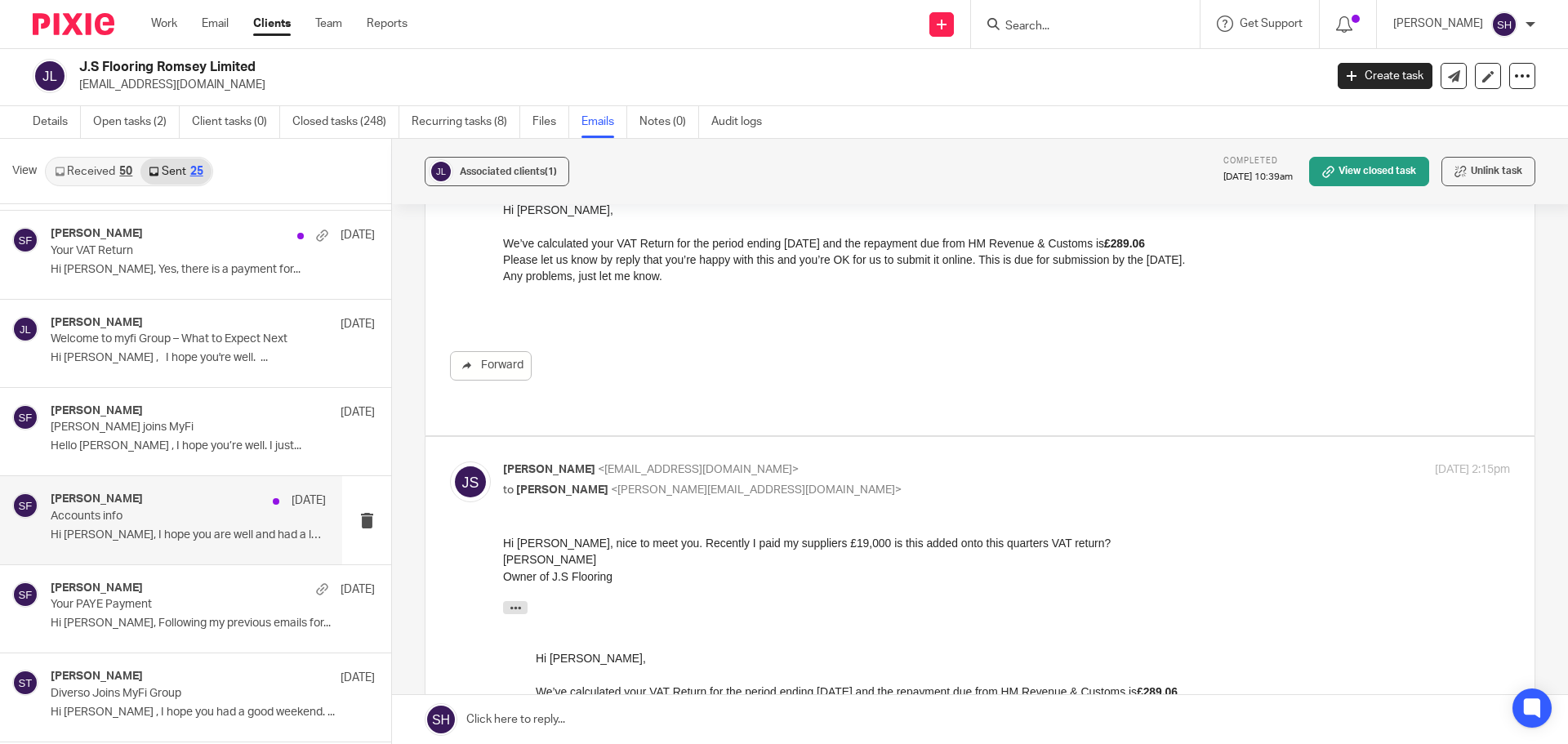
click at [172, 502] on div "Sarah Fox 11 Aug" at bounding box center [188, 500] width 275 height 16
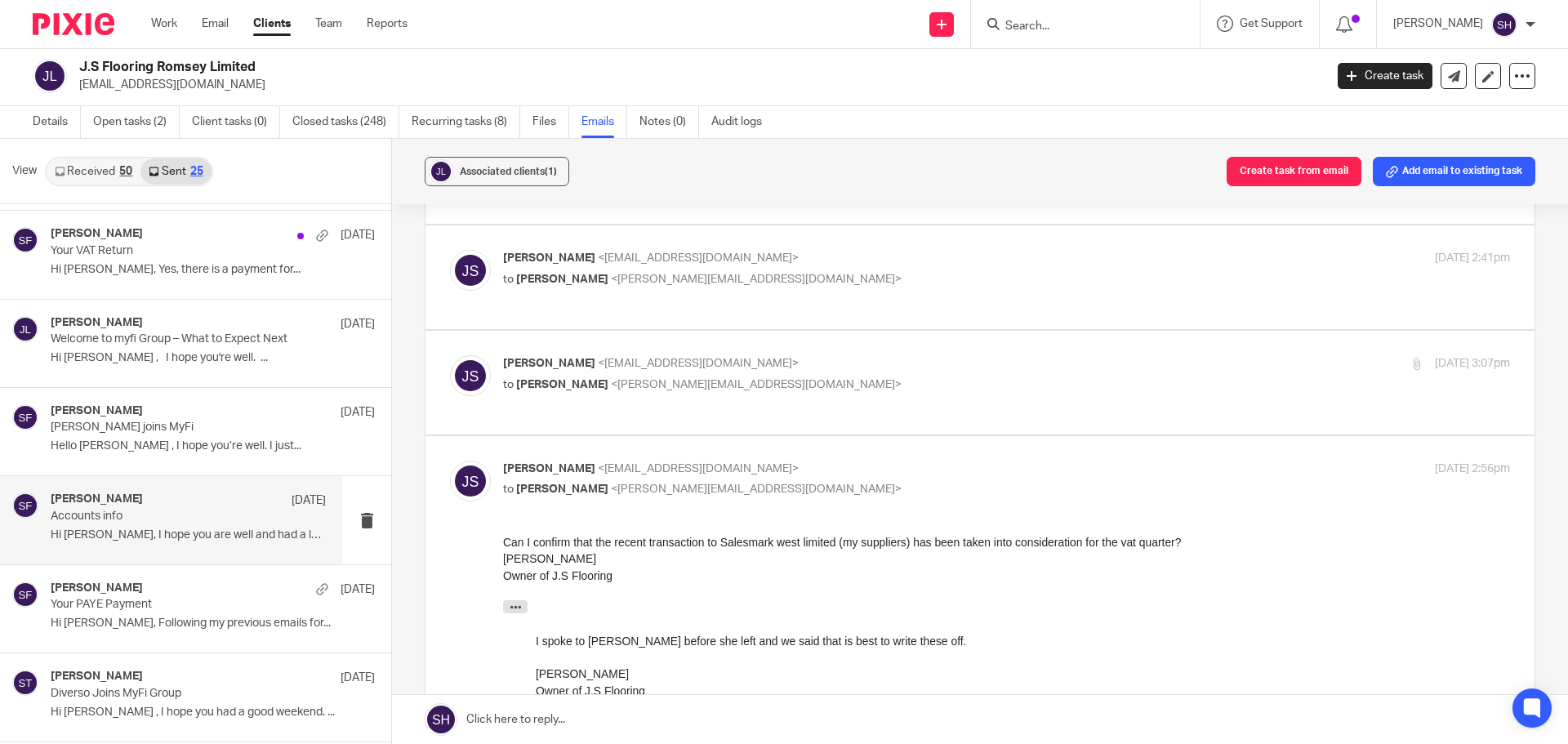
scroll to position [0, 0]
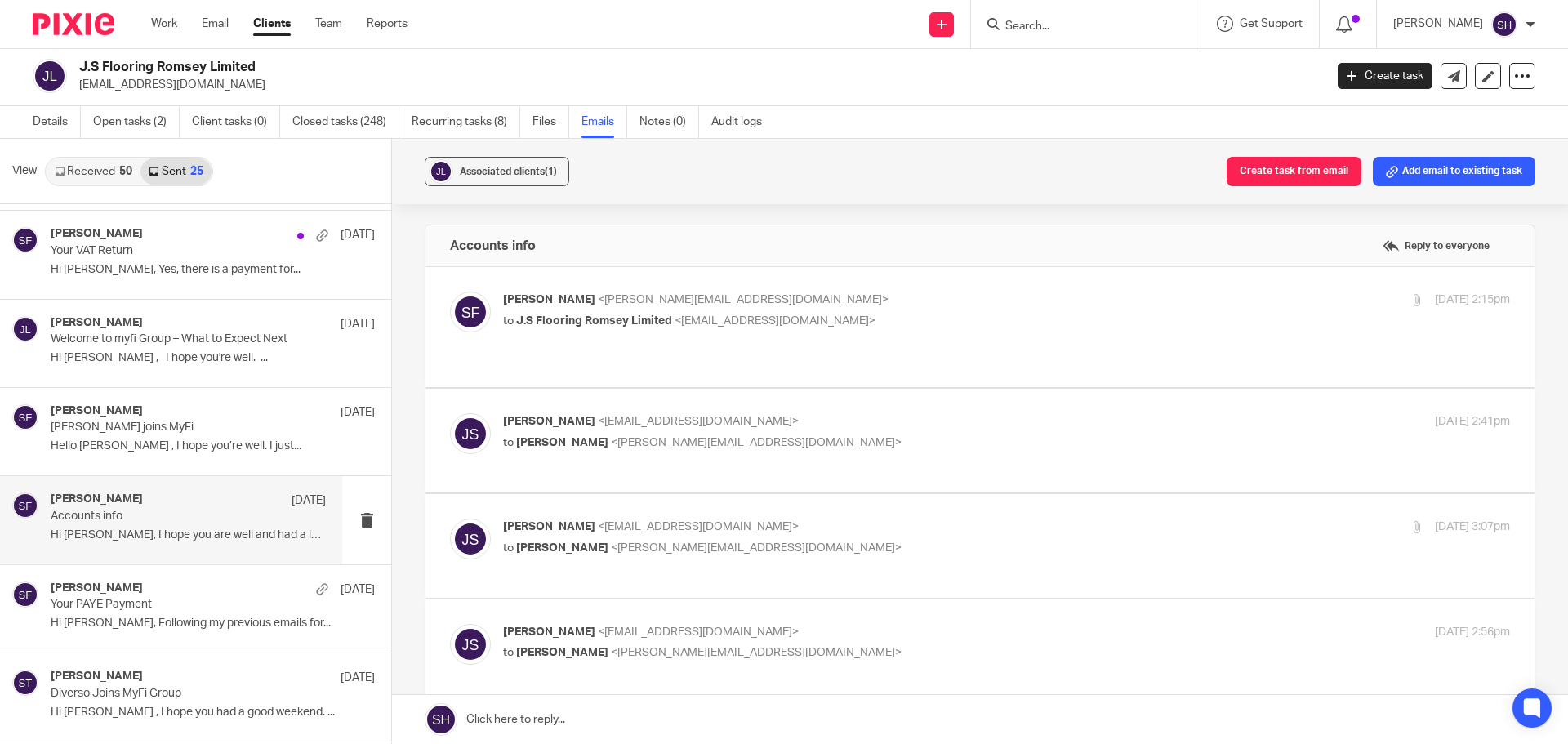
click at [826, 325] on p "to J.S Flooring Romsey Limited <stackylayer@yahoo.co.uk>" at bounding box center [838, 321] width 671 height 17
checkbox input "true"
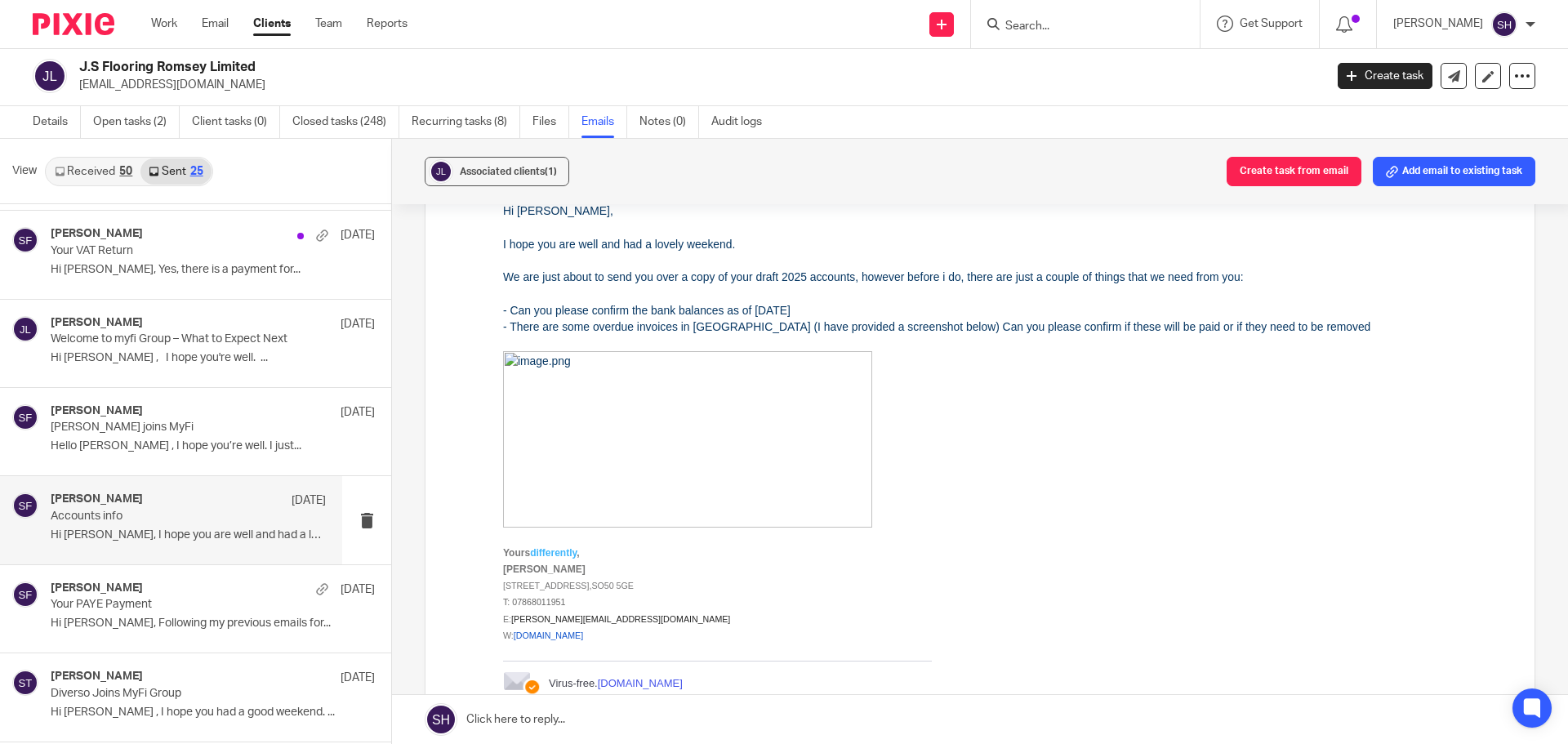
scroll to position [163, 0]
click at [710, 452] on img at bounding box center [687, 438] width 369 height 176
click at [705, 439] on img at bounding box center [687, 438] width 369 height 176
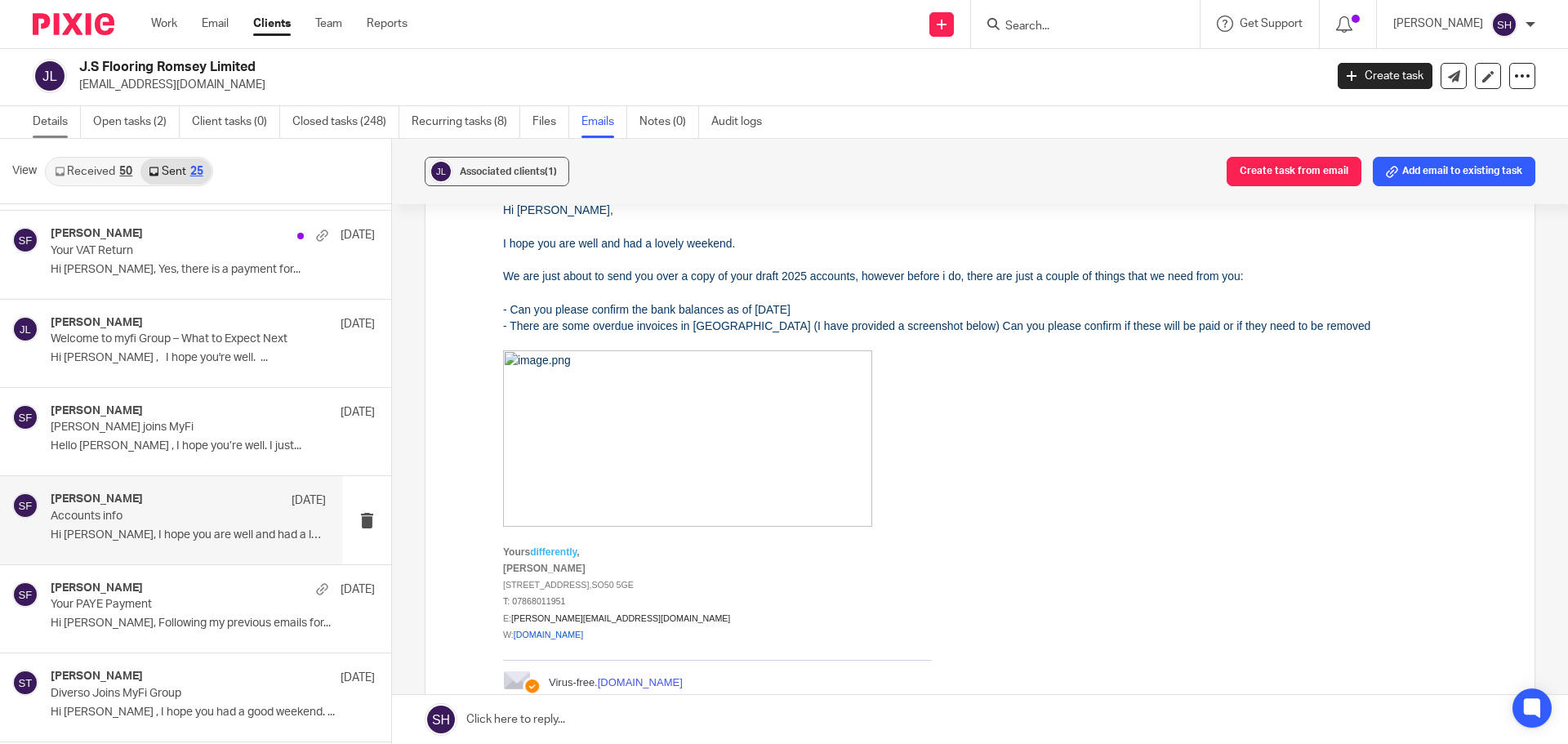
click at [56, 111] on link "Details" at bounding box center [56, 122] width 48 height 32
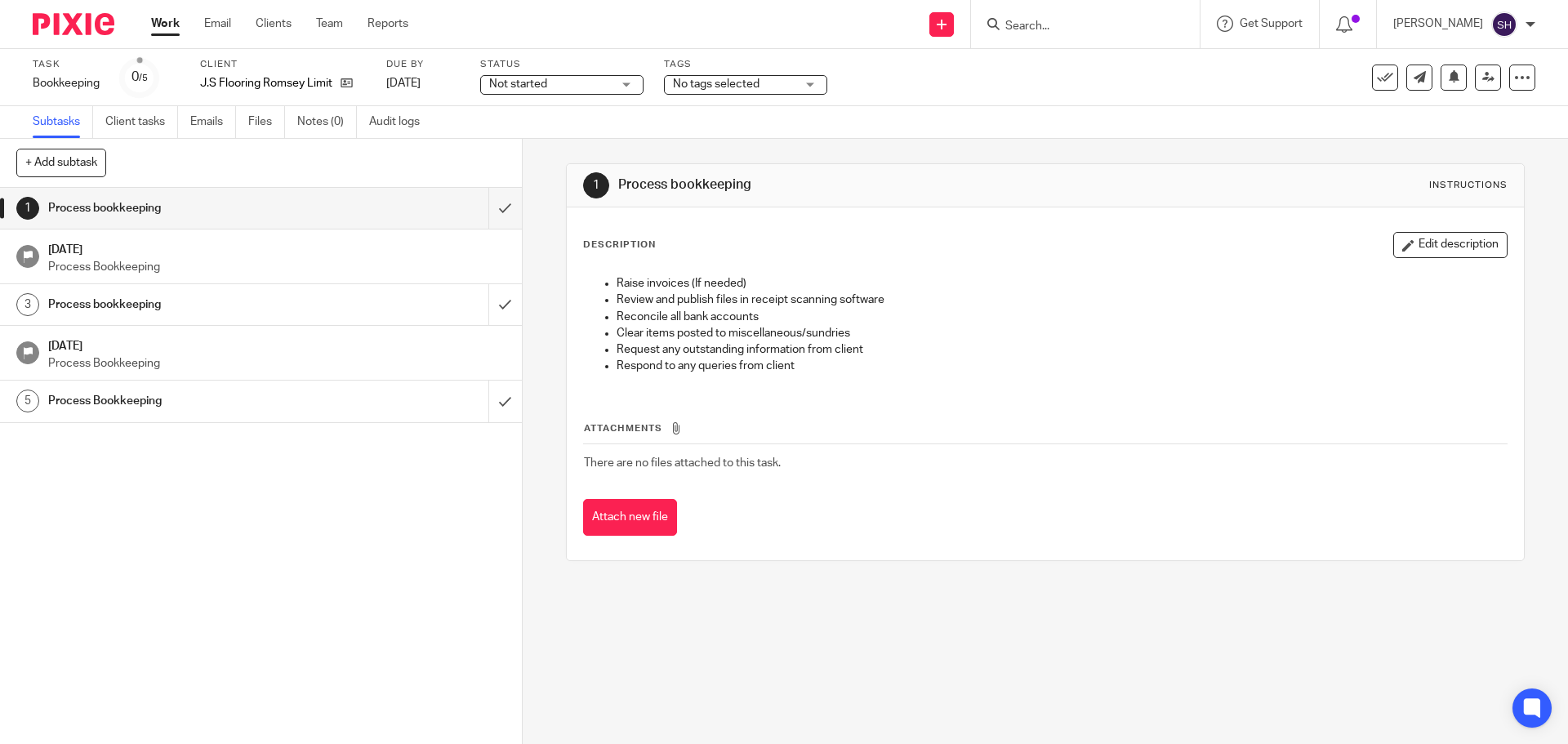
click at [1377, 85] on icon at bounding box center [1385, 77] width 16 height 16
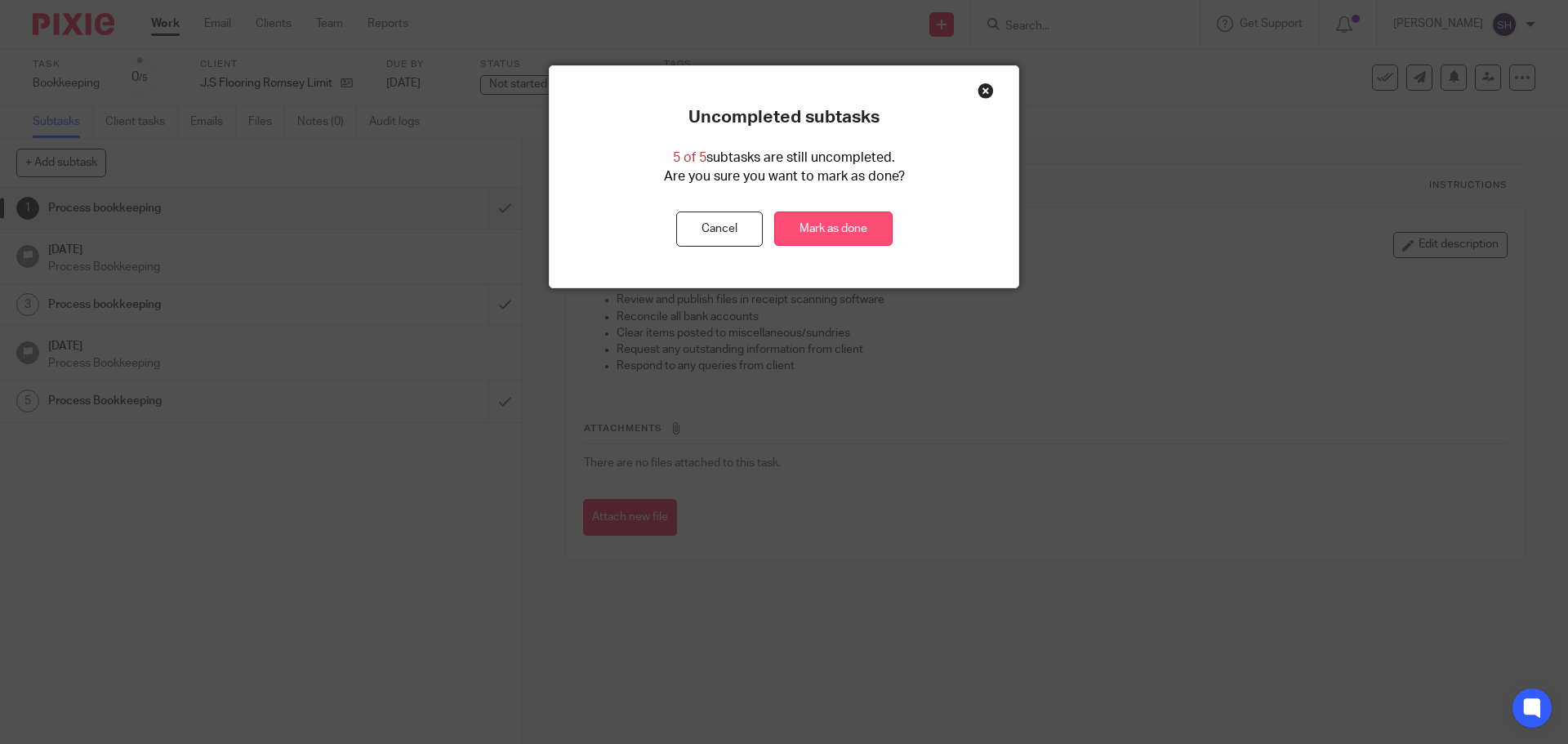
click at [827, 236] on link "Mark as done" at bounding box center [833, 229] width 118 height 35
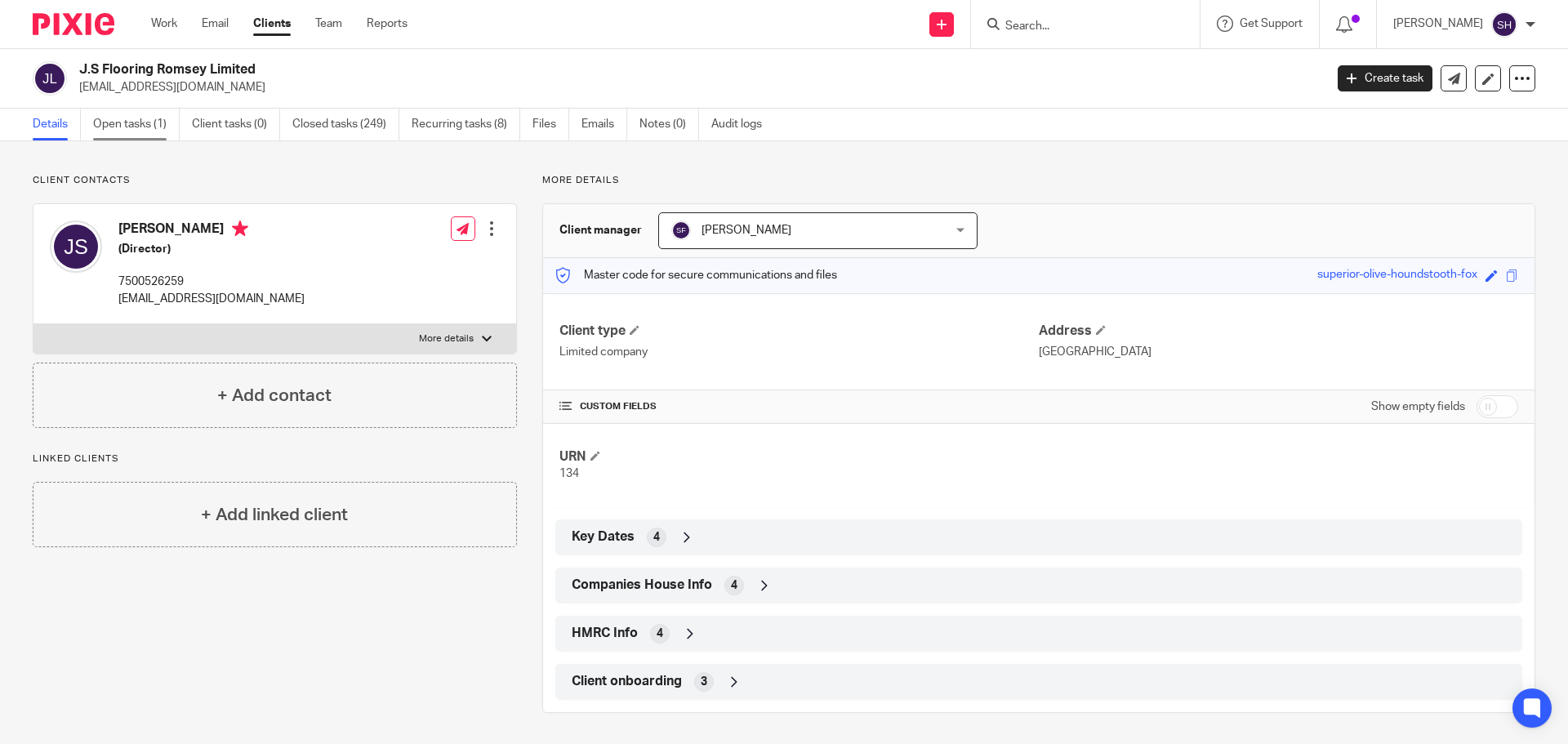
click at [139, 113] on link "Open tasks (1)" at bounding box center [136, 124] width 87 height 32
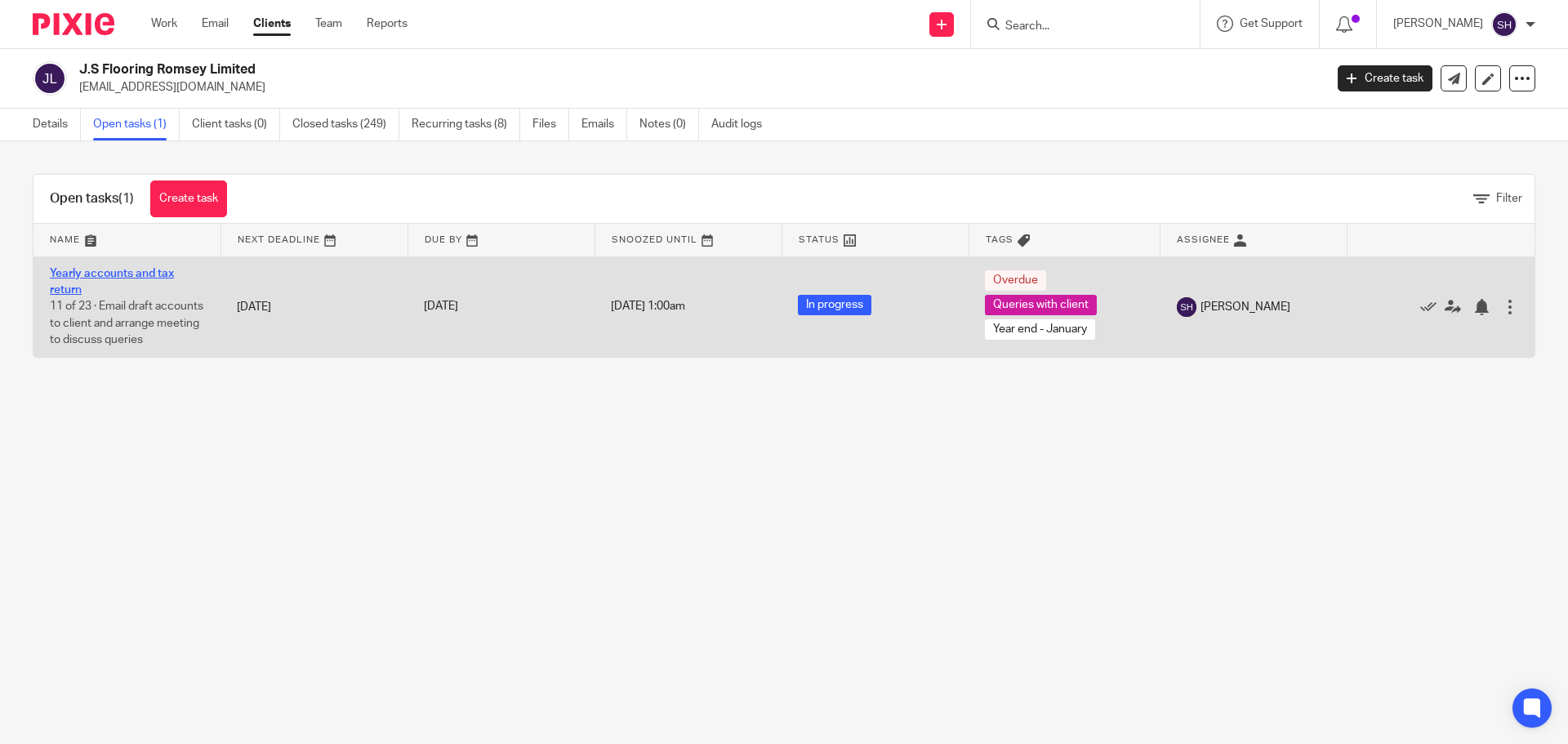
click at [148, 272] on link "Yearly accounts and tax return" at bounding box center [111, 282] width 124 height 28
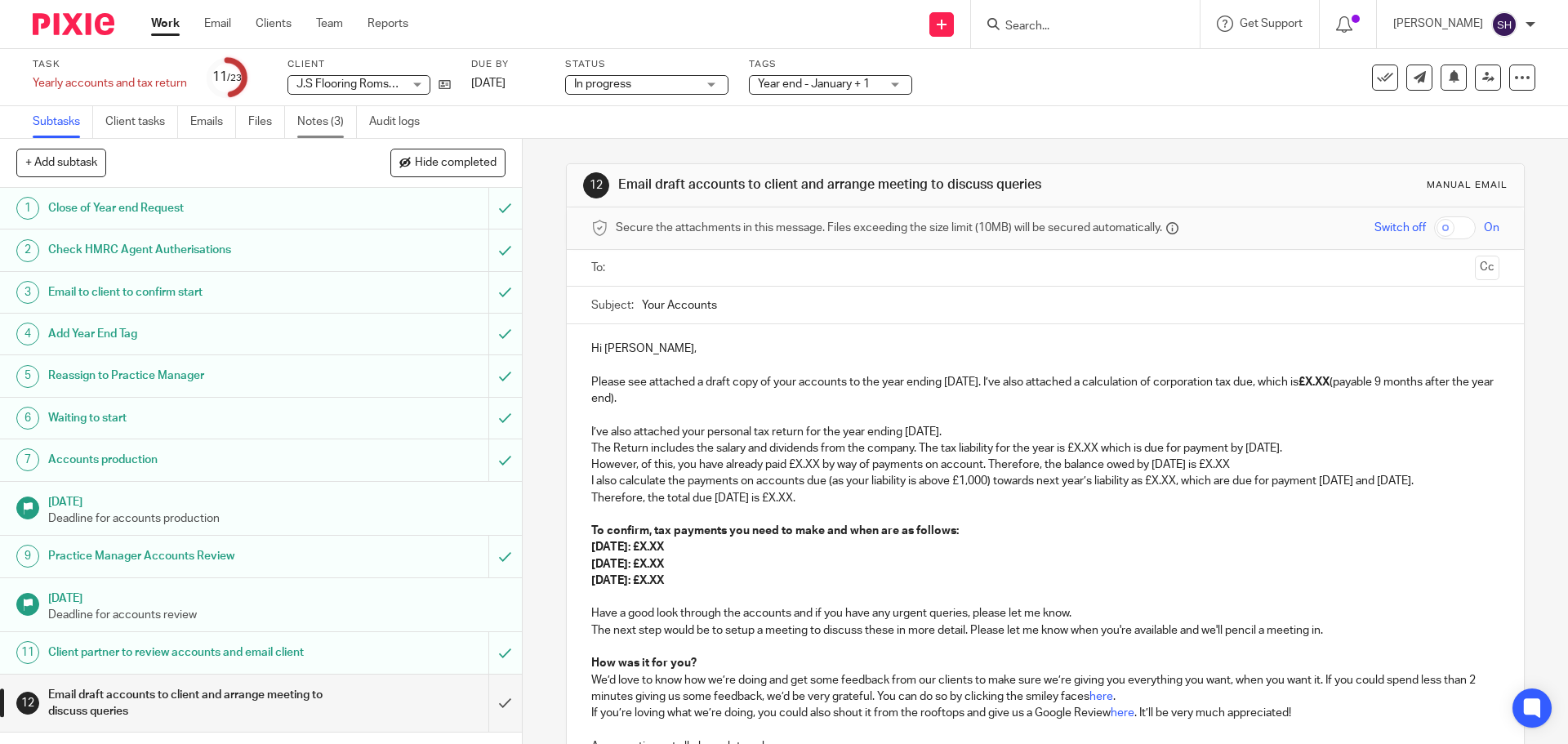
click at [323, 131] on link "Notes (3)" at bounding box center [326, 122] width 60 height 32
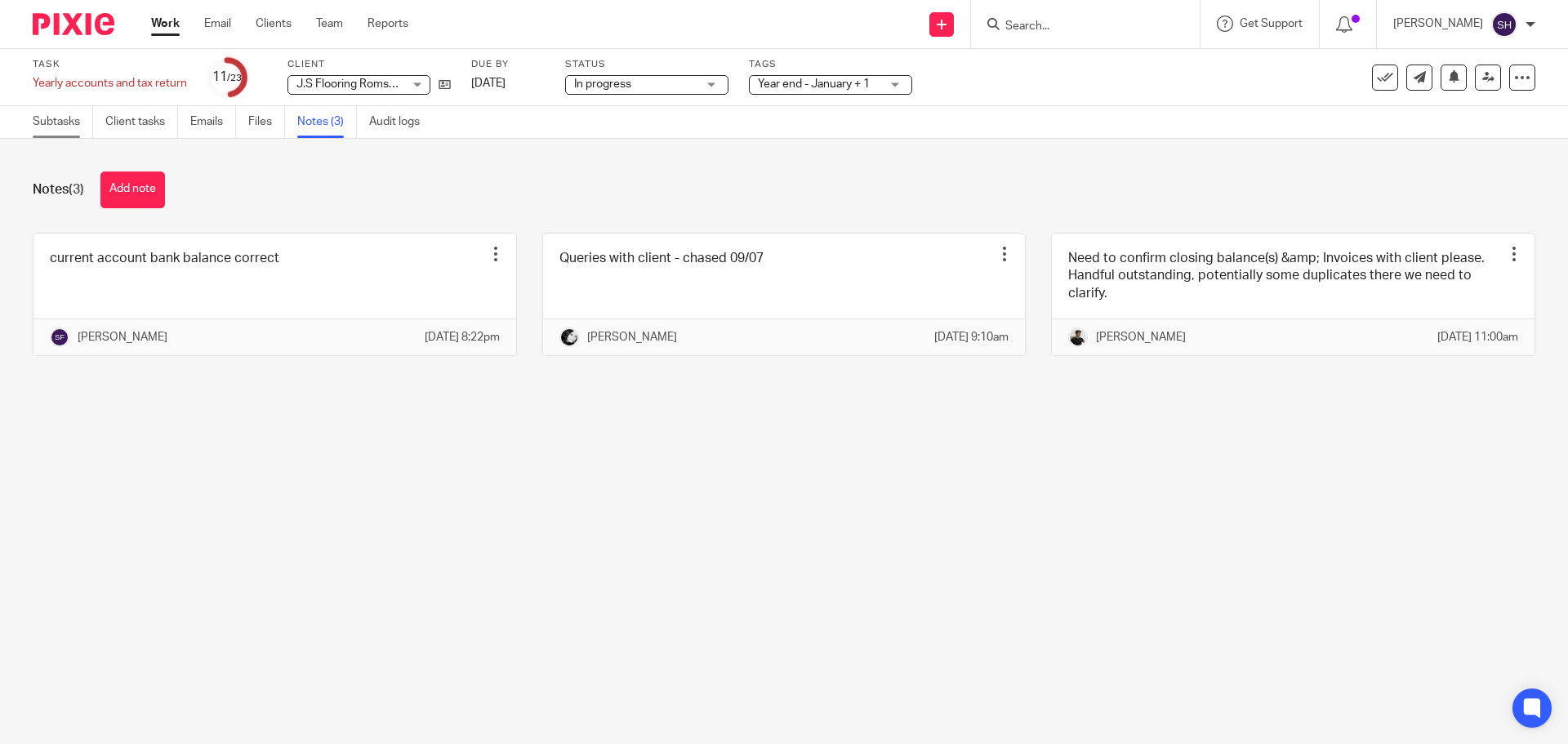
click at [76, 114] on link "Subtasks" at bounding box center [63, 122] width 61 height 32
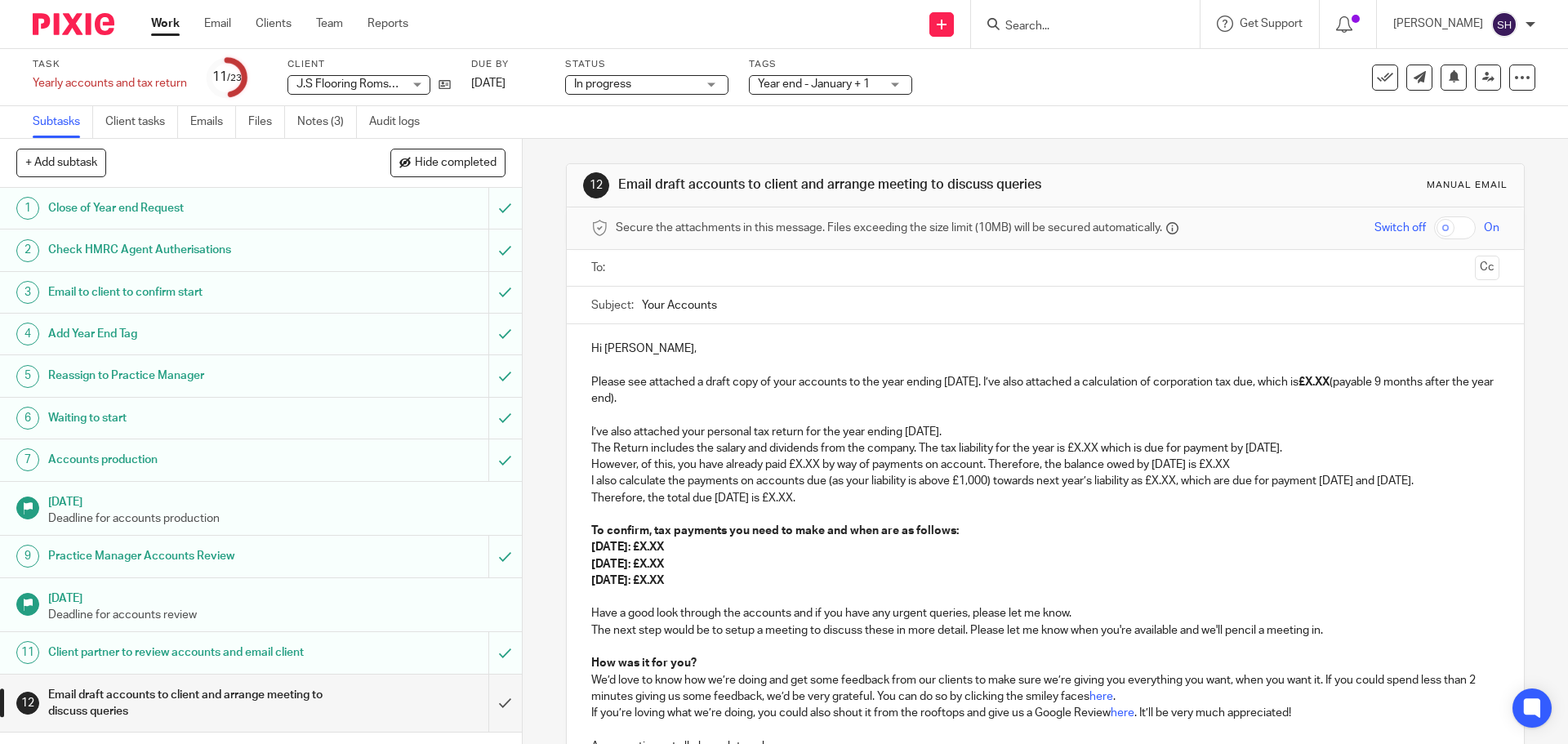
click at [1474, 91] on div "Task Yearly accounts and tax return Save Yearly accounts and tax return 11 /23 …" at bounding box center [784, 77] width 1503 height 39
click at [1482, 81] on icon at bounding box center [1488, 77] width 12 height 12
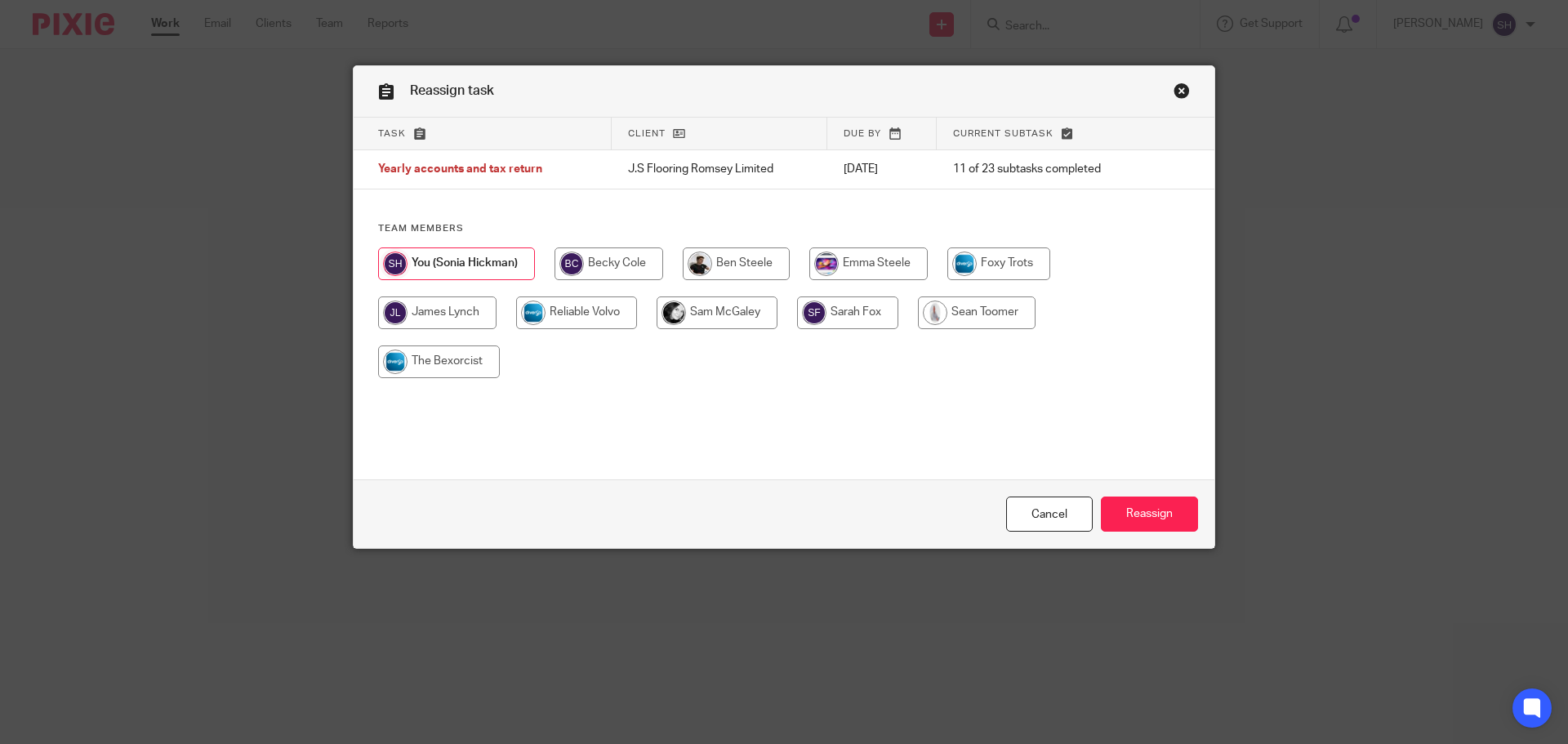
click at [839, 302] on input "radio" at bounding box center [847, 313] width 102 height 33
radio input "true"
click at [1158, 521] on input "Reassign" at bounding box center [1150, 514] width 97 height 35
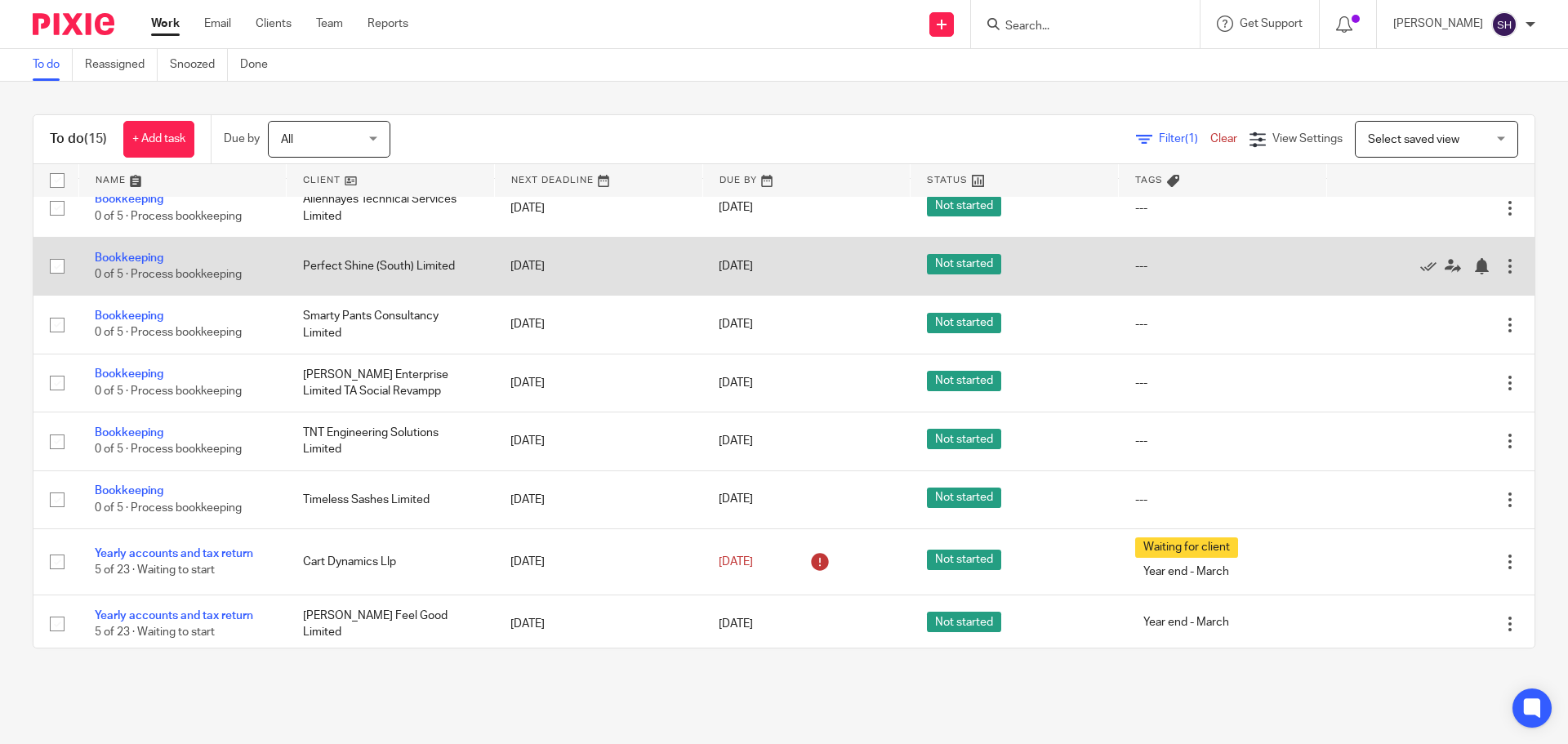
scroll to position [431, 0]
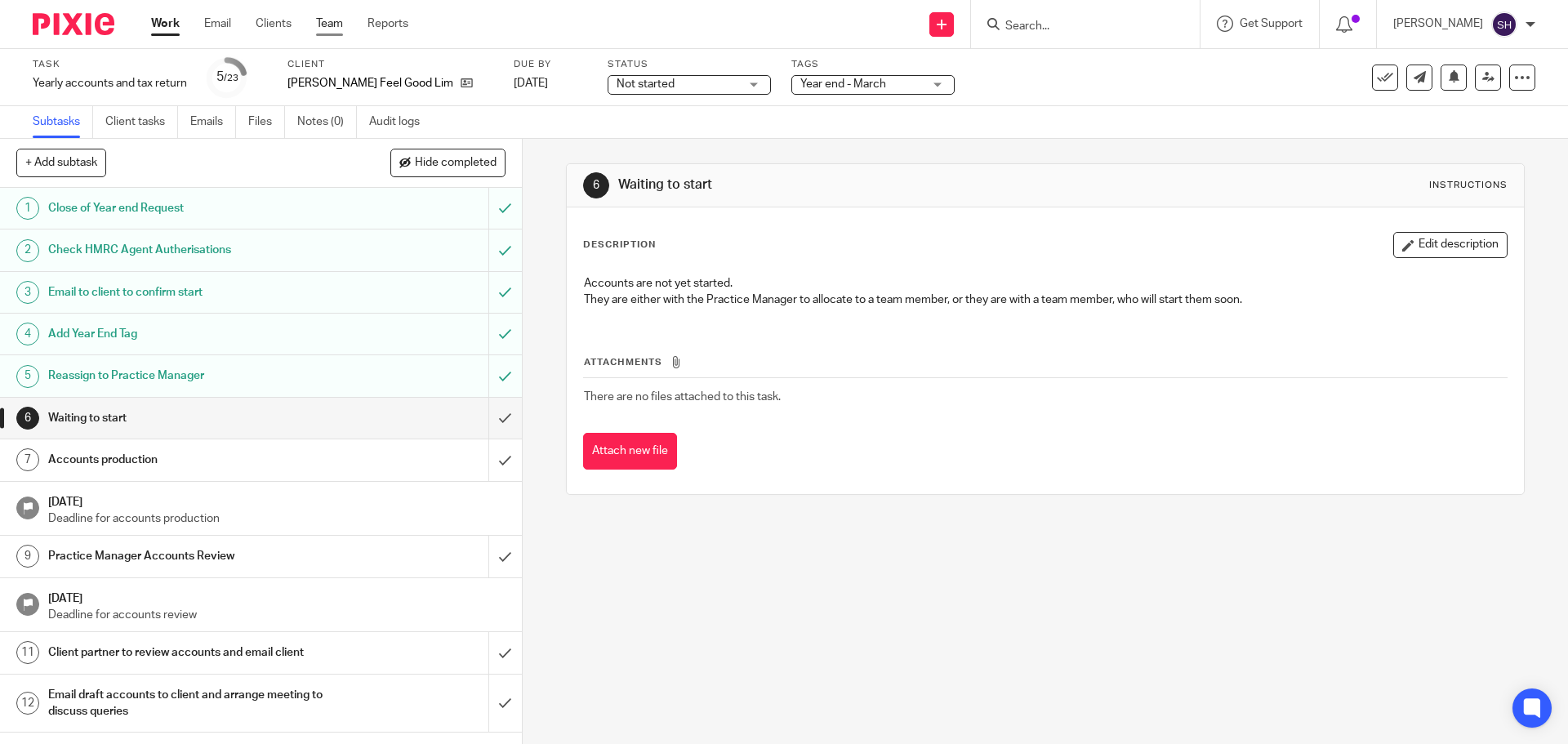
click at [328, 23] on link "Team" at bounding box center [329, 23] width 27 height 16
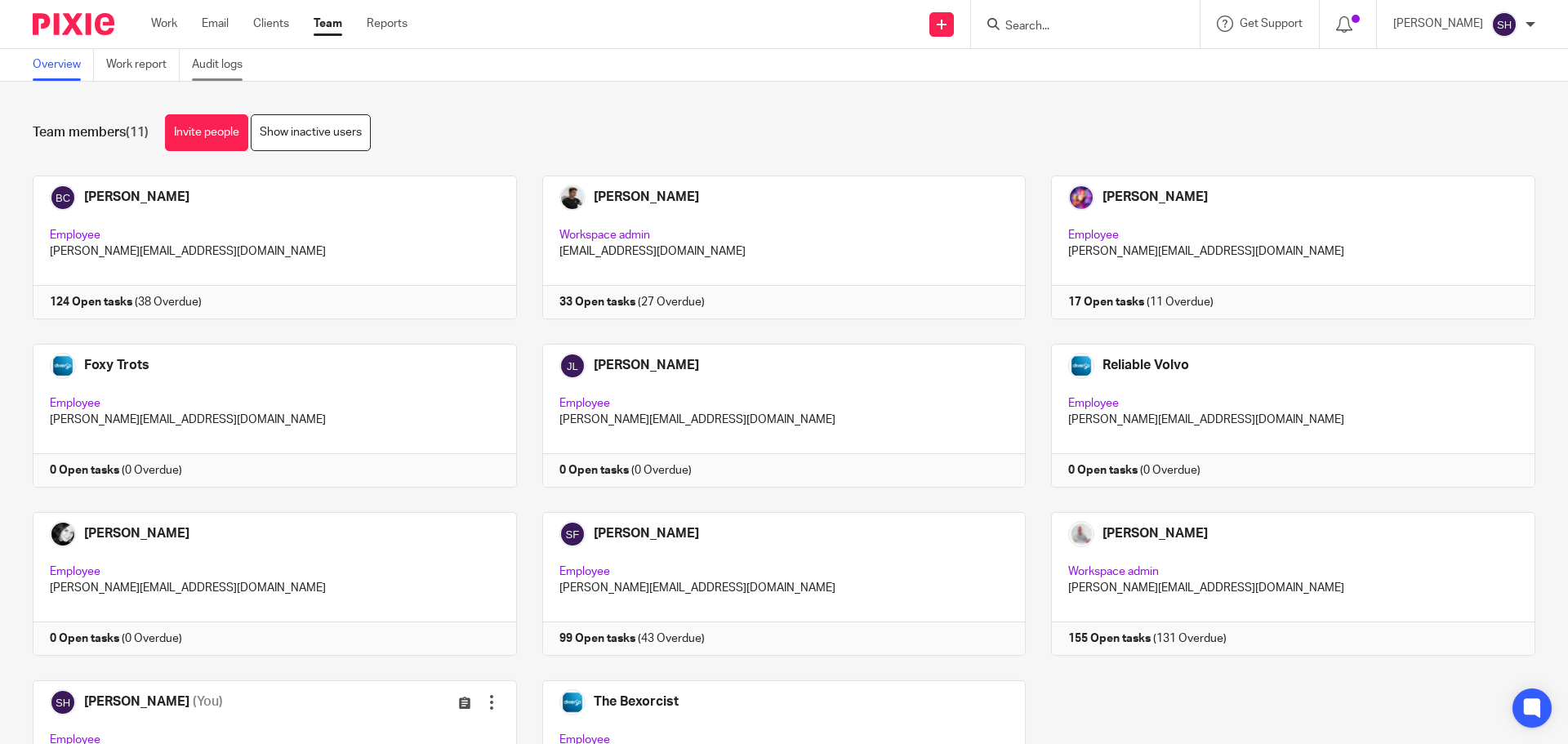
click at [222, 73] on link "Audit logs" at bounding box center [223, 64] width 63 height 32
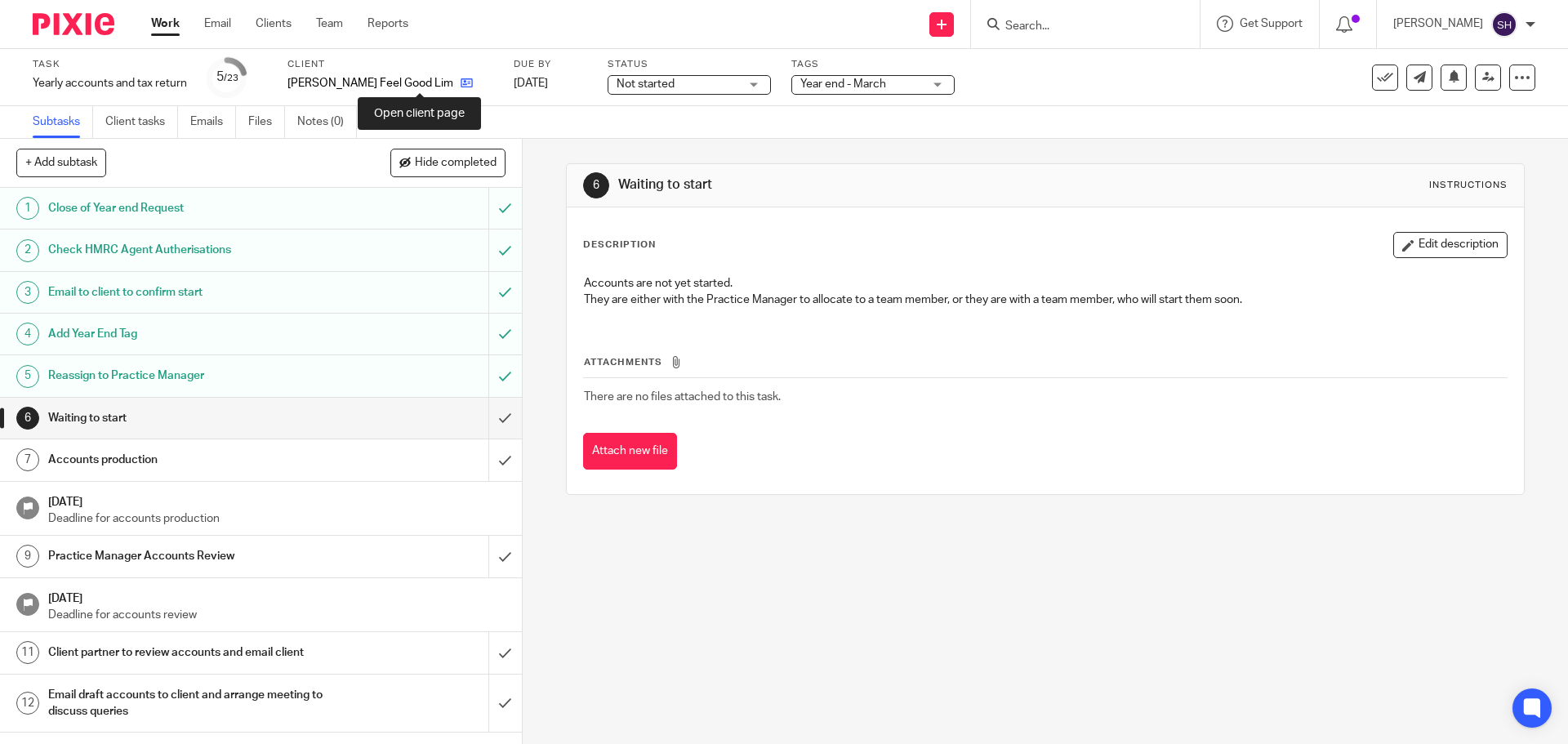
click at [460, 80] on icon at bounding box center [466, 82] width 12 height 12
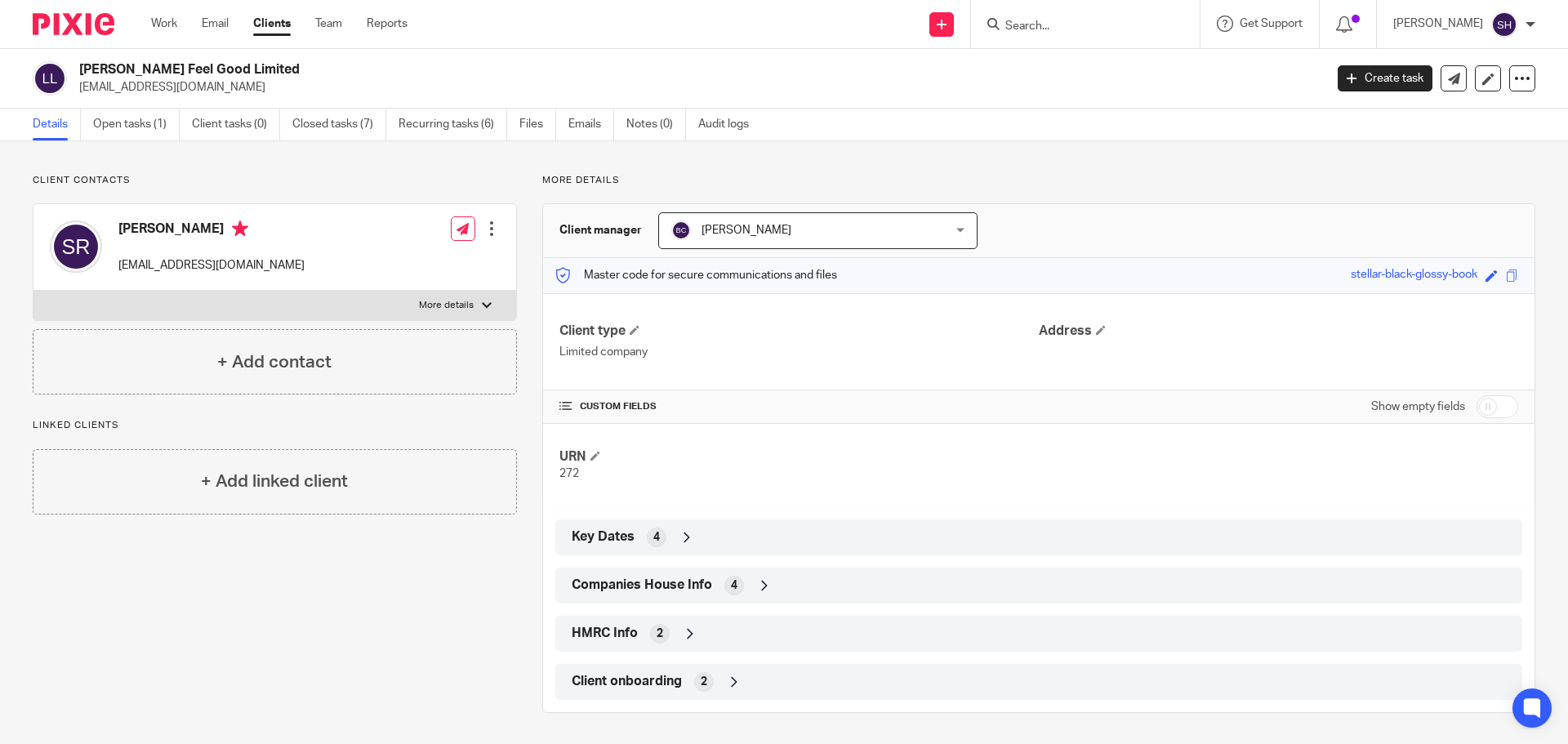
drag, startPoint x: 687, startPoint y: 584, endPoint x: 687, endPoint y: 596, distance: 12.0
click at [687, 584] on span "Companies House Info" at bounding box center [642, 585] width 141 height 17
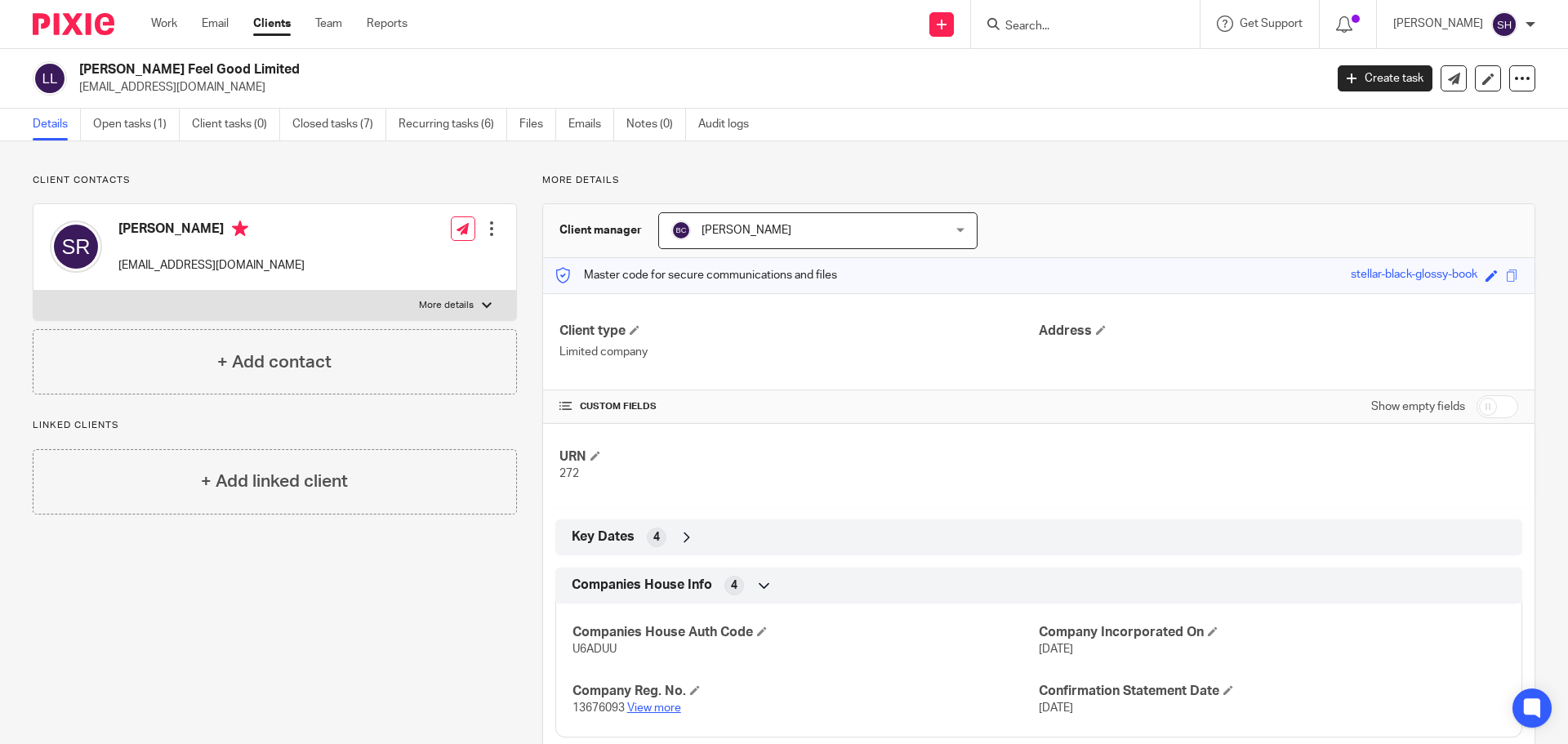
click at [649, 708] on link "View more" at bounding box center [654, 708] width 54 height 11
